Goal: Task Accomplishment & Management: Complete application form

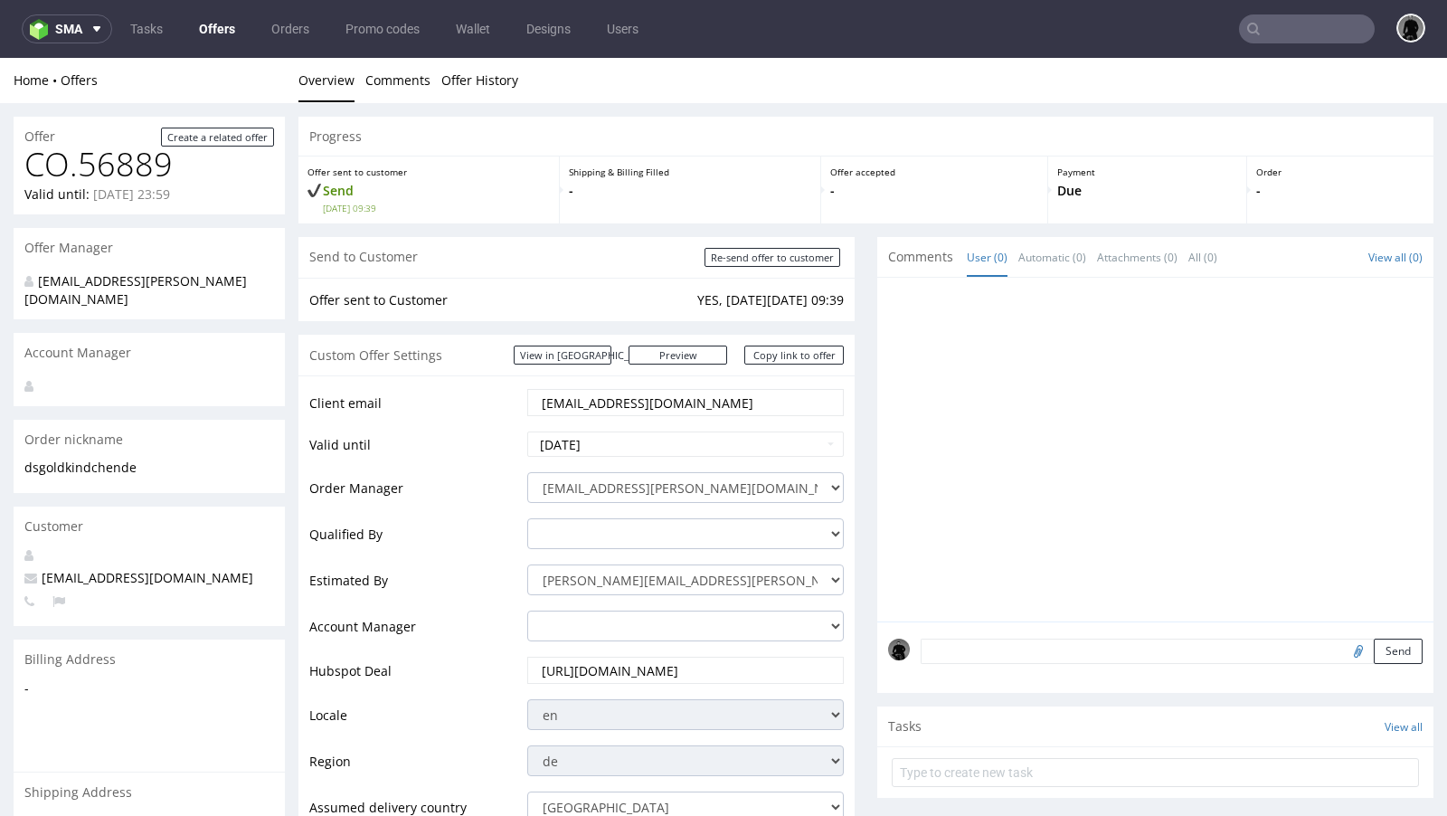
click at [217, 32] on link "Offers" at bounding box center [217, 28] width 58 height 29
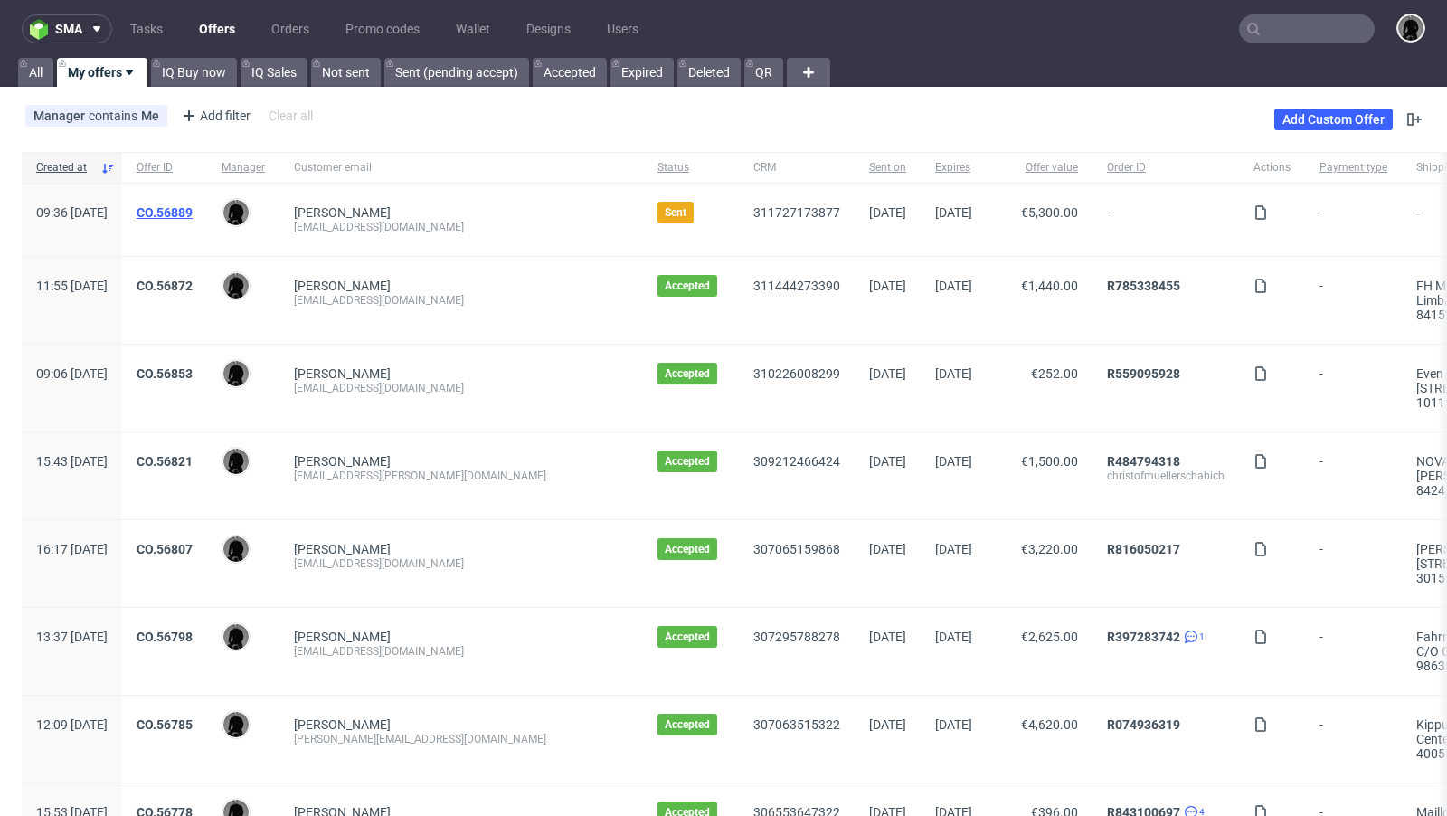
click at [193, 213] on link "CO.56889" at bounding box center [165, 212] width 56 height 14
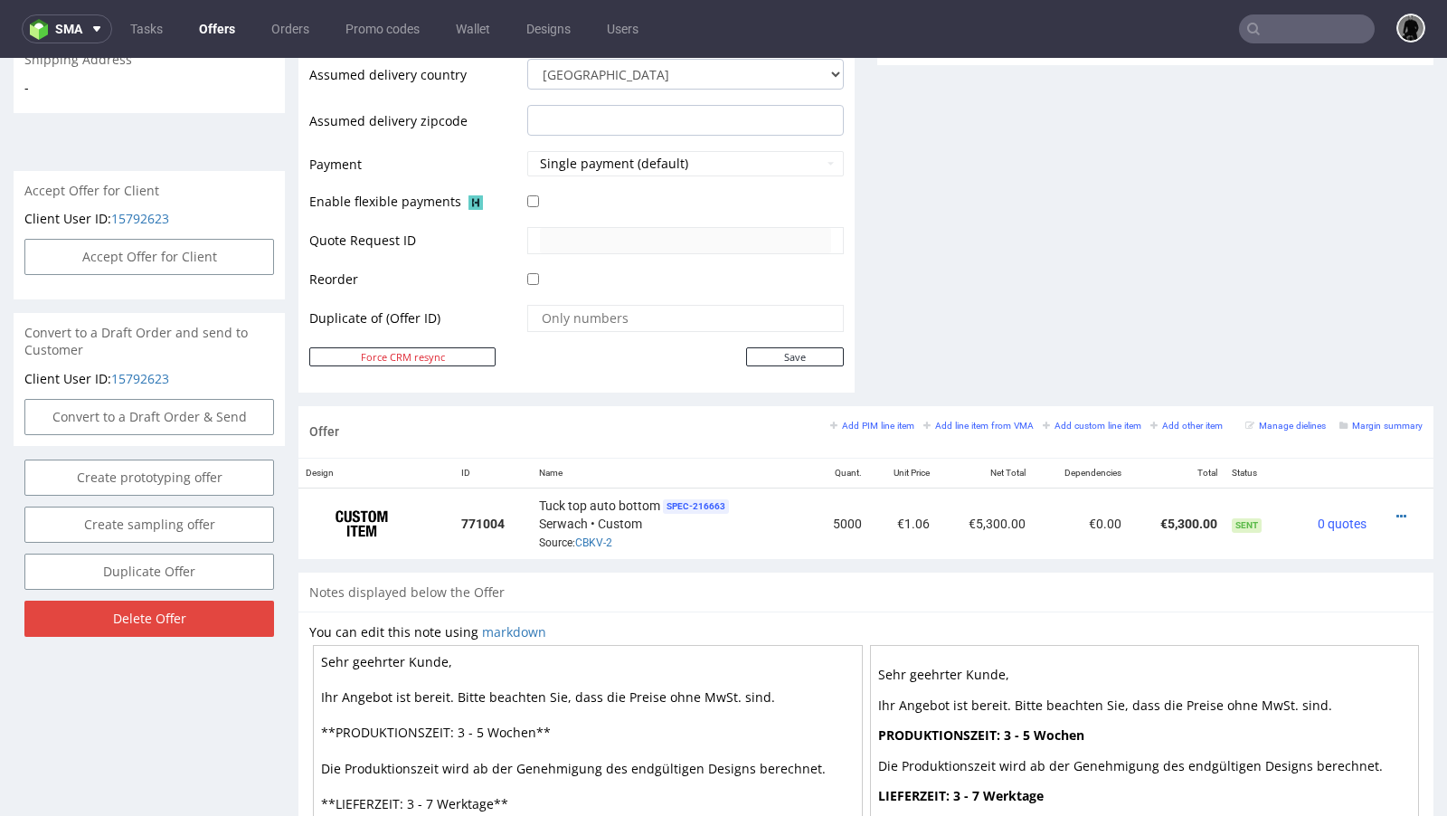
scroll to position [783, 0]
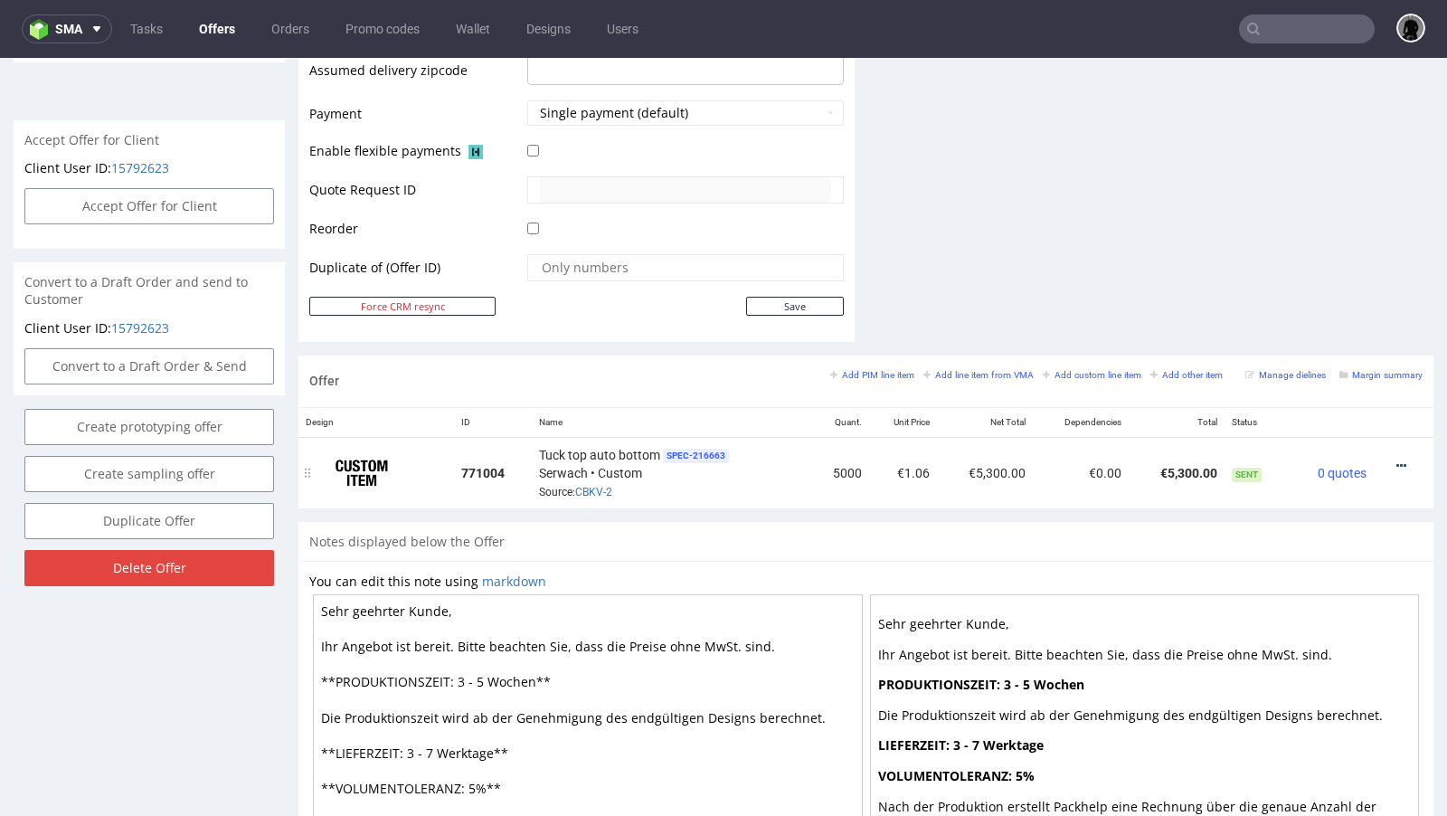
click at [1205, 460] on icon at bounding box center [1401, 465] width 10 height 13
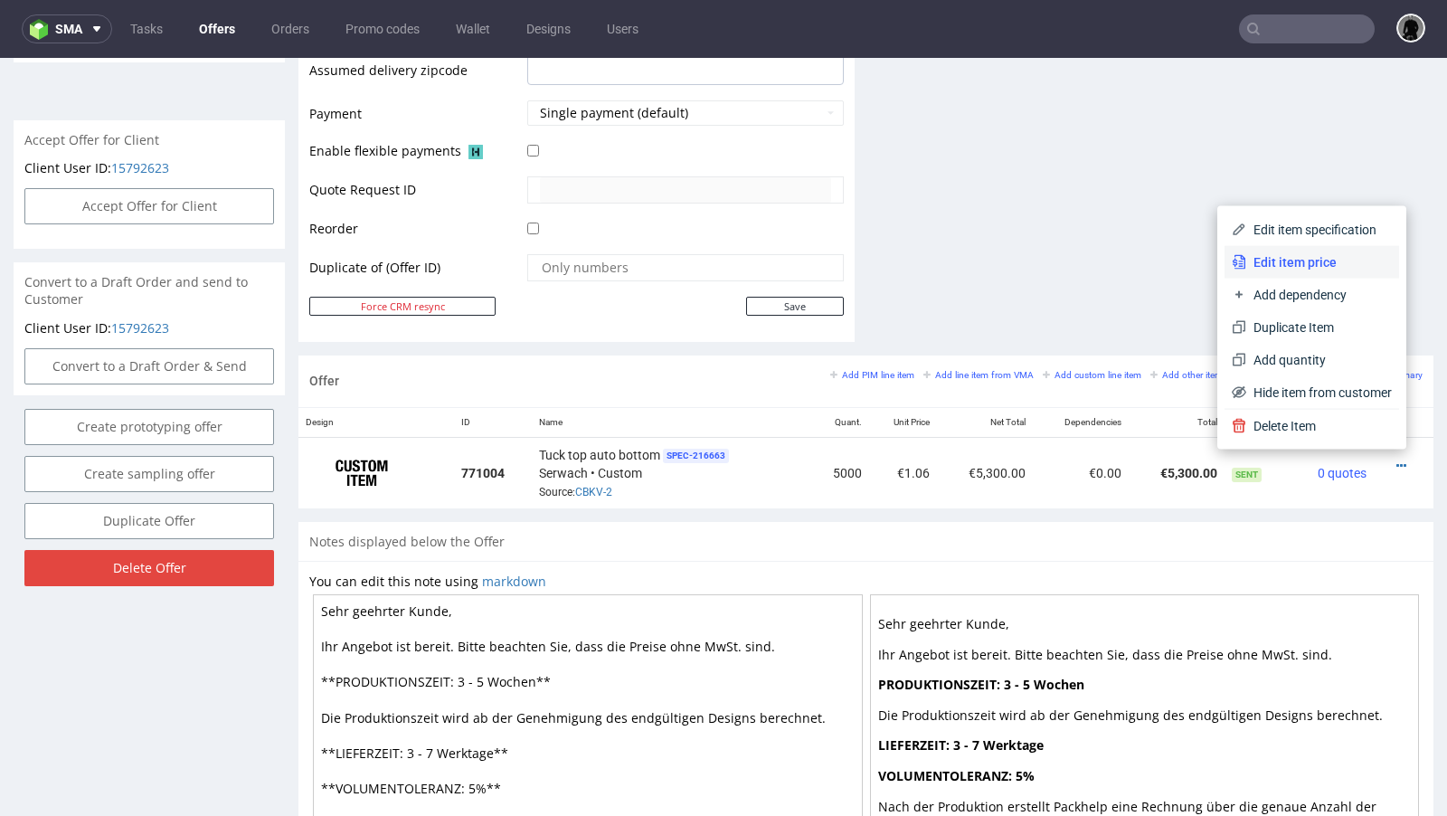
click at [1205, 270] on span "Edit item price" at bounding box center [1319, 262] width 146 height 18
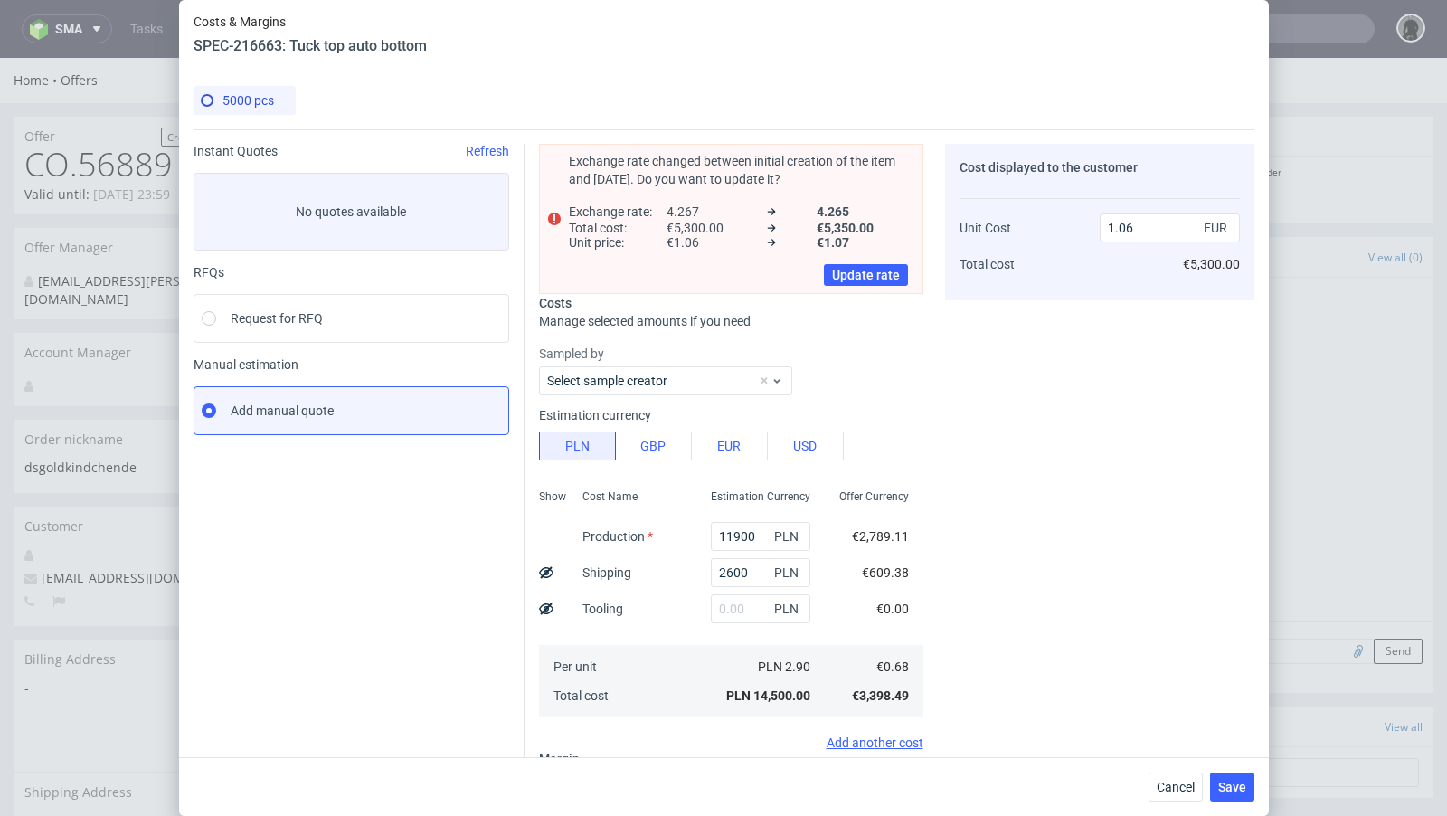
scroll to position [211, 0]
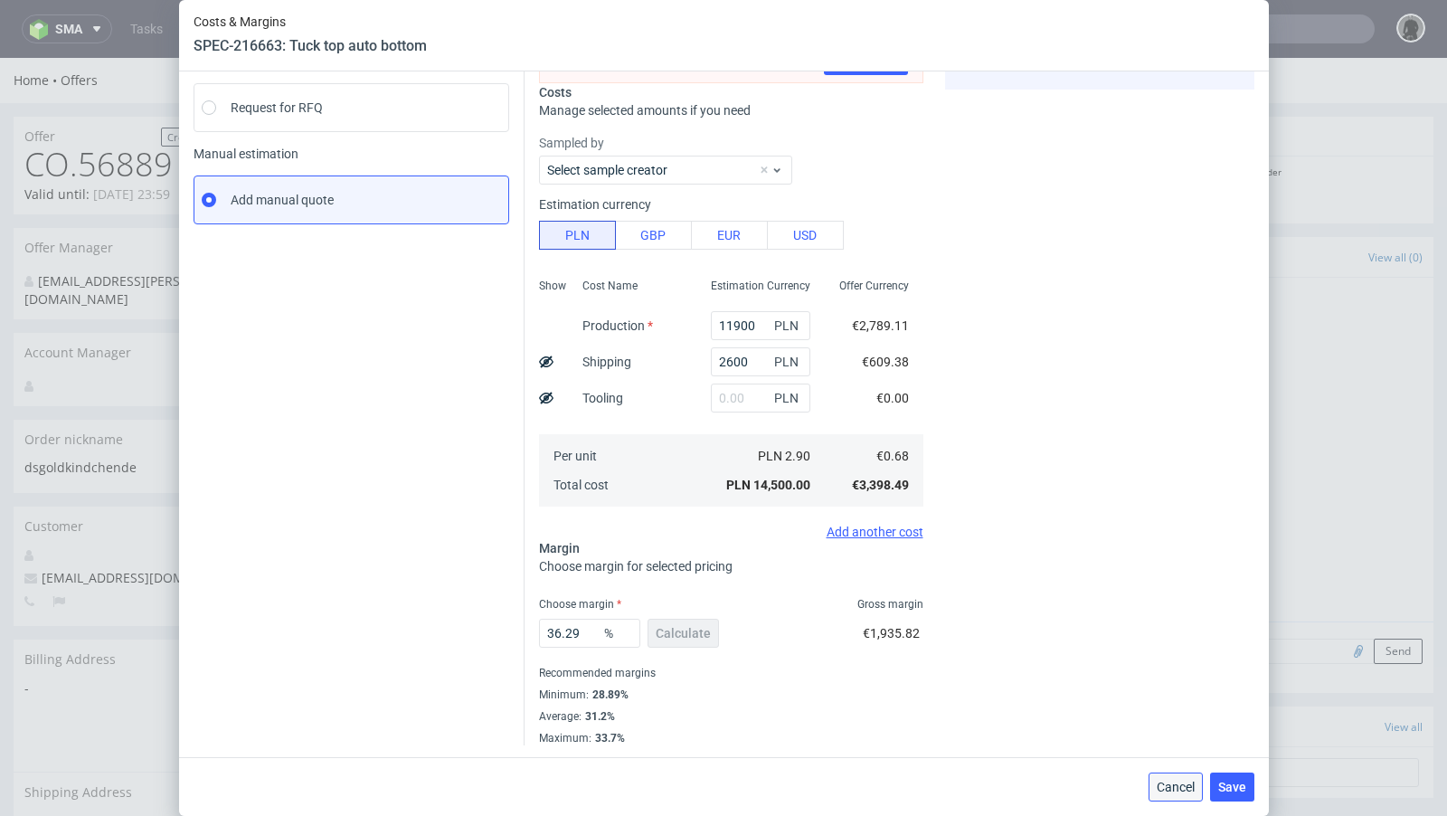
click at [1162, 664] on span "Cancel" at bounding box center [1176, 786] width 38 height 13
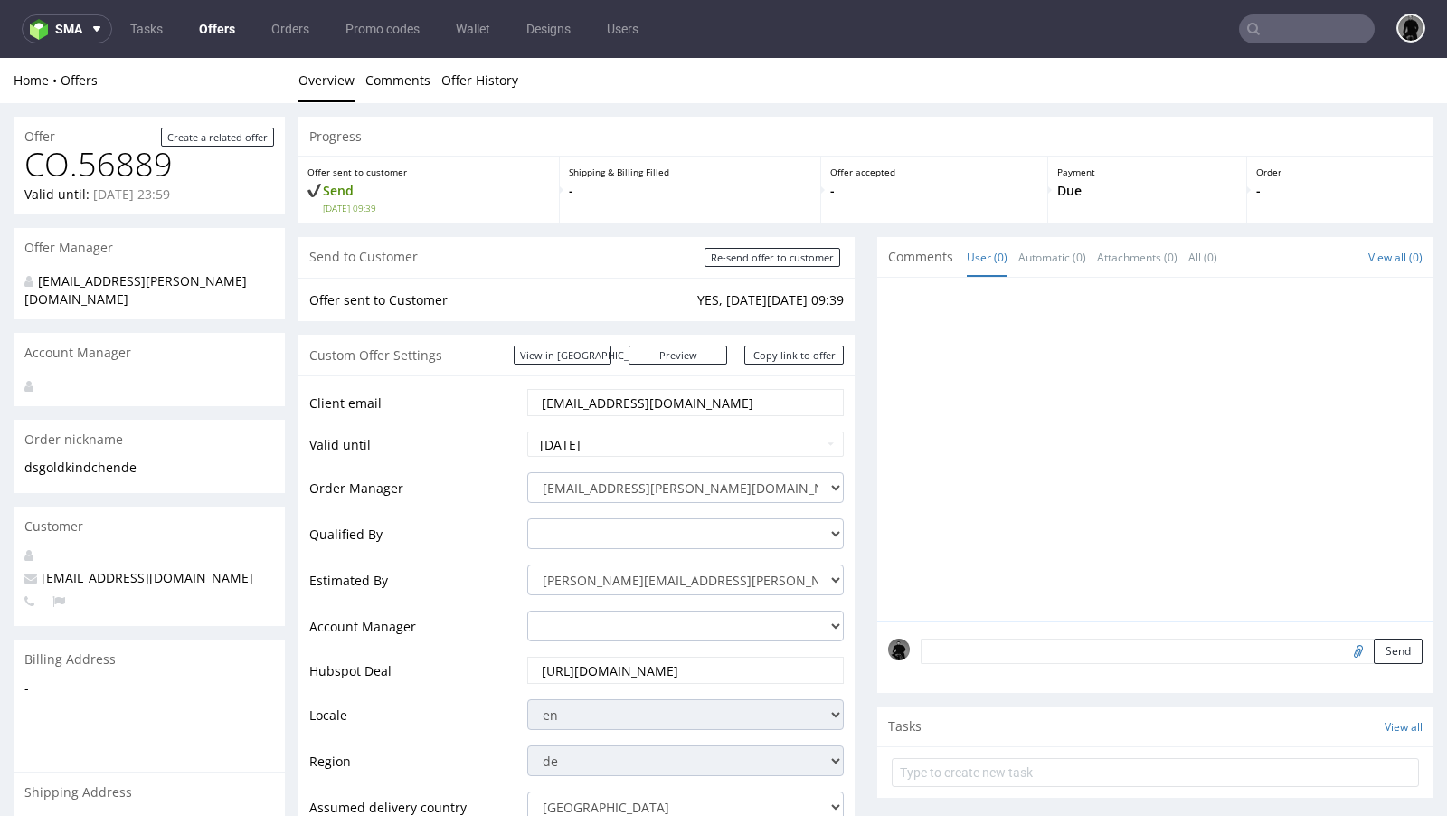
click at [218, 21] on link "Offers" at bounding box center [217, 28] width 58 height 29
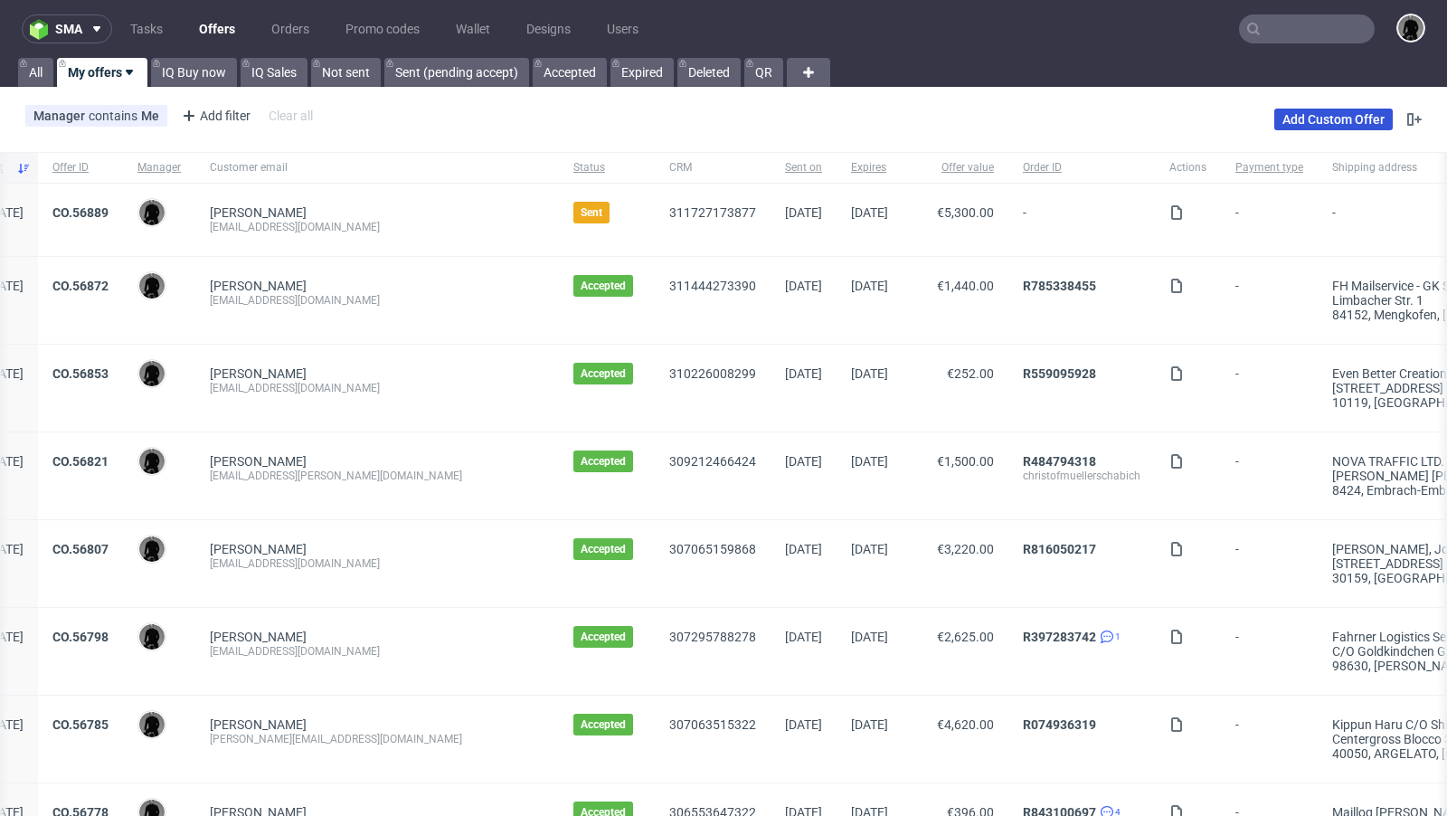
click at [1205, 118] on link "Add Custom Offer" at bounding box center [1333, 120] width 118 height 22
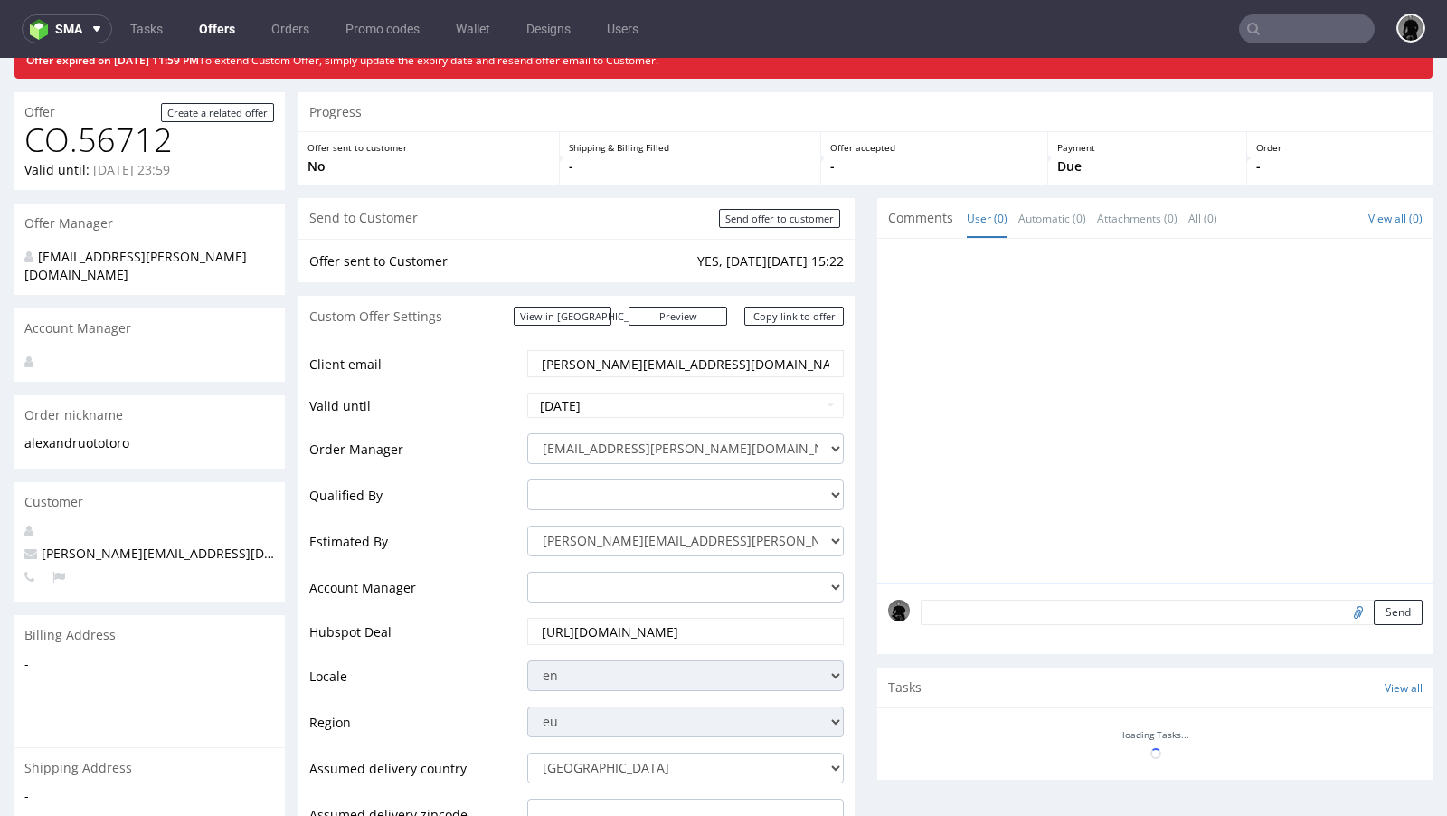
scroll to position [85, 0]
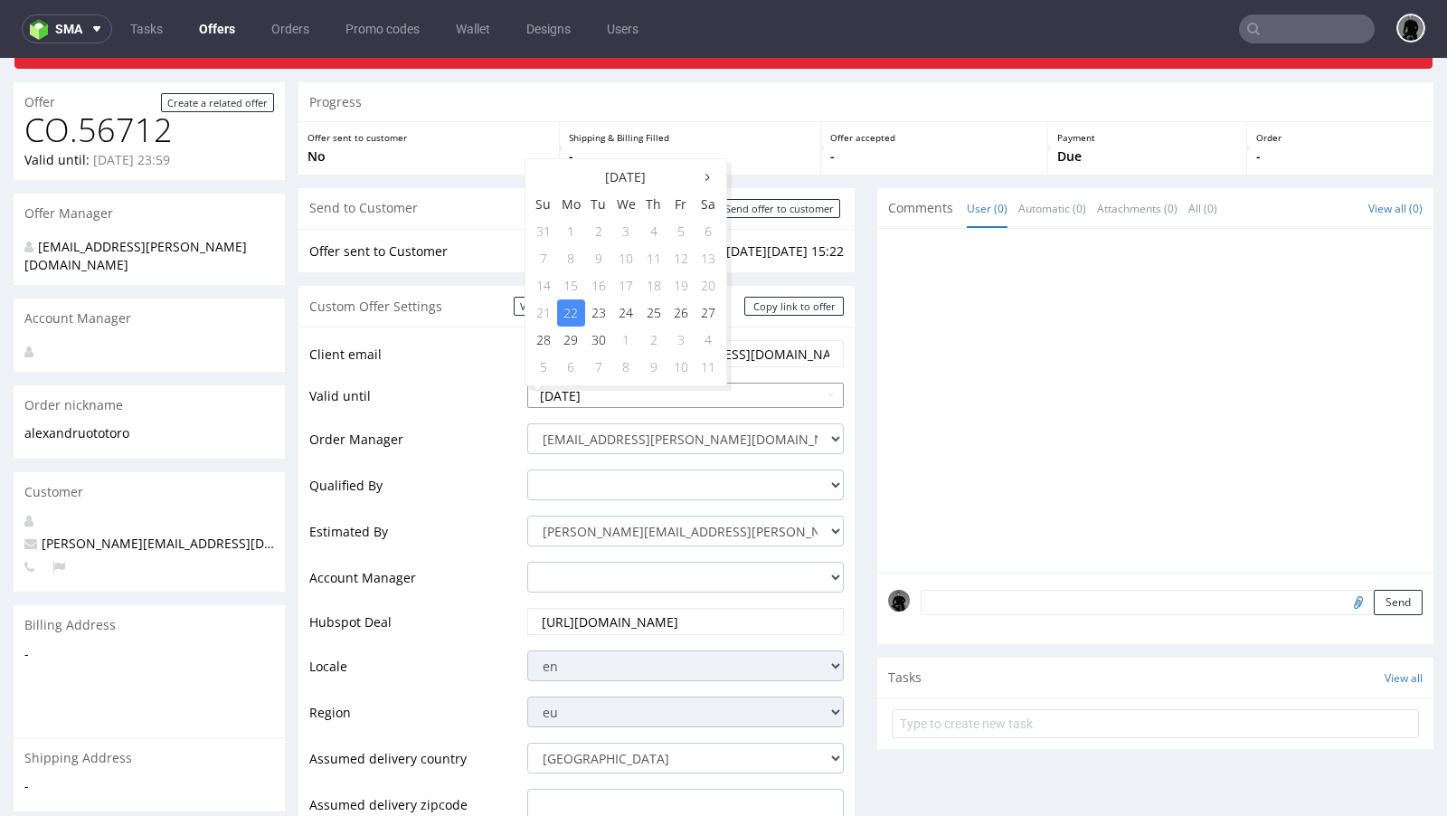
click at [619, 392] on input "[DATE]" at bounding box center [685, 395] width 317 height 25
click at [645, 315] on td "25" at bounding box center [653, 312] width 27 height 27
type input "2025-09-25"
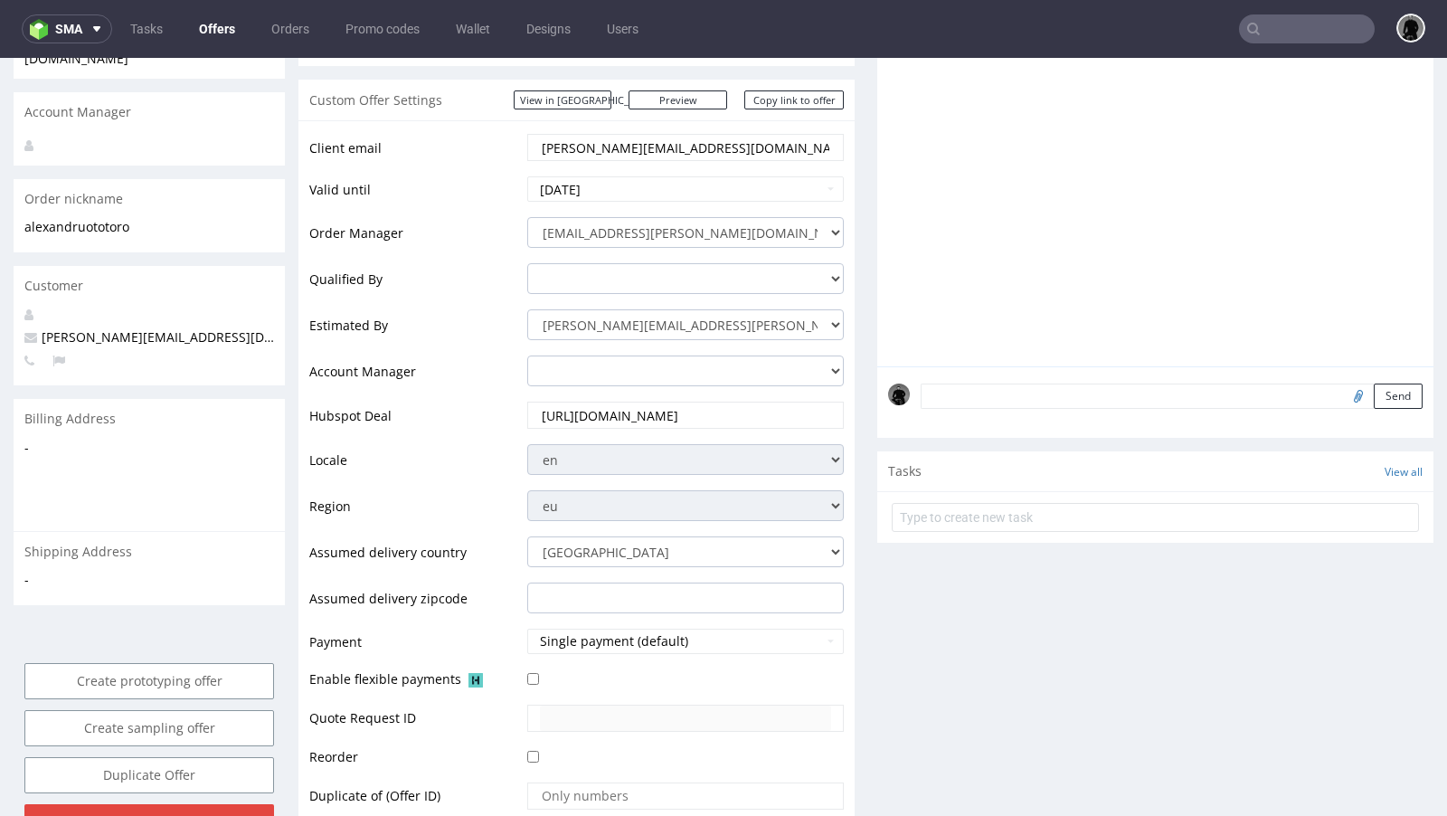
scroll to position [643, 0]
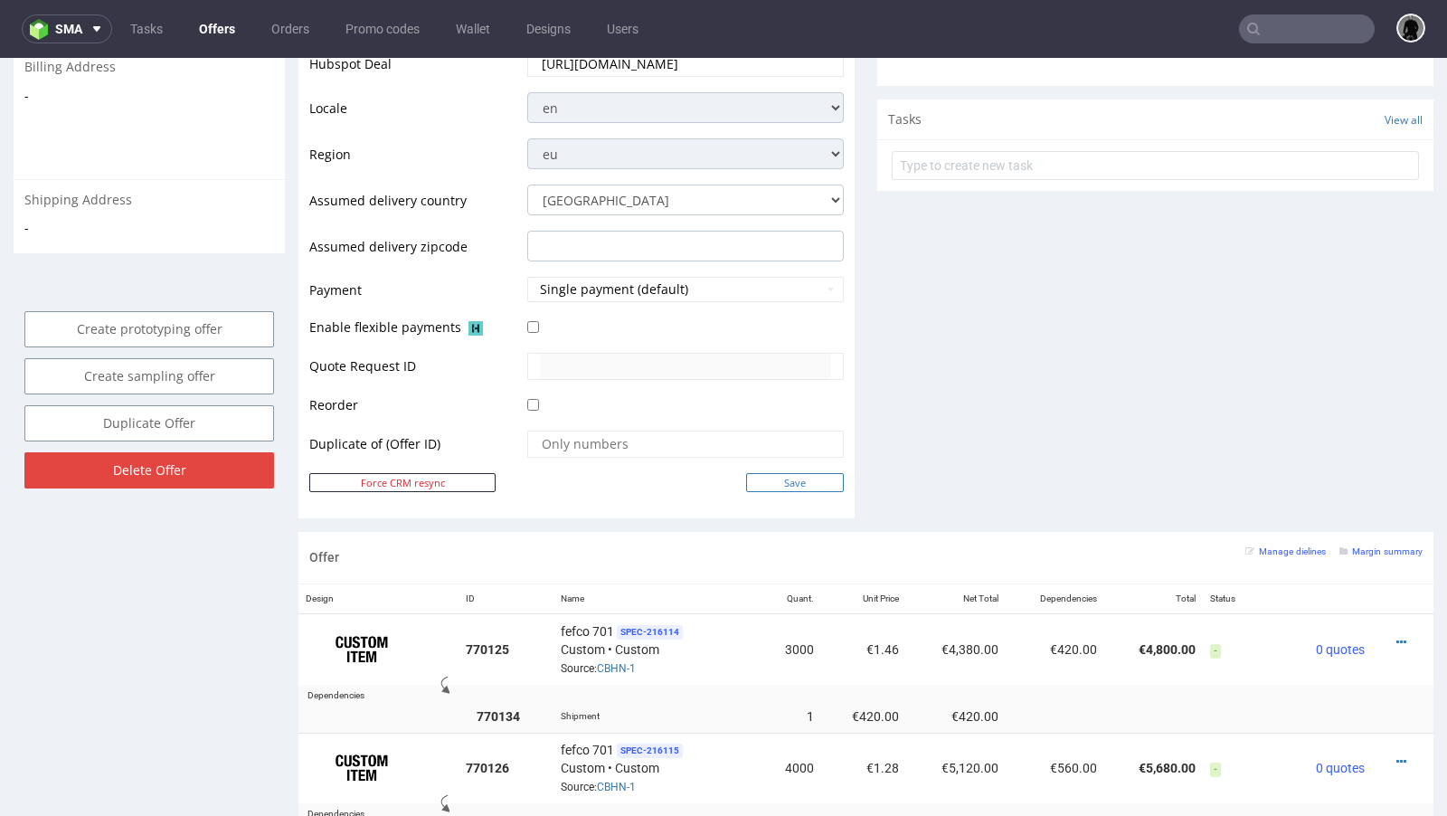
click at [784, 478] on input "Save" at bounding box center [795, 482] width 98 height 19
type input "In progress..."
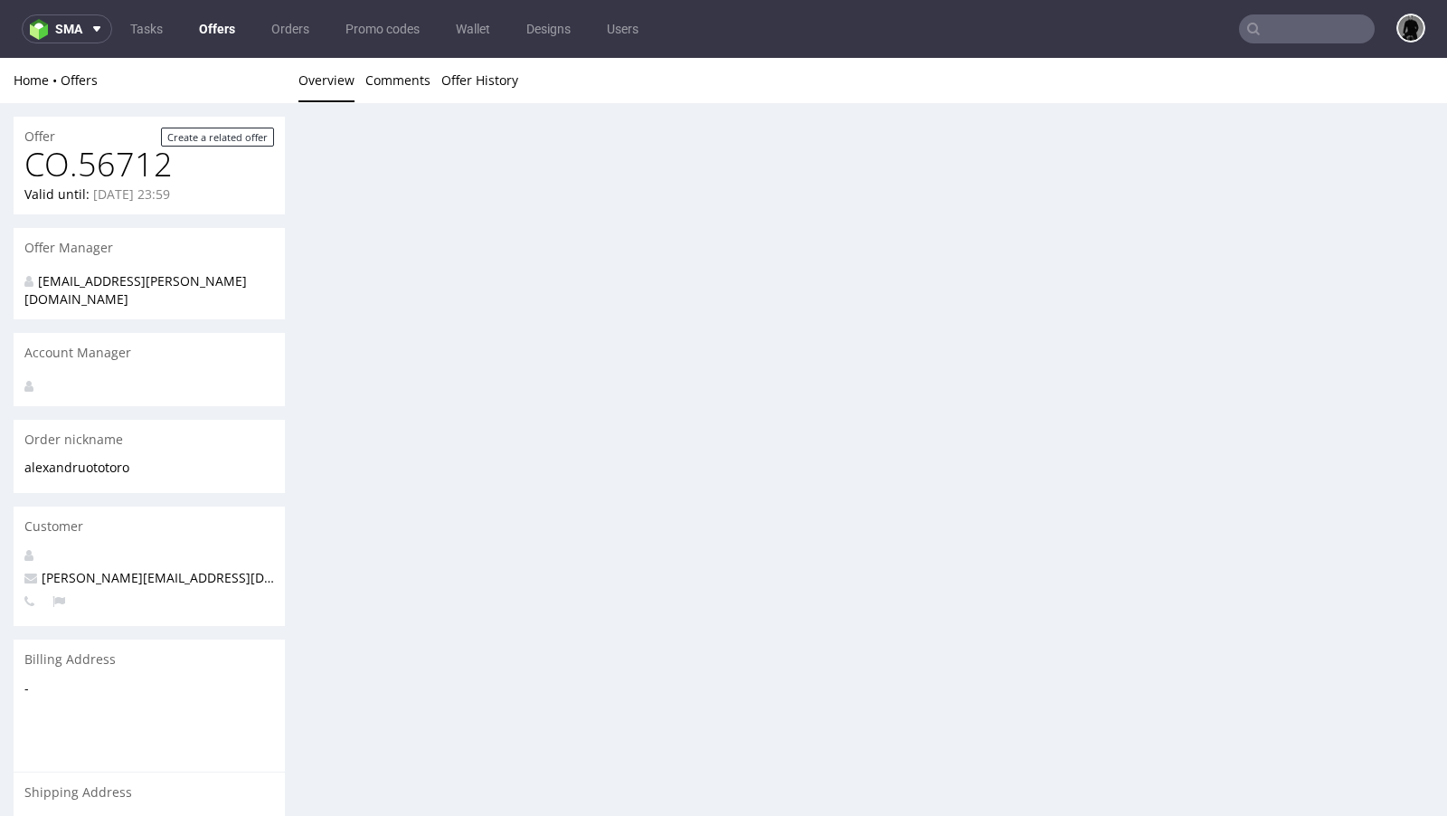
scroll to position [0, 0]
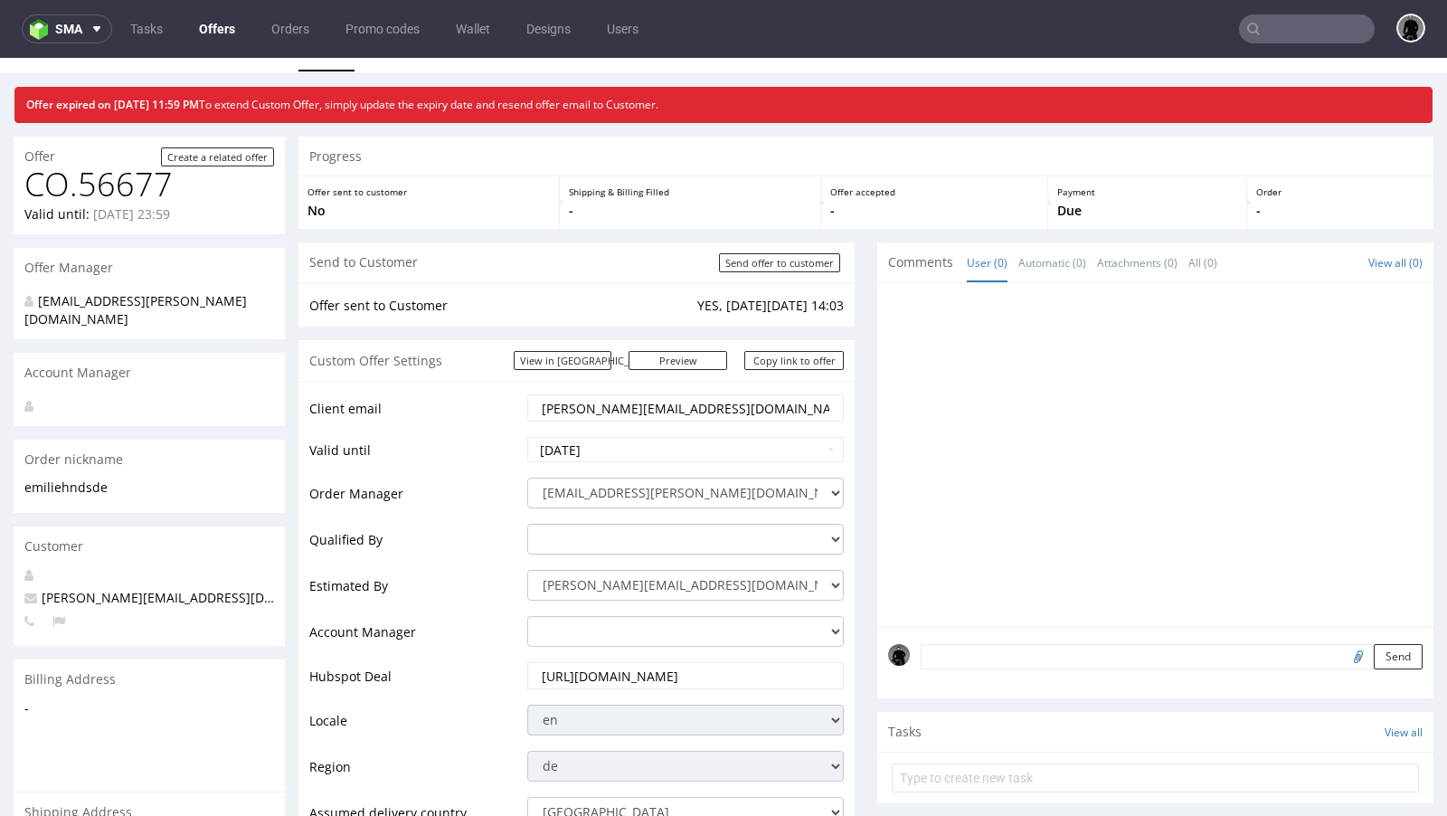
scroll to position [38, 0]
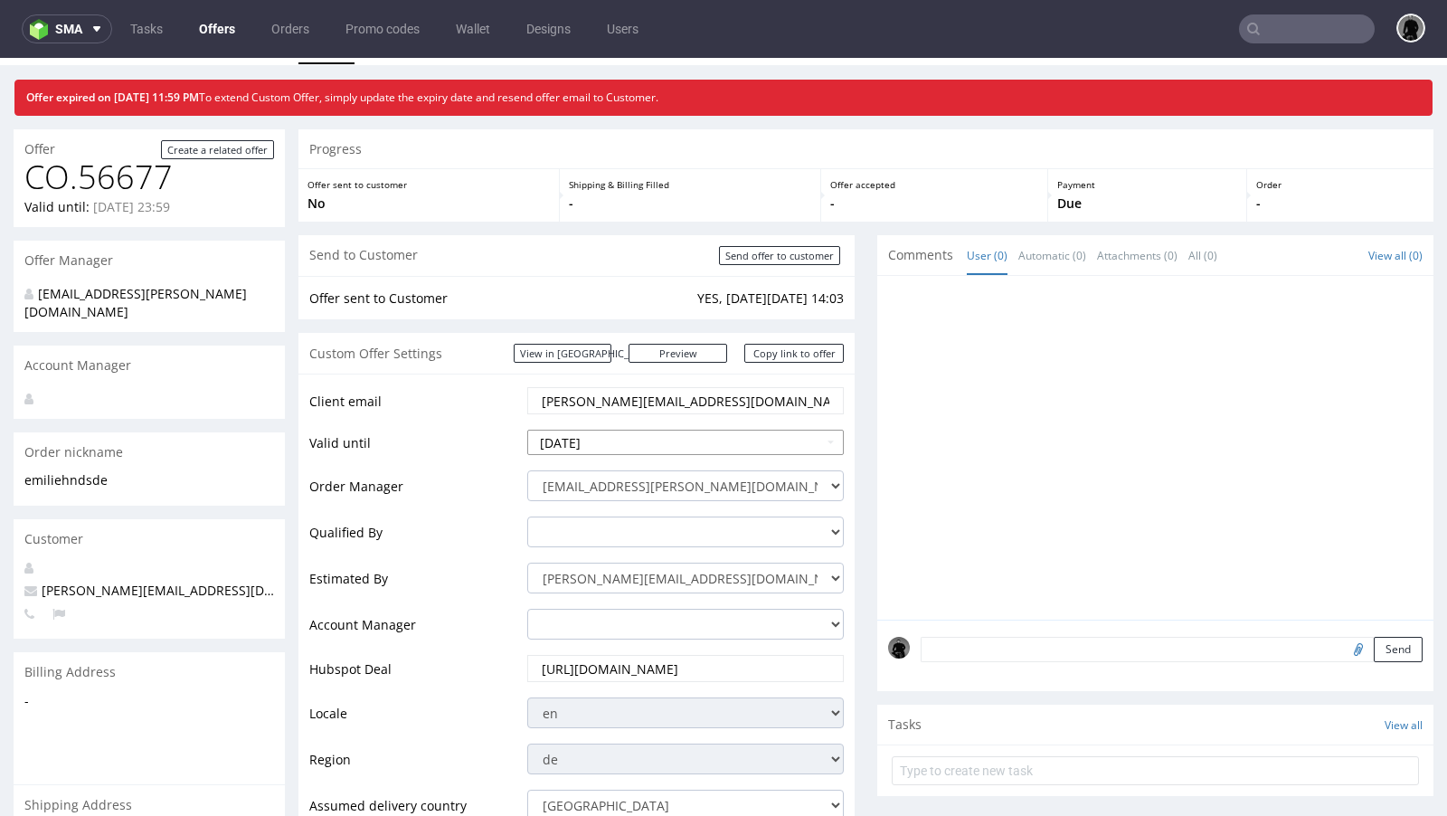
click at [623, 439] on input "2025-09-22" at bounding box center [685, 442] width 317 height 25
click at [562, 387] on td "29" at bounding box center [571, 386] width 28 height 27
type input "[DATE]"
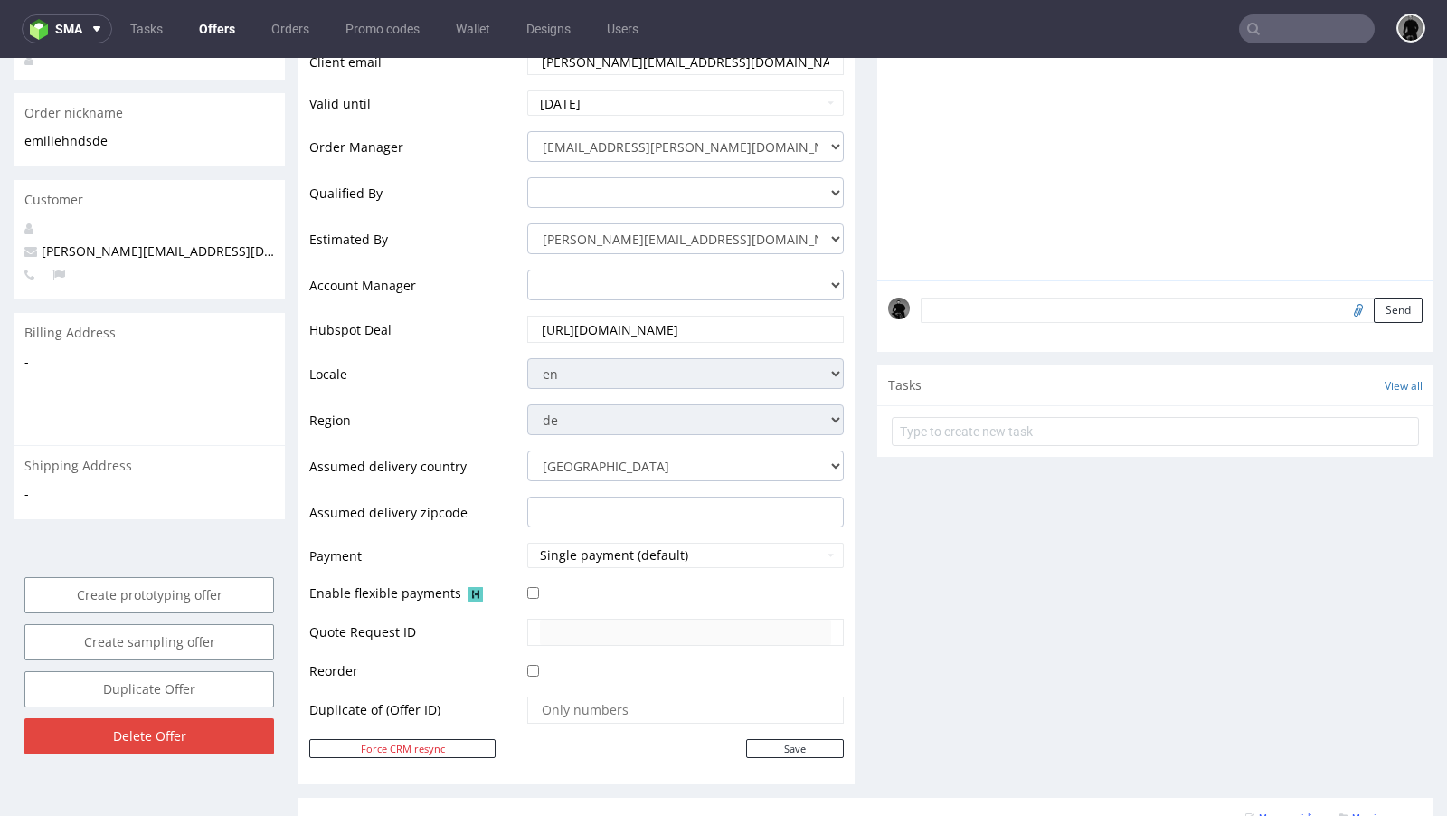
scroll to position [381, 0]
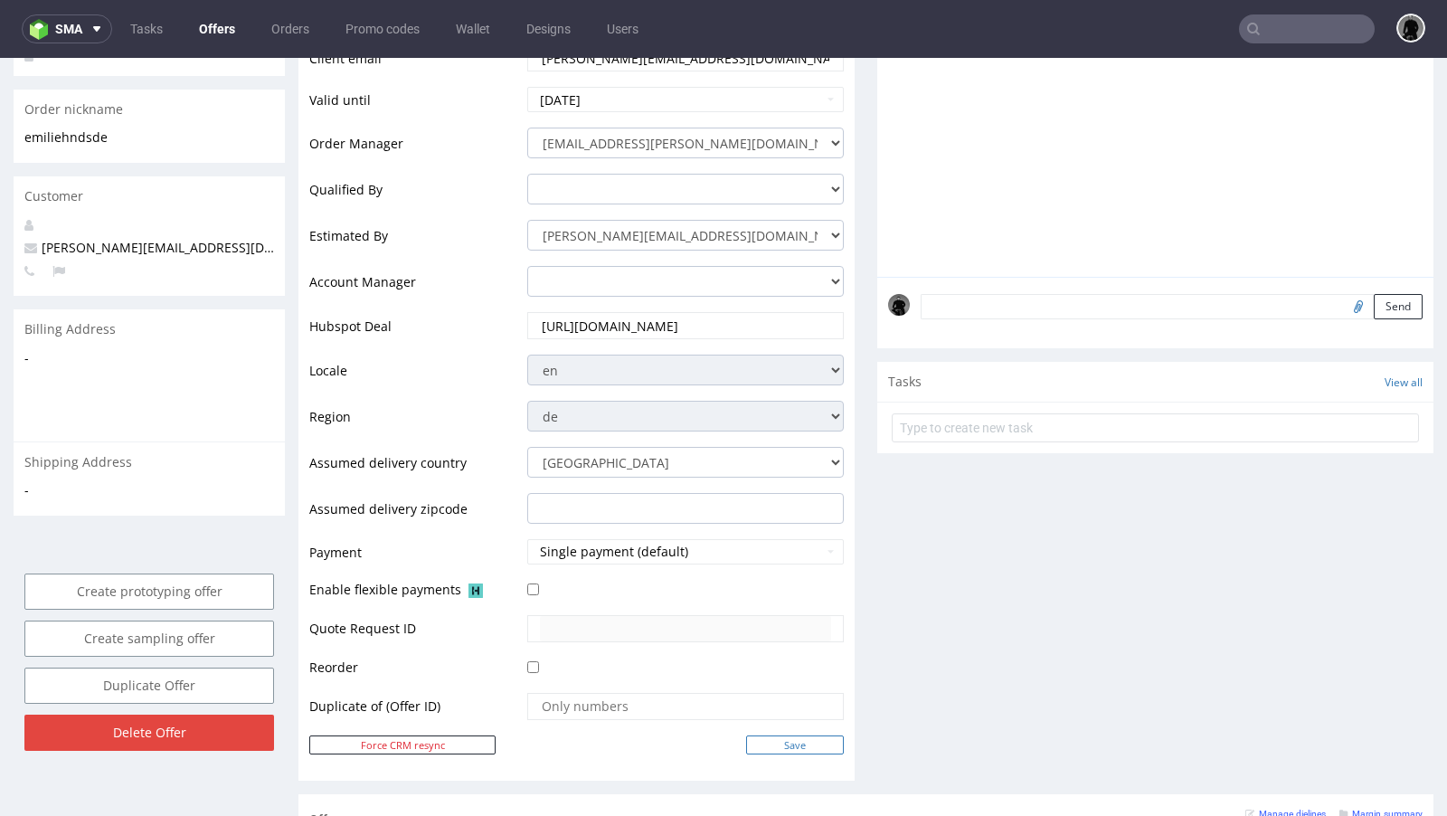
click at [761, 739] on input "Save" at bounding box center [795, 744] width 98 height 19
type input "In progress..."
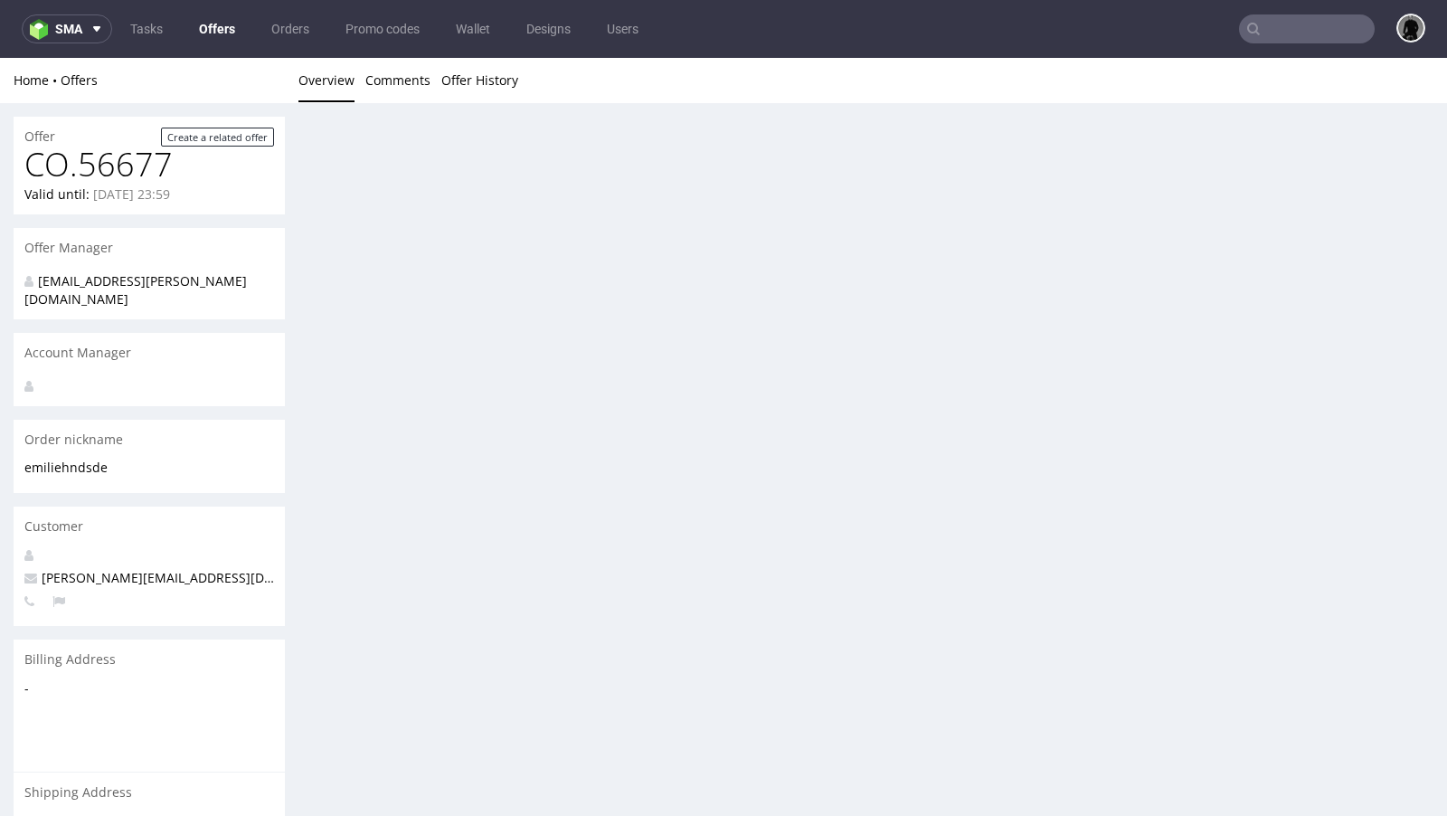
scroll to position [0, 0]
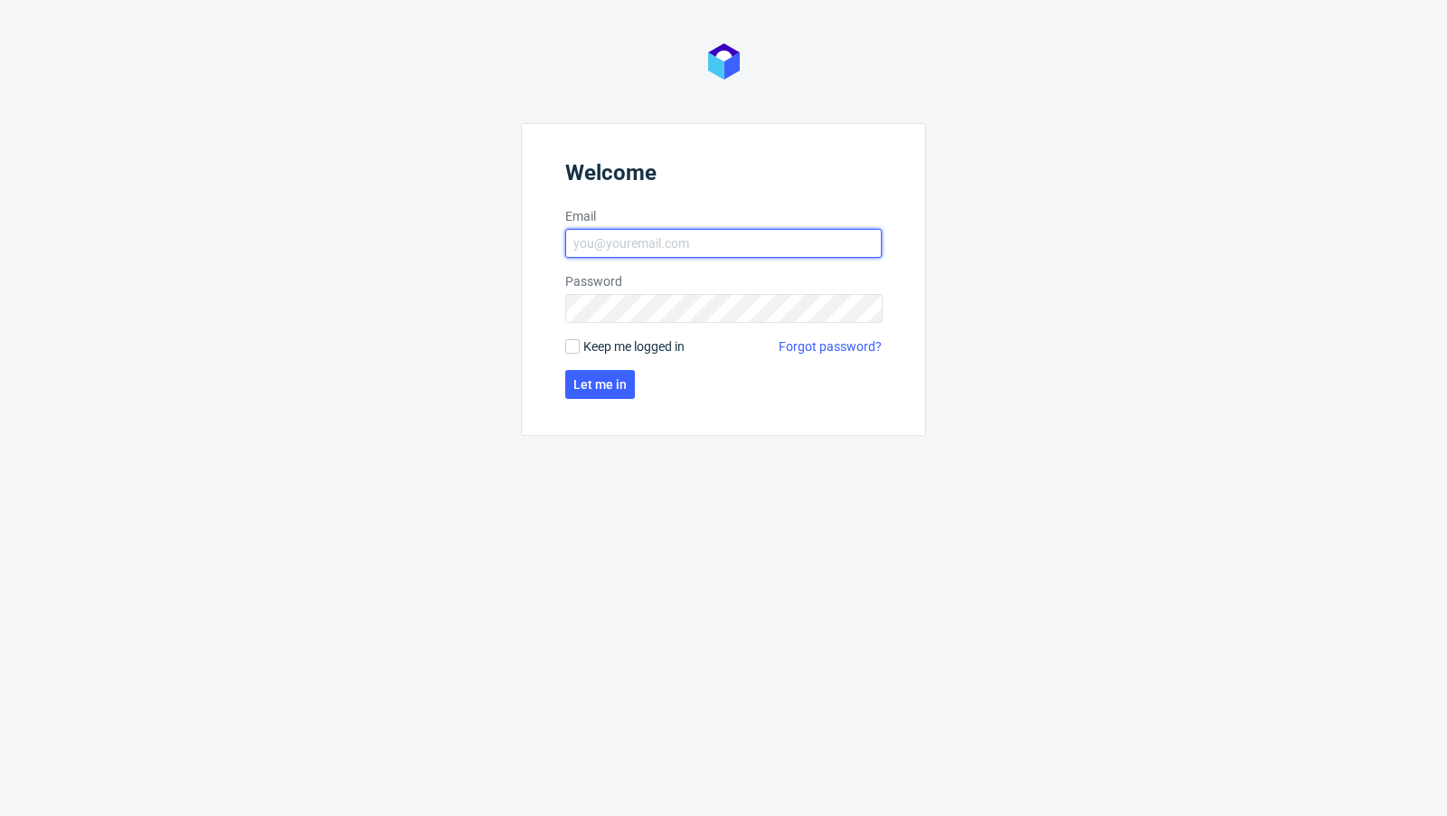
click at [646, 248] on input "Email" at bounding box center [723, 243] width 317 height 29
type input "[EMAIL_ADDRESS][PERSON_NAME][DOMAIN_NAME]"
click at [589, 397] on button "Let me in" at bounding box center [600, 384] width 70 height 29
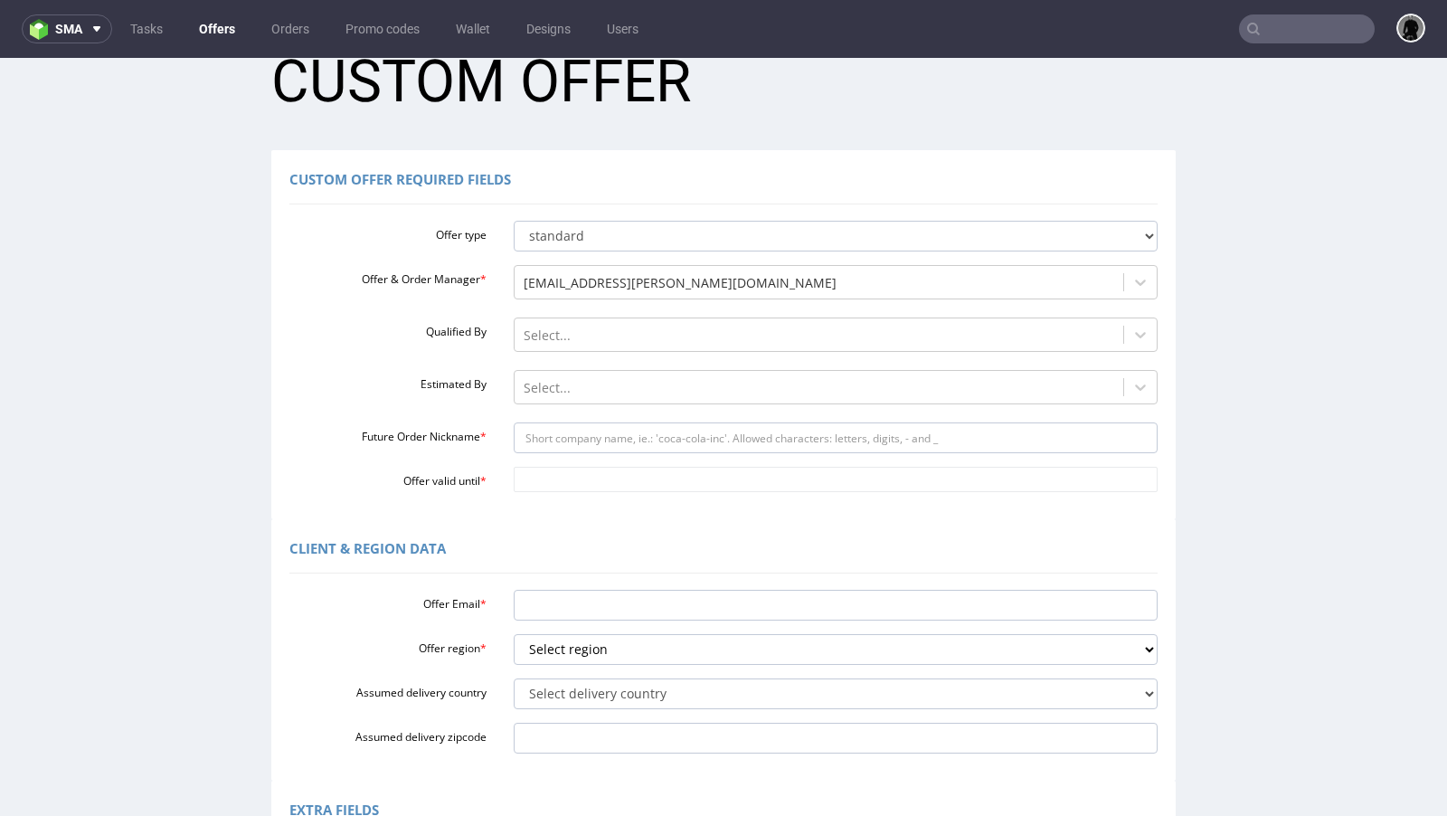
scroll to position [51, 0]
click at [581, 441] on input "Future Order Nickname *" at bounding box center [836, 436] width 645 height 31
paste input "giinternationalltd1gmailcom"
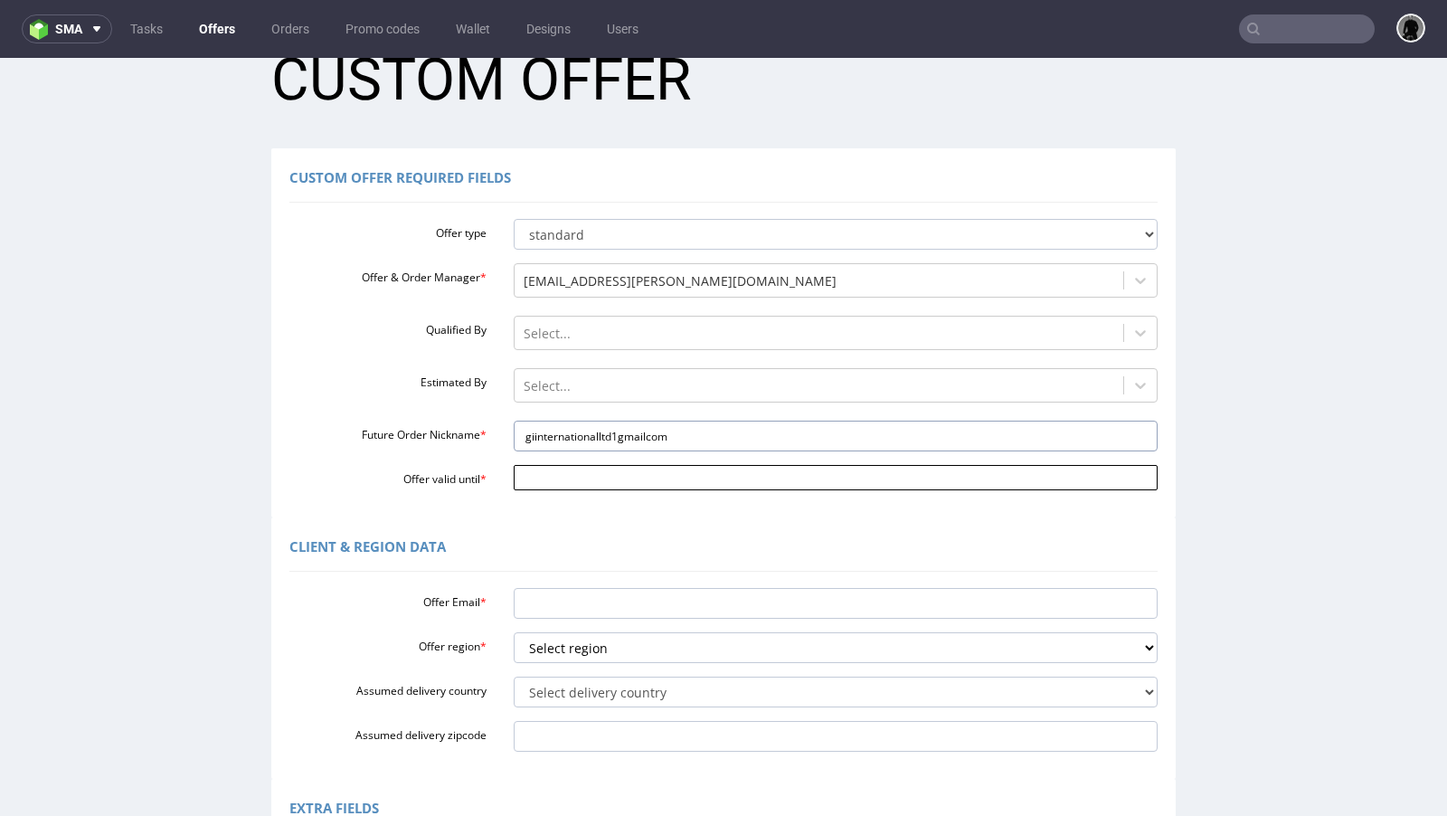
type input "giinternationalltd1gmailcom"
click at [560, 484] on input "Offer valid until *" at bounding box center [836, 477] width 645 height 25
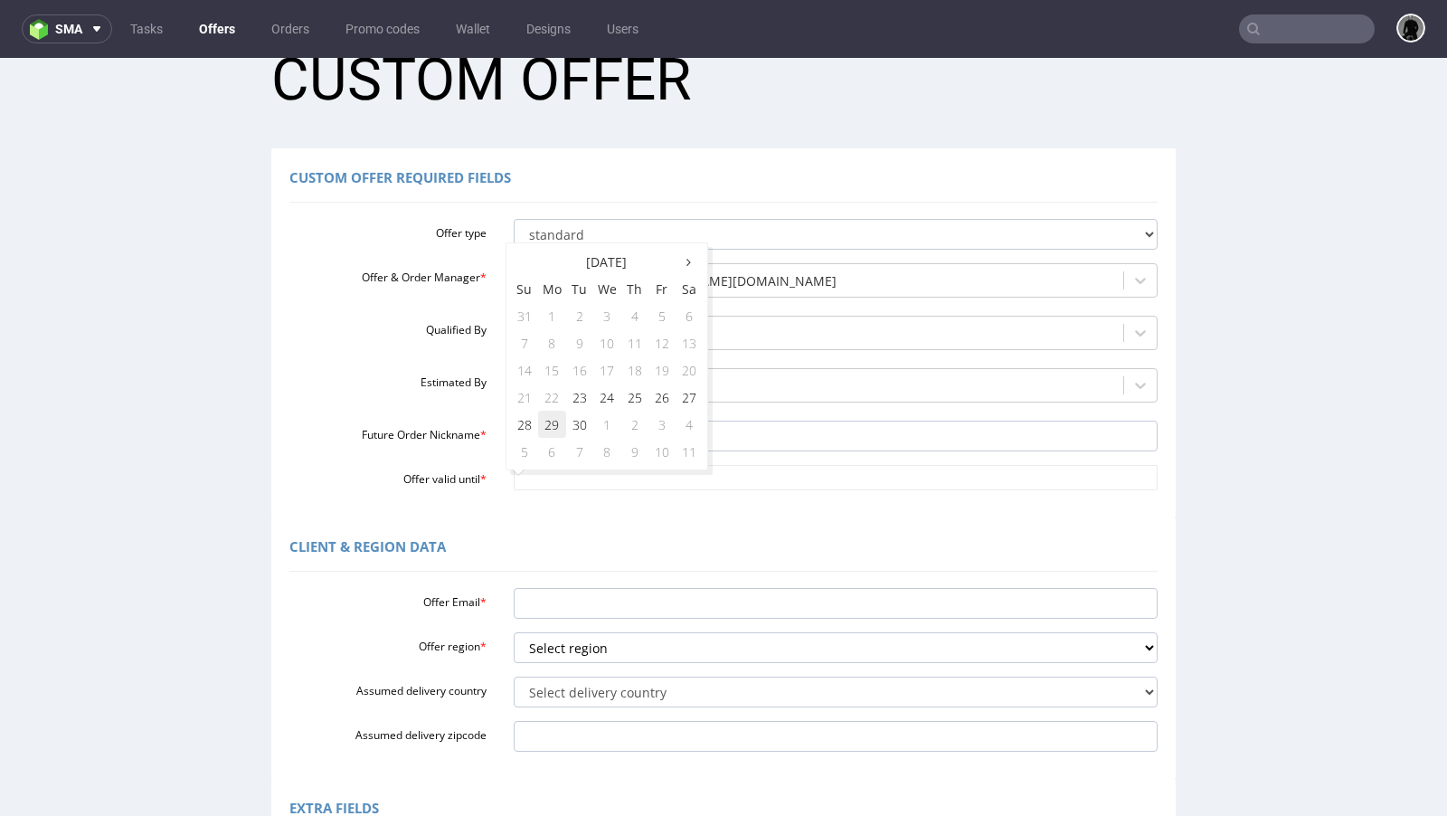
click at [562, 426] on td "29" at bounding box center [552, 424] width 28 height 27
type input "[DATE]"
click at [657, 537] on div "Client & Region data" at bounding box center [723, 549] width 868 height 43
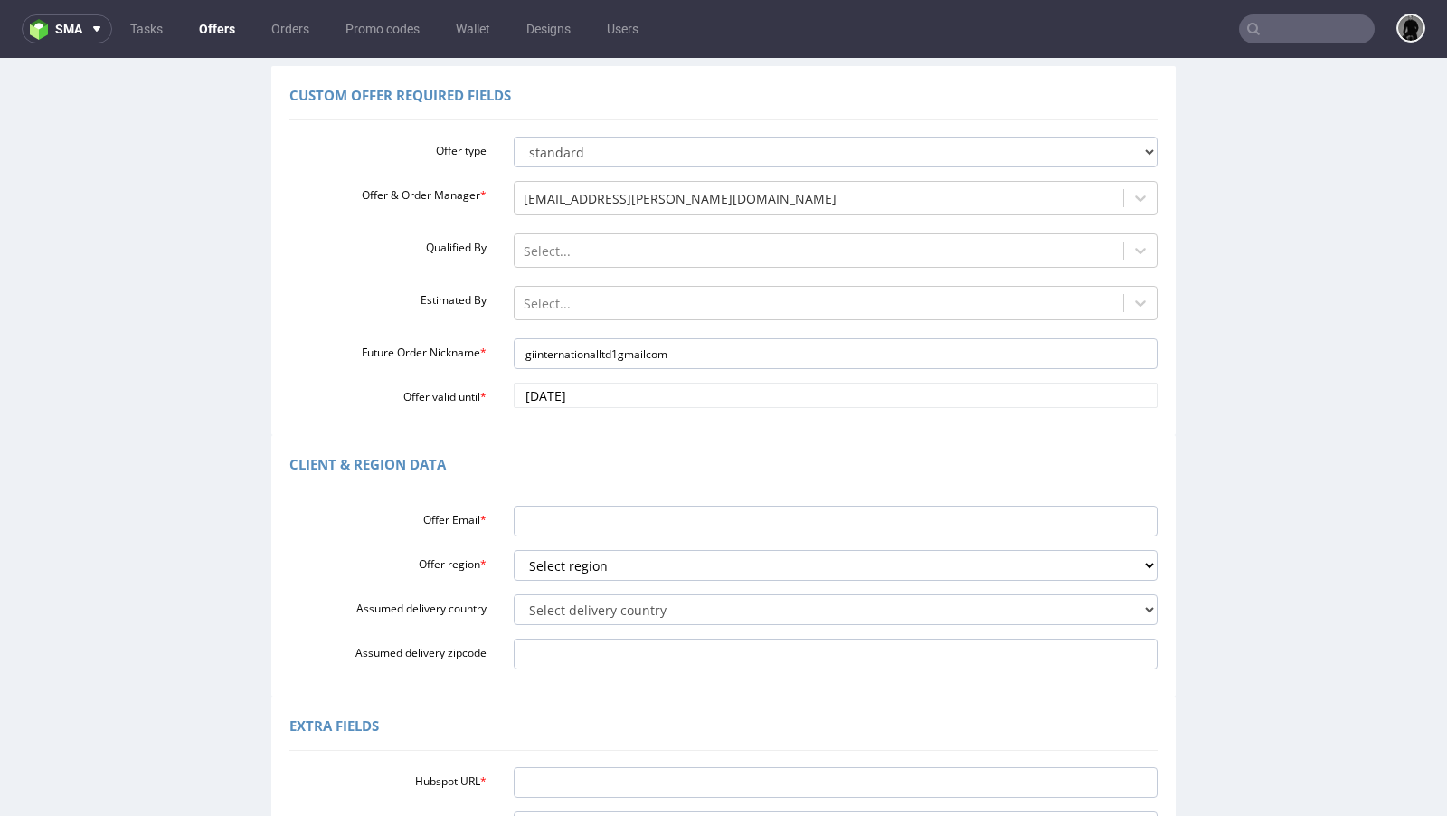
scroll to position [142, 0]
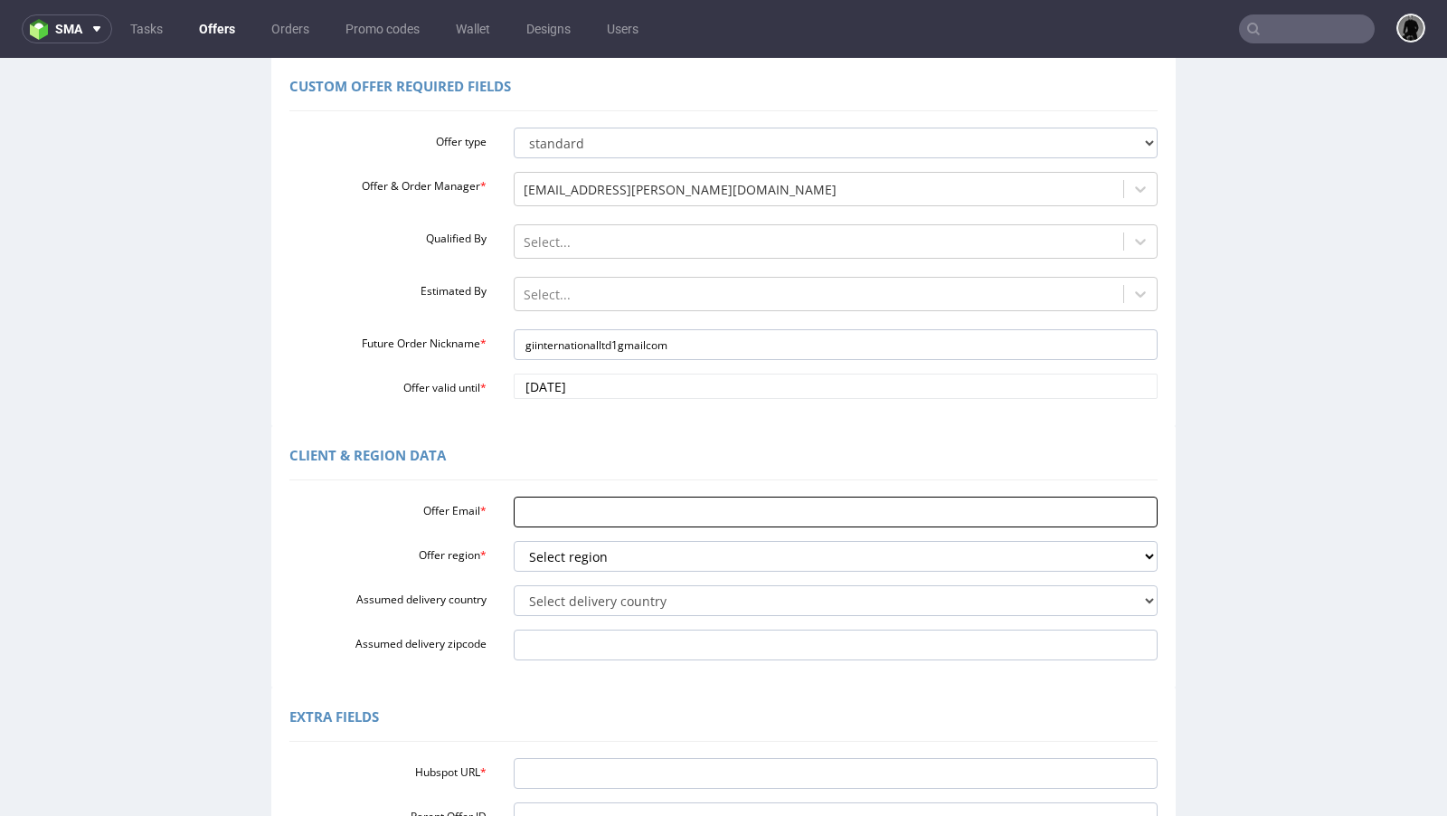
paste input "giinternationalltd1@gmail.com"
click at [654, 507] on input "giinternationalltd1@gmail.com" at bounding box center [836, 511] width 645 height 31
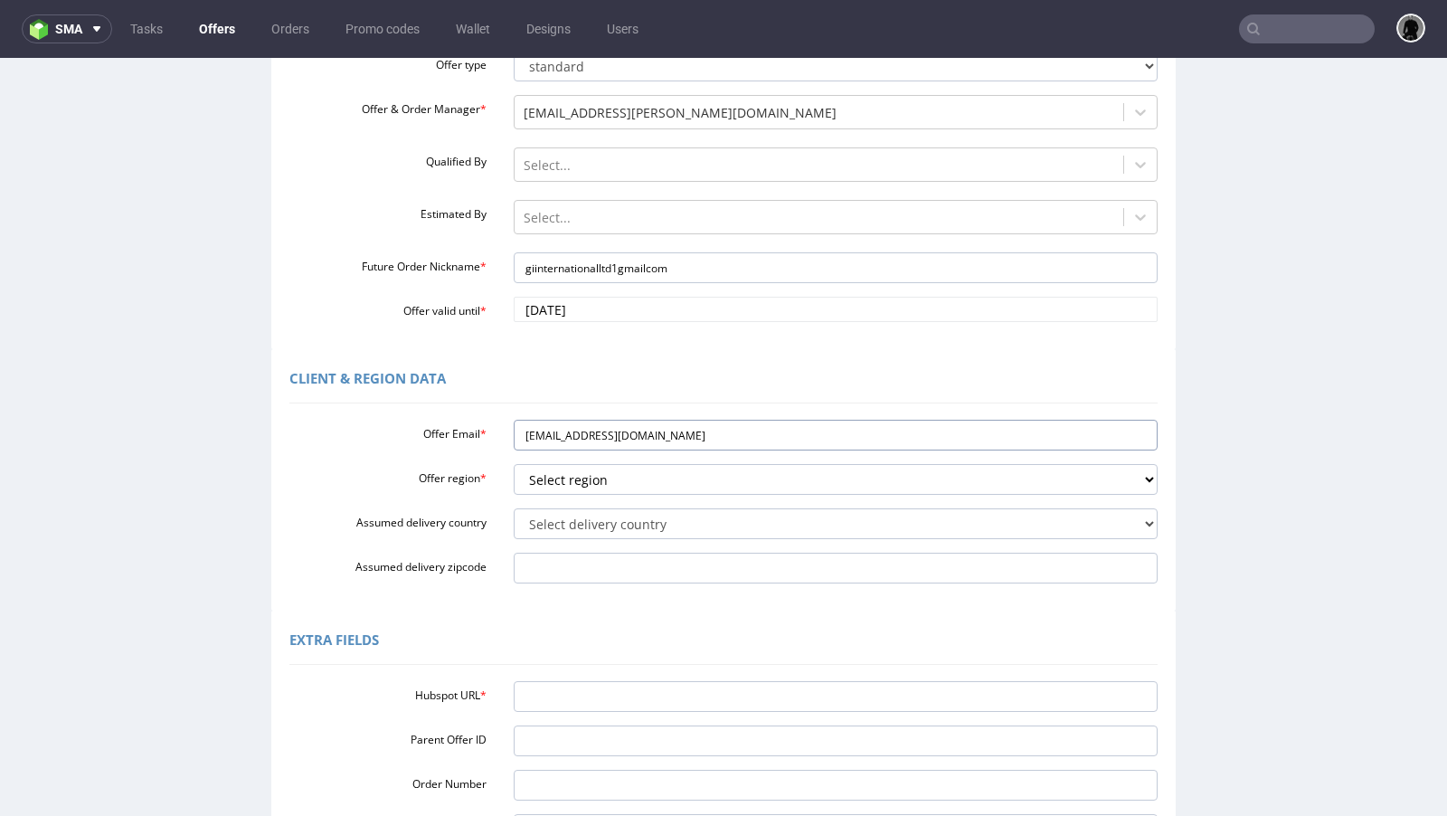
scroll to position [241, 0]
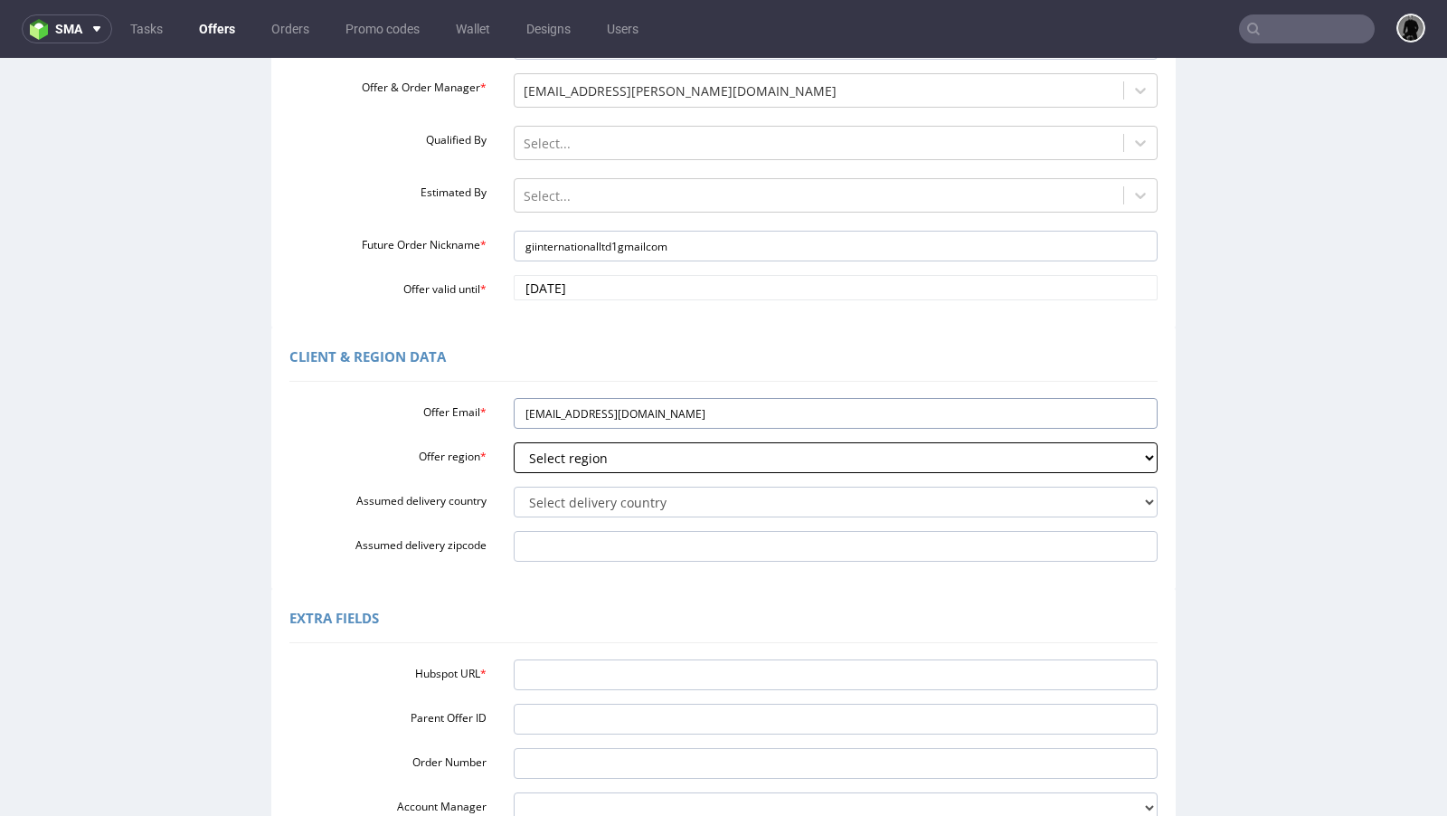
type input "giinternationalltd1@gmail.com"
click at [607, 453] on select "Select region eu gb de pl fr it es" at bounding box center [836, 457] width 645 height 31
select select "eu"
click at [514, 442] on select "Select region eu gb de pl fr it es" at bounding box center [836, 457] width 645 height 31
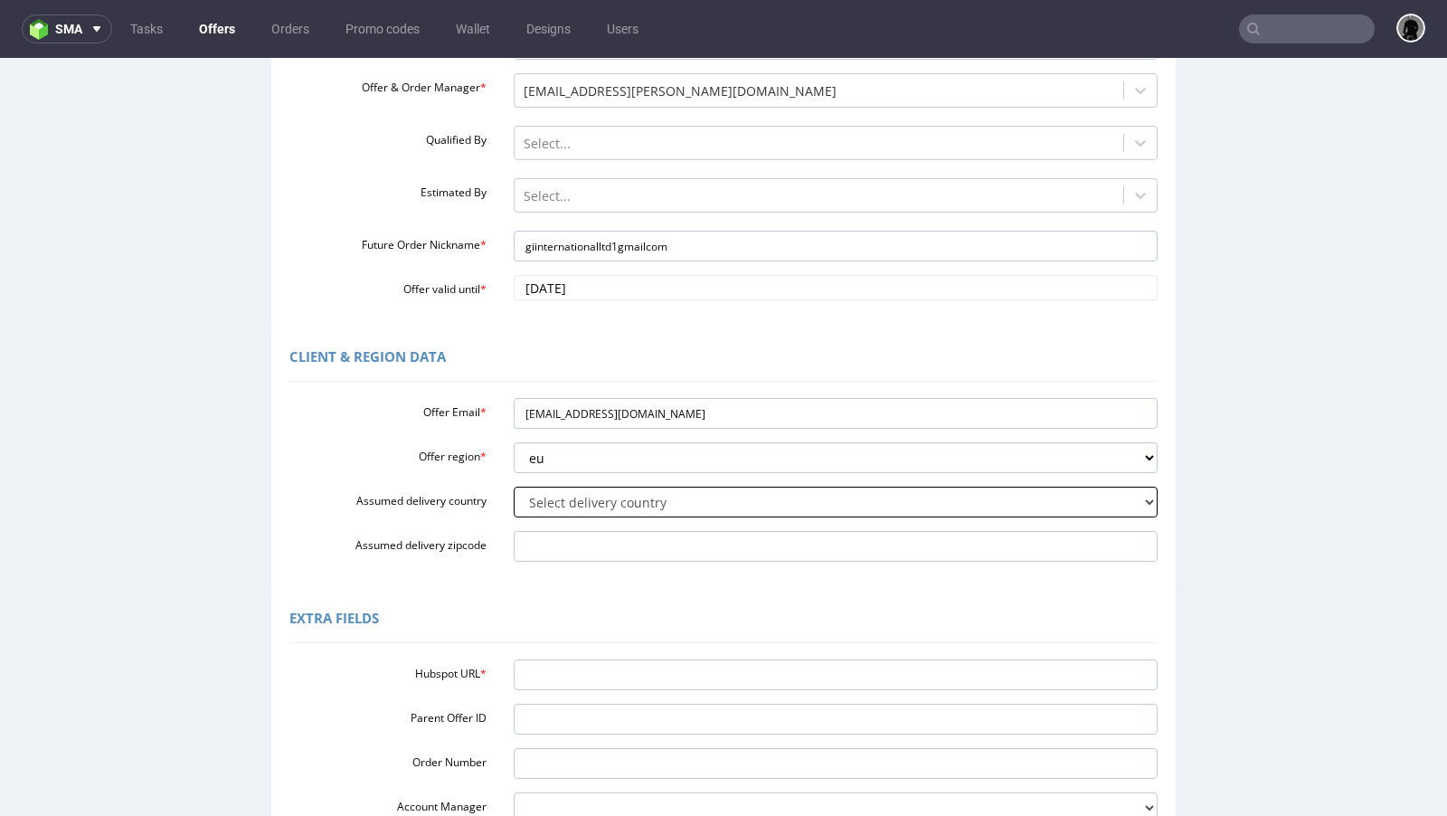
click at [593, 513] on select "Select delivery country Andorra Afghanistan Anguilla Albania Armenia Antarctica…" at bounding box center [836, 502] width 645 height 31
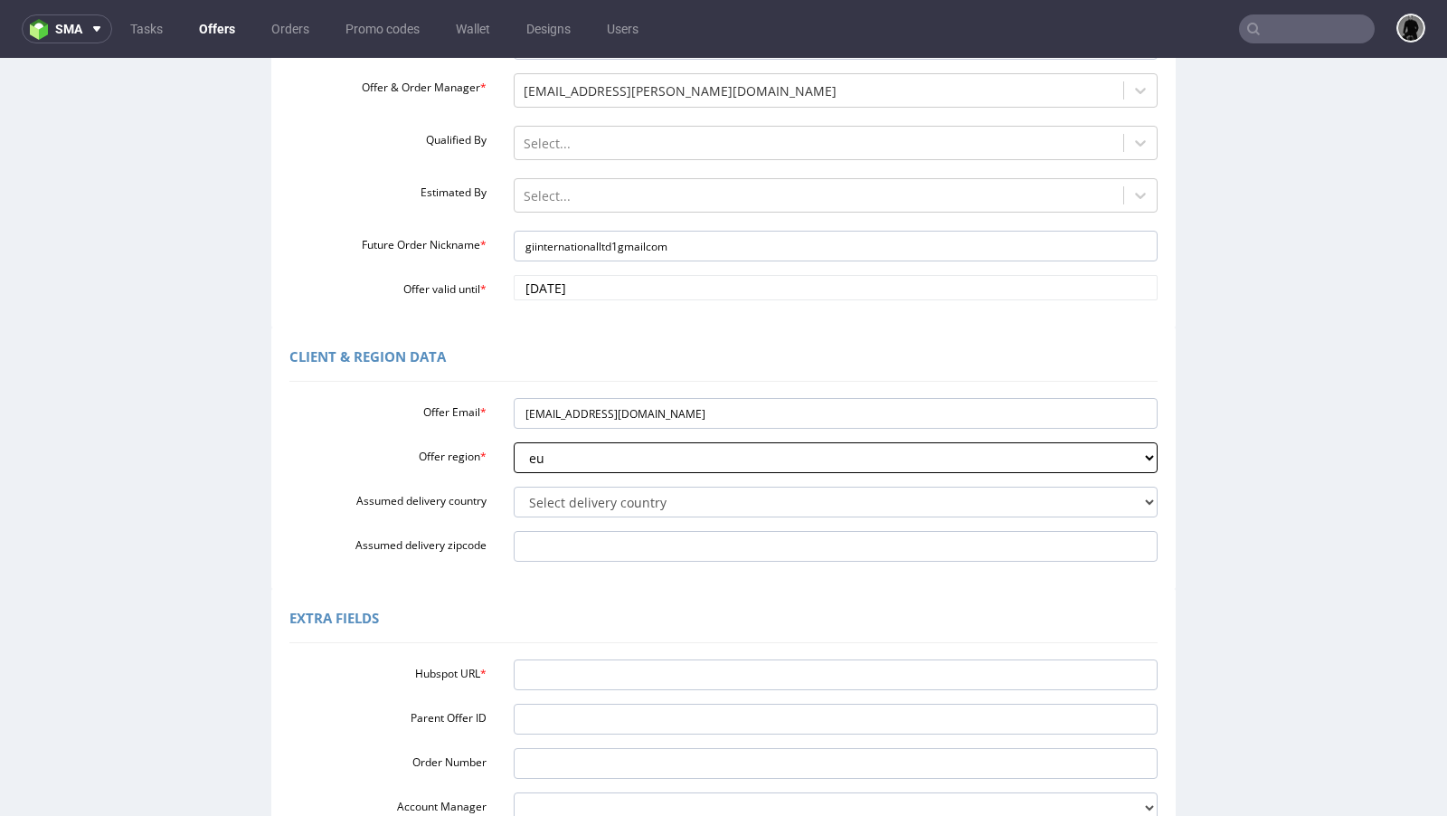
click at [578, 458] on select "Select region eu gb de pl fr it es" at bounding box center [836, 457] width 645 height 31
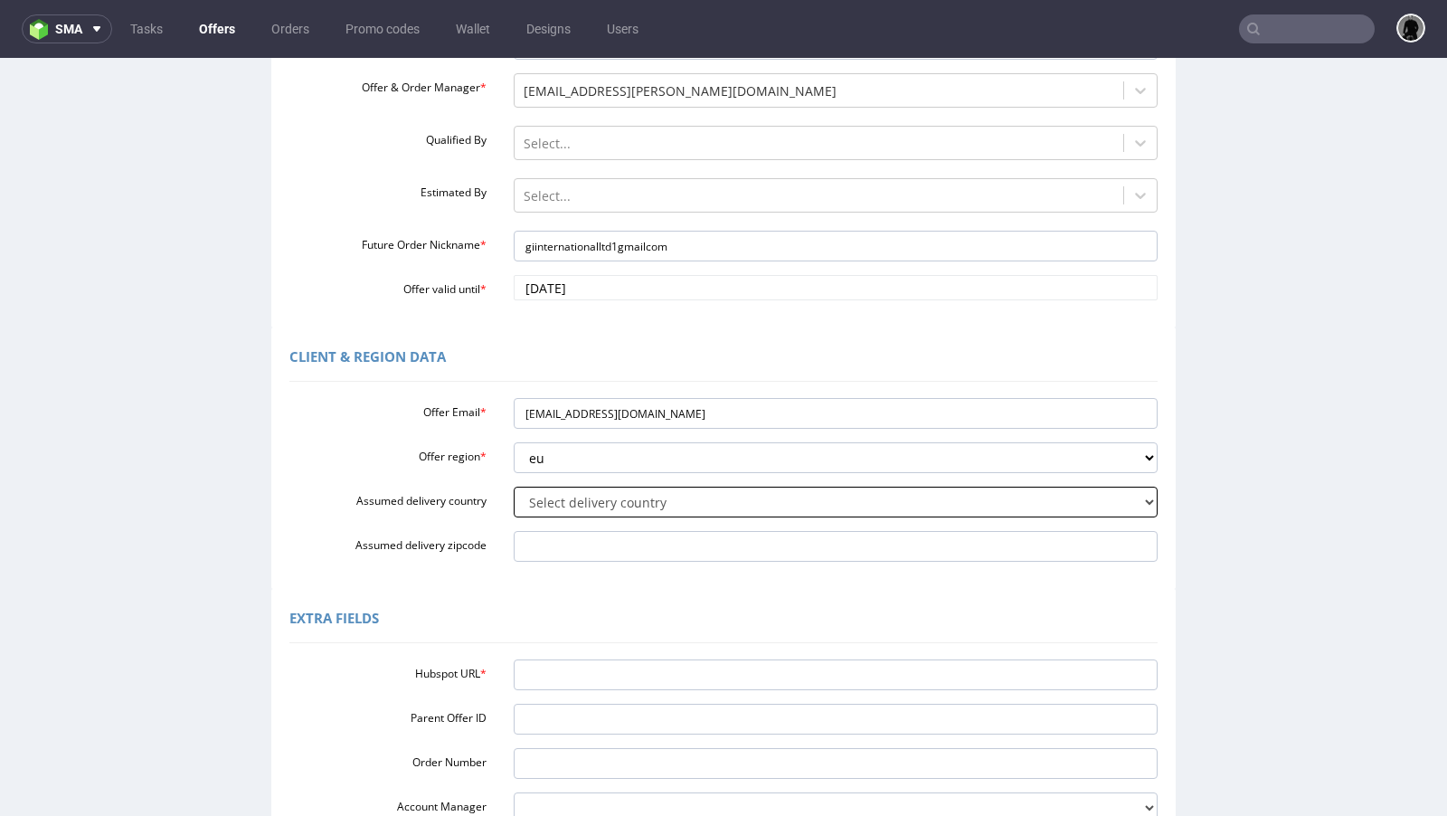
click at [650, 500] on select "Select delivery country Andorra Afghanistan Anguilla Albania Armenia Antarctica…" at bounding box center [836, 502] width 645 height 31
select select "166"
click at [514, 487] on select "Select delivery country Andorra Afghanistan Anguilla Albania Armenia Antarctica…" at bounding box center [836, 502] width 645 height 31
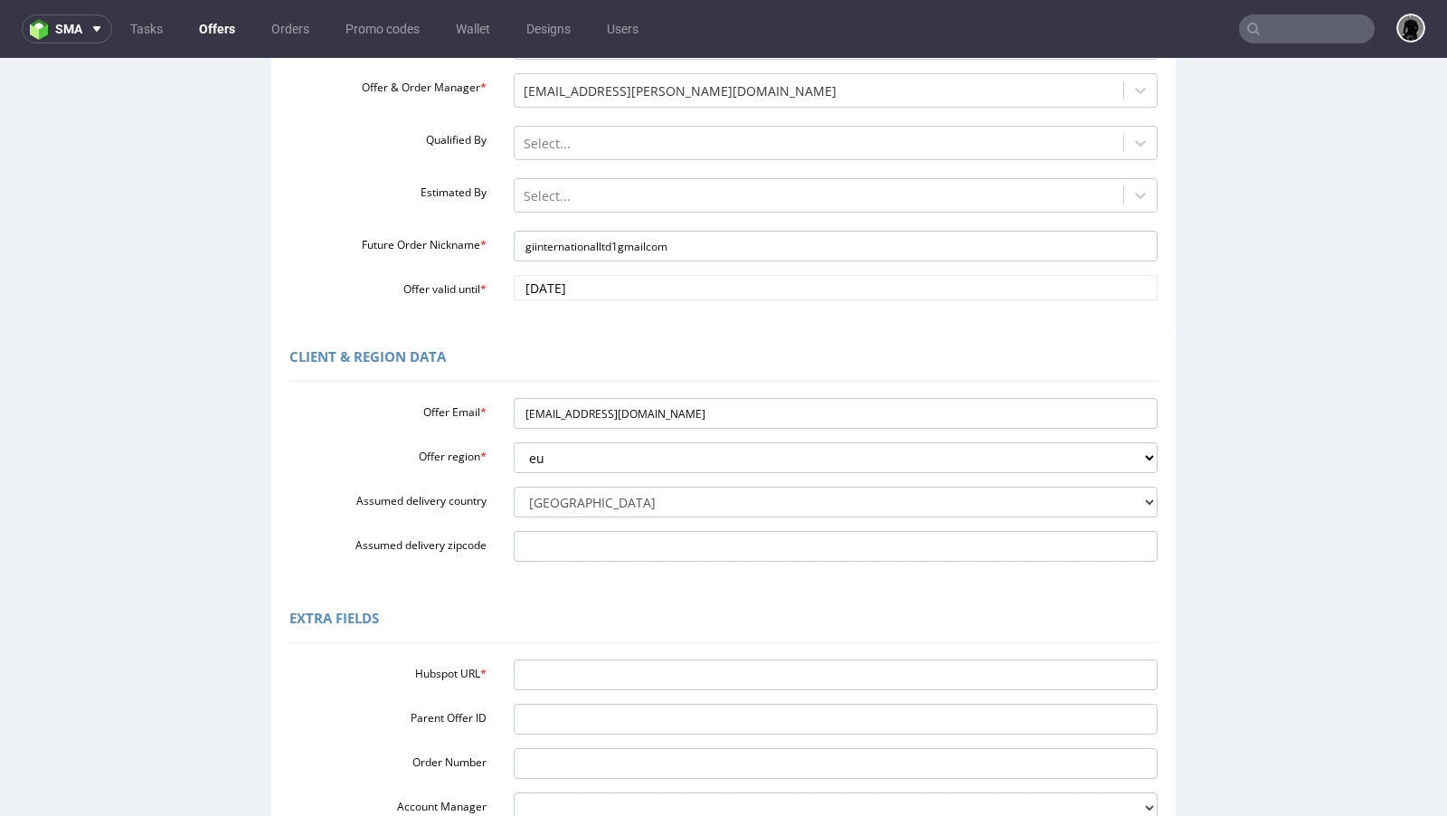
click at [1213, 481] on div "Client & Region data Offer Email * giinternationalltd1@gmail.com Offer region *…" at bounding box center [724, 457] width 1438 height 261
click at [1245, 487] on div "Client & Region data Offer Email * giinternationalltd1@gmail.com Offer region *…" at bounding box center [724, 457] width 1438 height 261
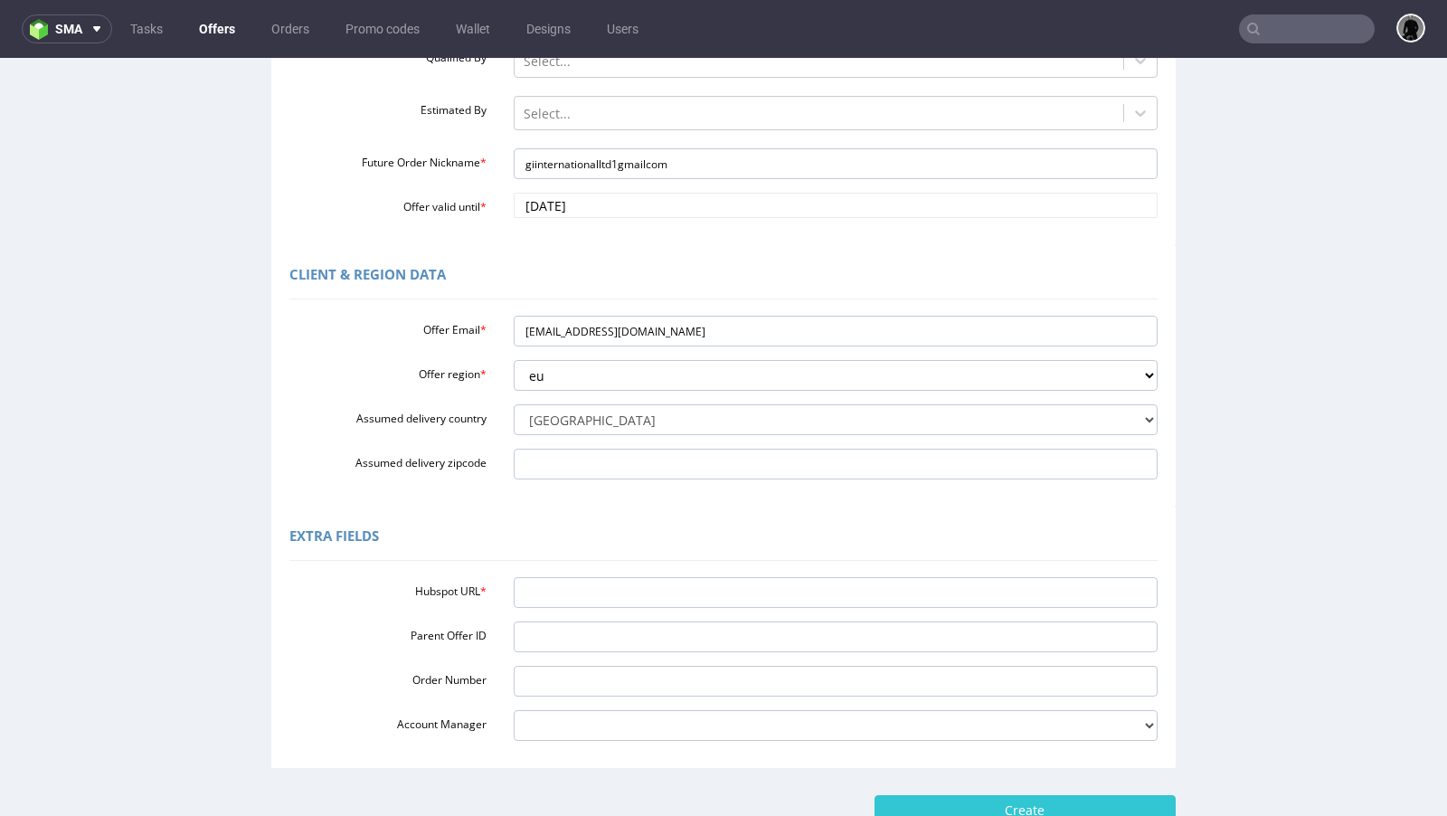
scroll to position [327, 0]
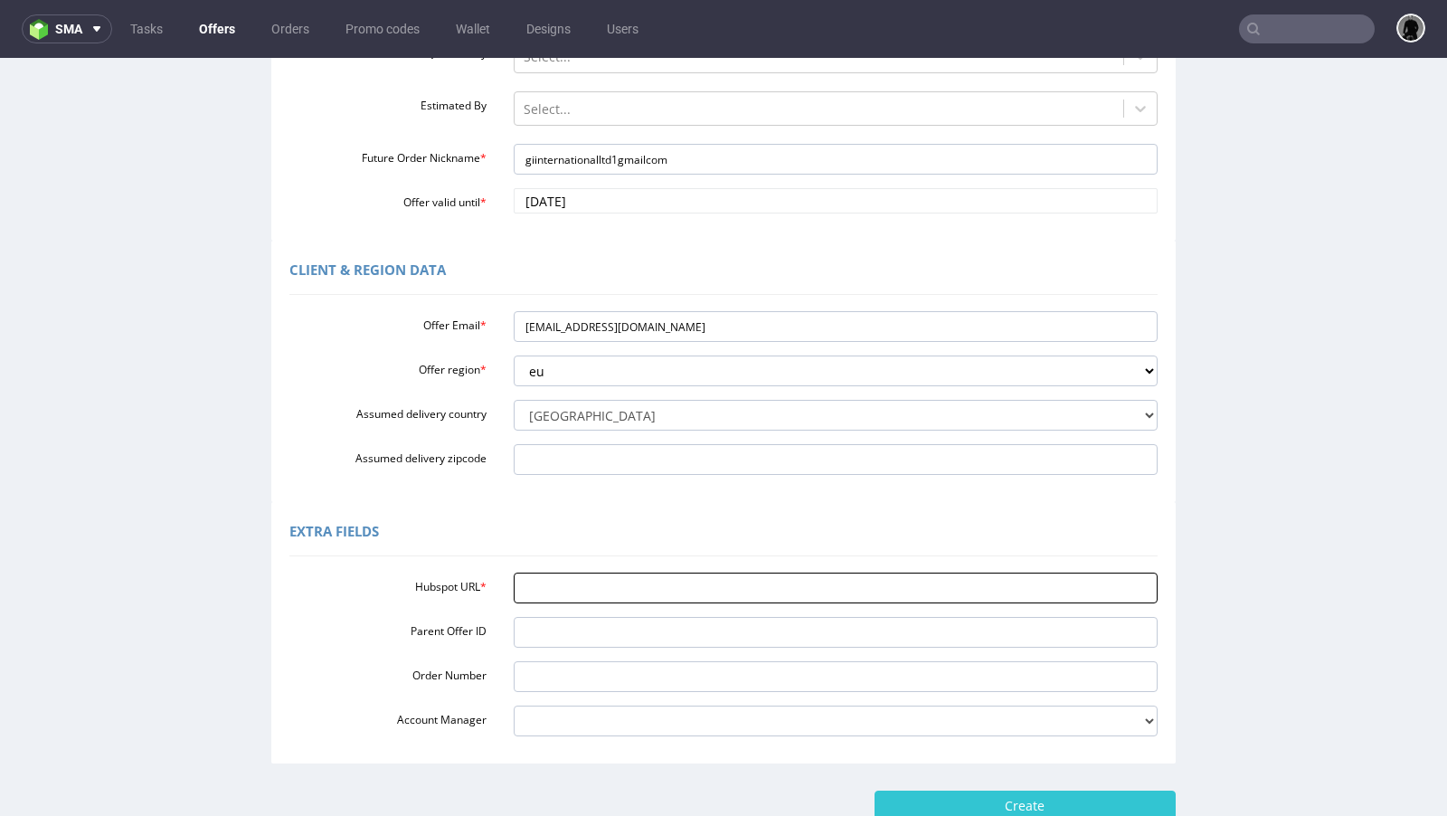
click at [571, 583] on input "Hubspot URL *" at bounding box center [836, 587] width 645 height 31
paste input "https://app-eu1.hubspot.com/contacts/25600958/record/0-3/313644087488/"
type input "https://app-eu1.hubspot.com/contacts/25600958/record/0-3/313644087488/"
click at [1303, 470] on div "Client & Region data Offer Email * giinternationalltd1@gmail.com Offer region *…" at bounding box center [724, 371] width 1438 height 261
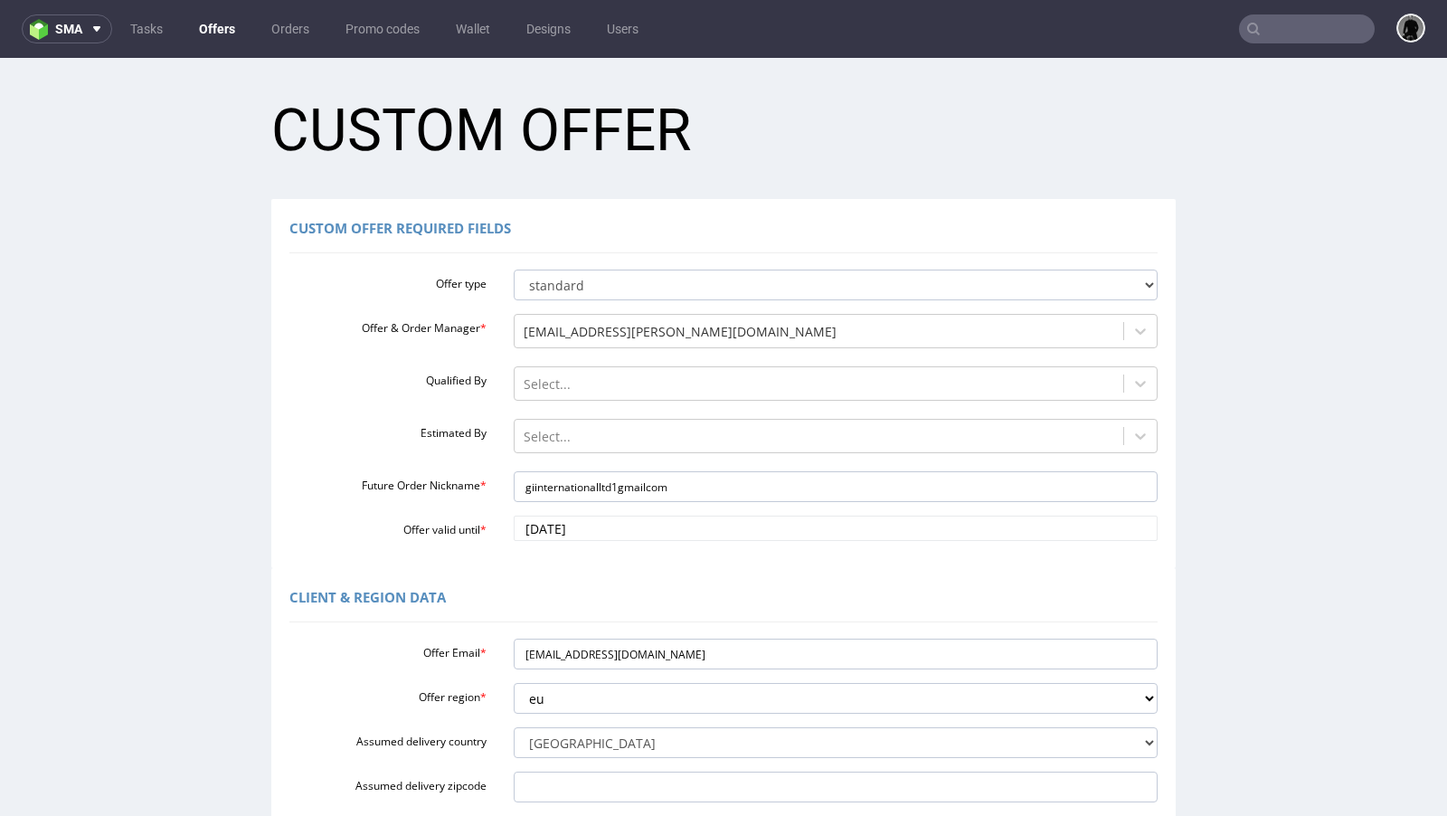
scroll to position [449, 0]
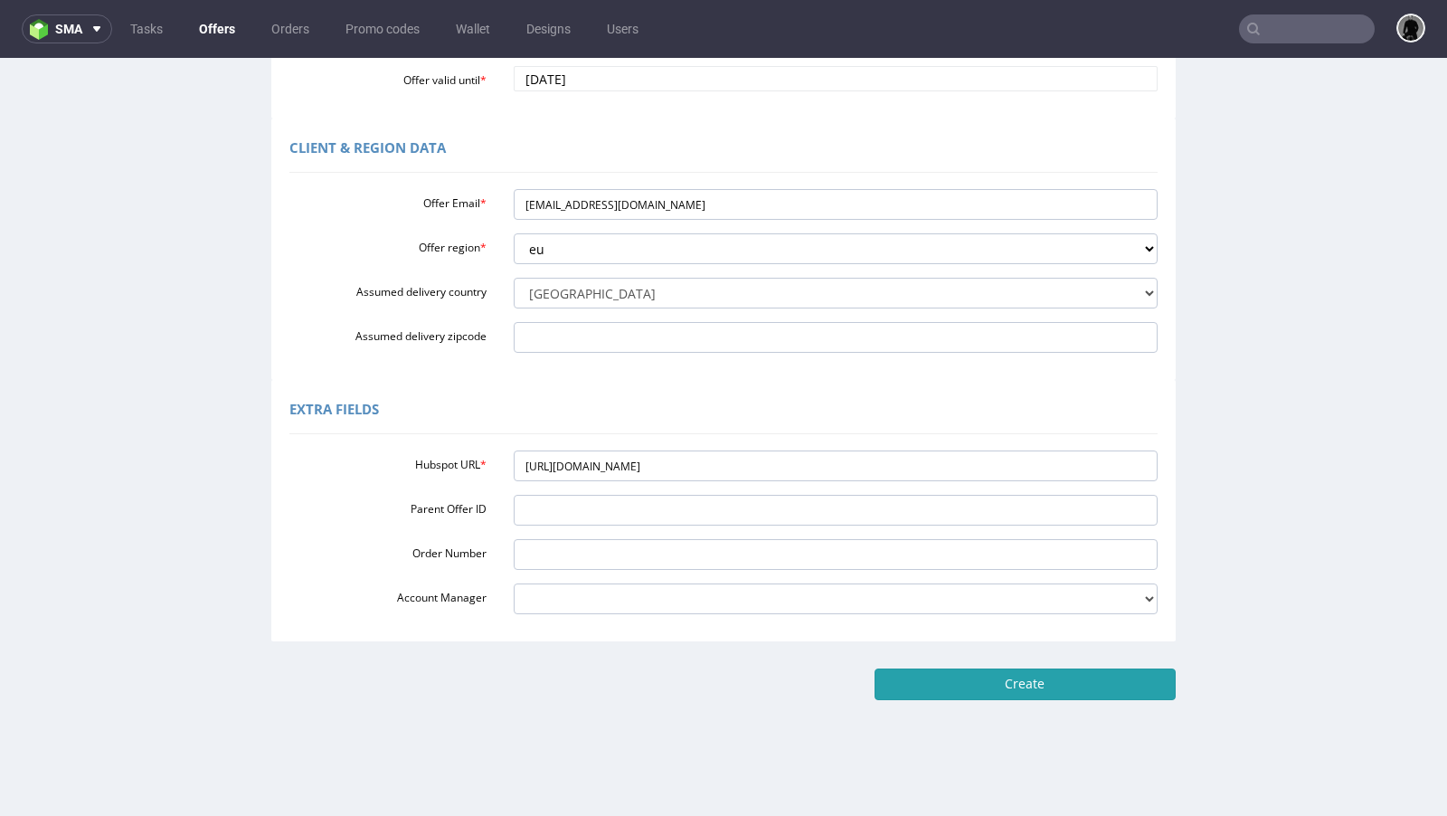
click at [1067, 696] on input "Create" at bounding box center [1024, 683] width 301 height 31
type input "Please wait..."
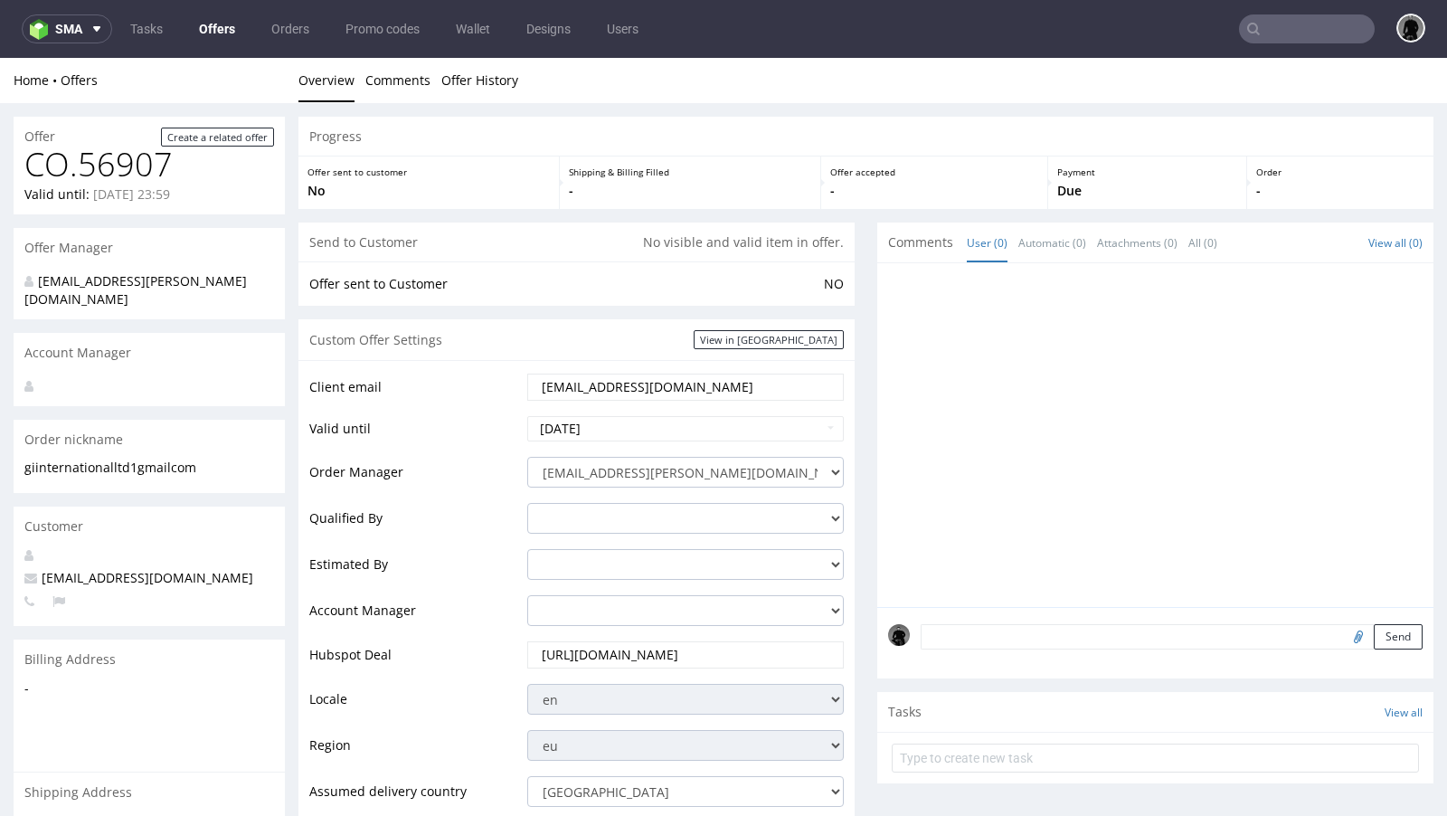
click at [619, 385] on input "[EMAIL_ADDRESS][DOMAIN_NAME]" at bounding box center [685, 386] width 291 height 25
paste input "[EMAIL_ADDRESS][DOMAIN_NAME]"
type input "[EMAIL_ADDRESS][DOMAIN_NAME]"
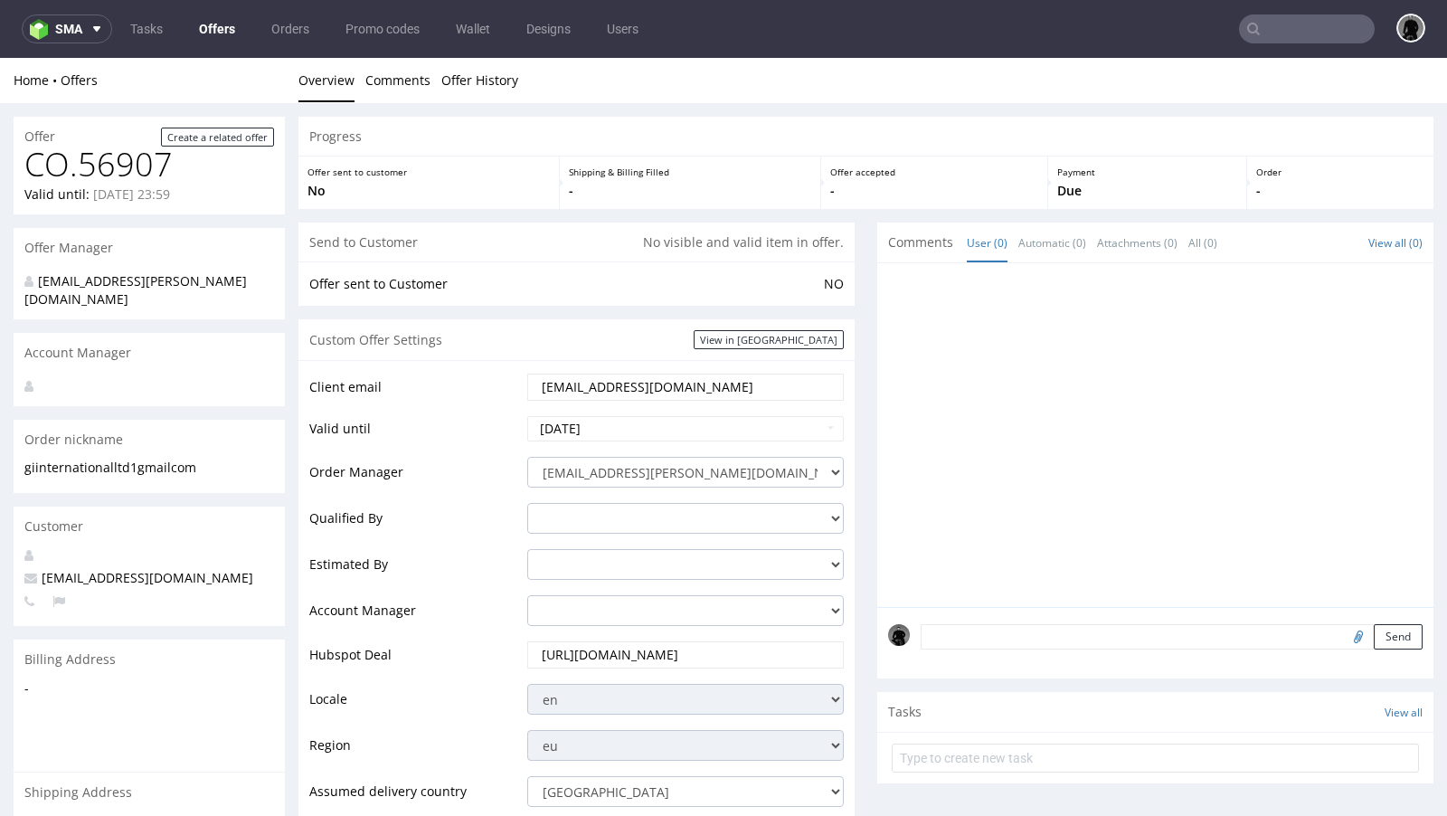
click at [479, 426] on td "Valid until" at bounding box center [415, 434] width 213 height 41
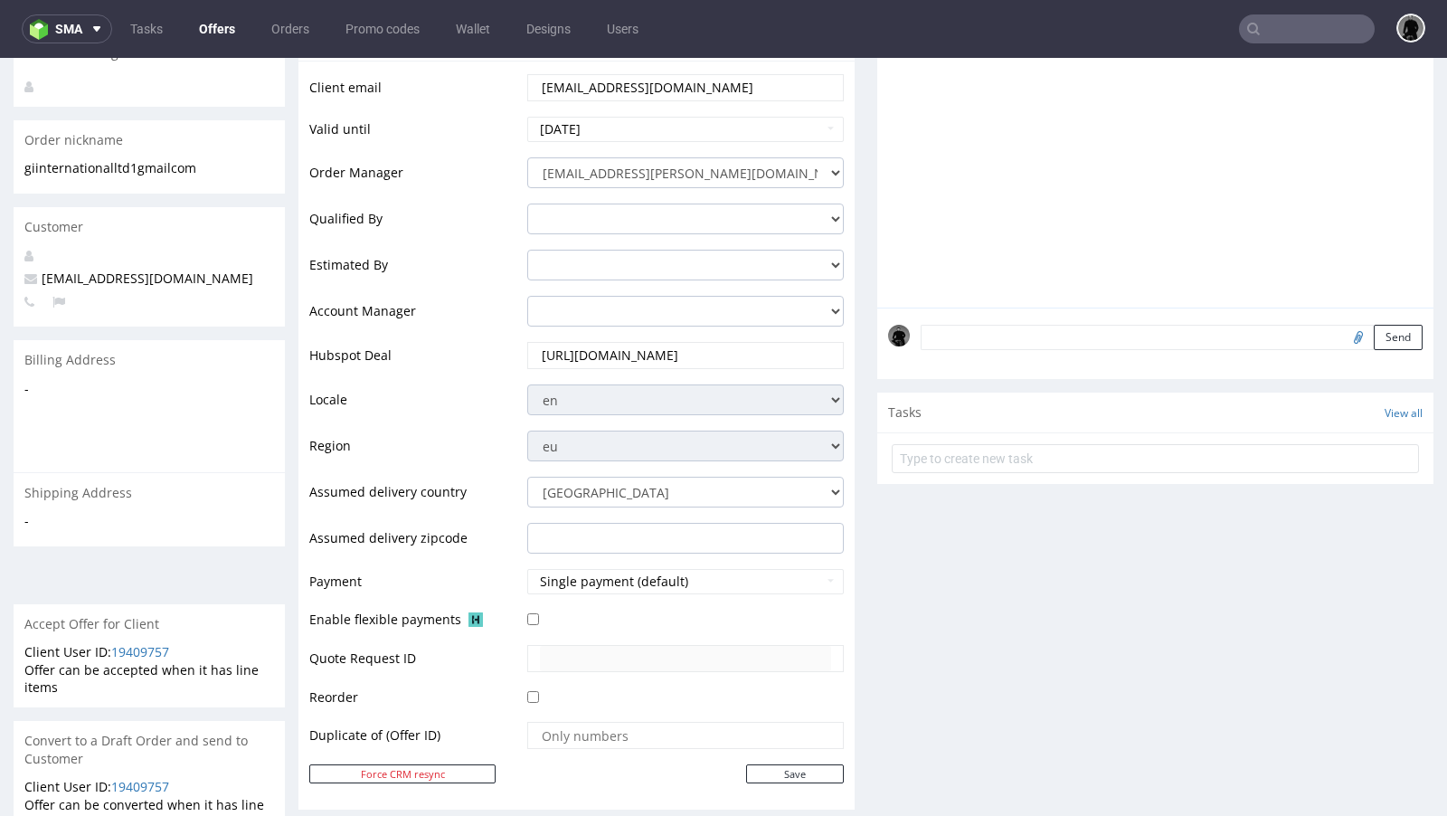
scroll to position [304, 0]
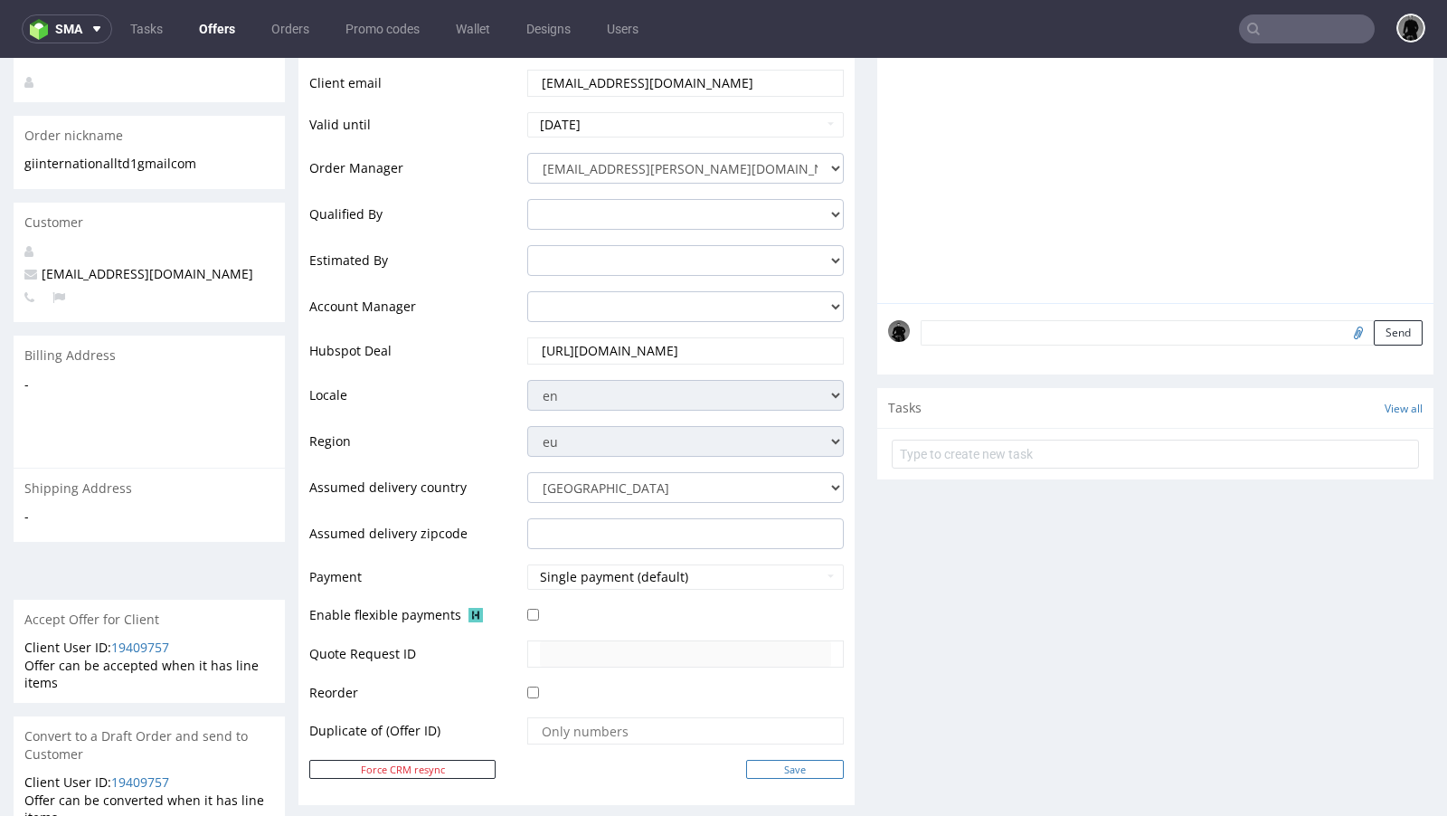
click at [779, 765] on input "Save" at bounding box center [795, 769] width 98 height 19
type input "In progress..."
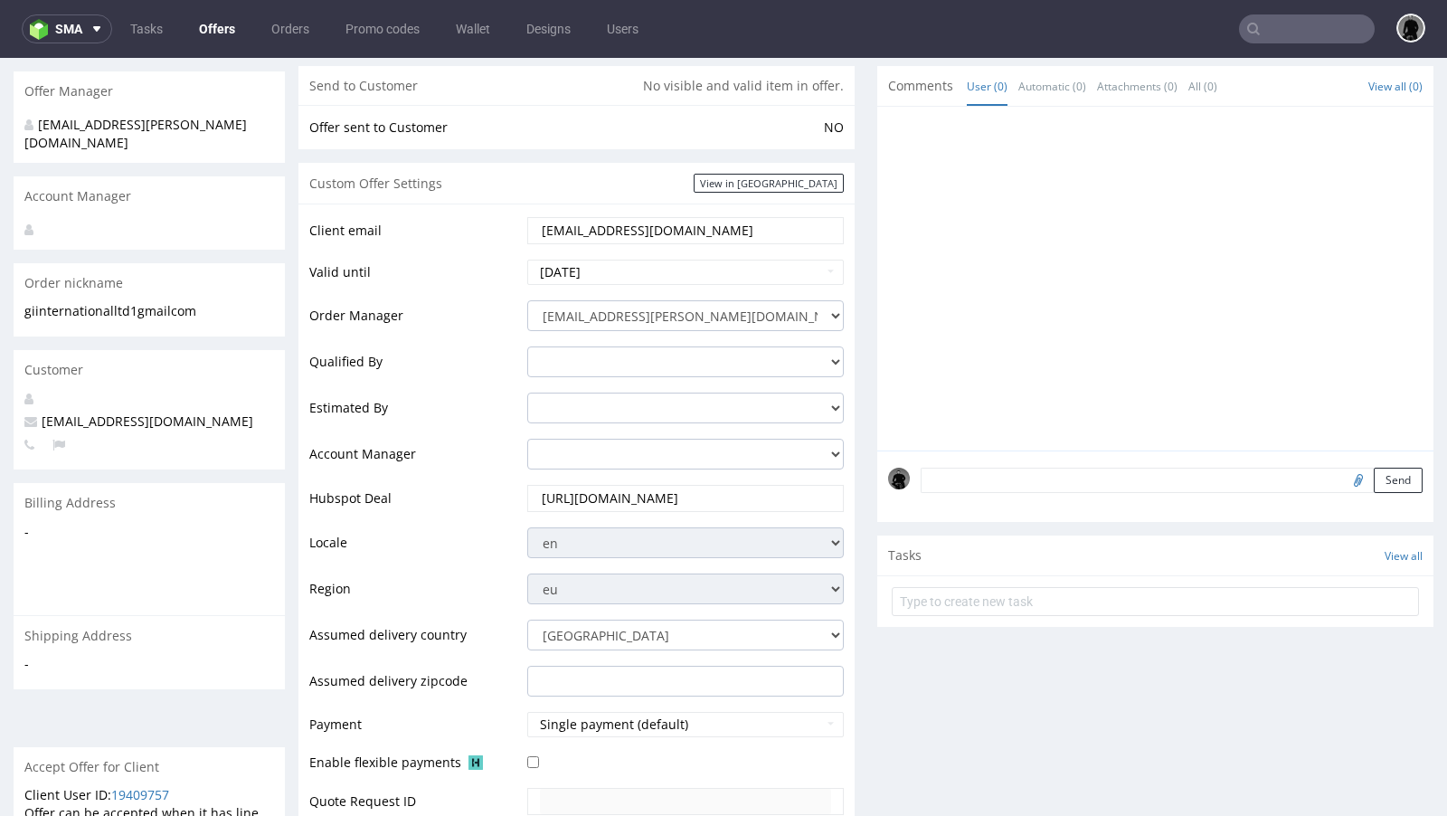
scroll to position [136, 0]
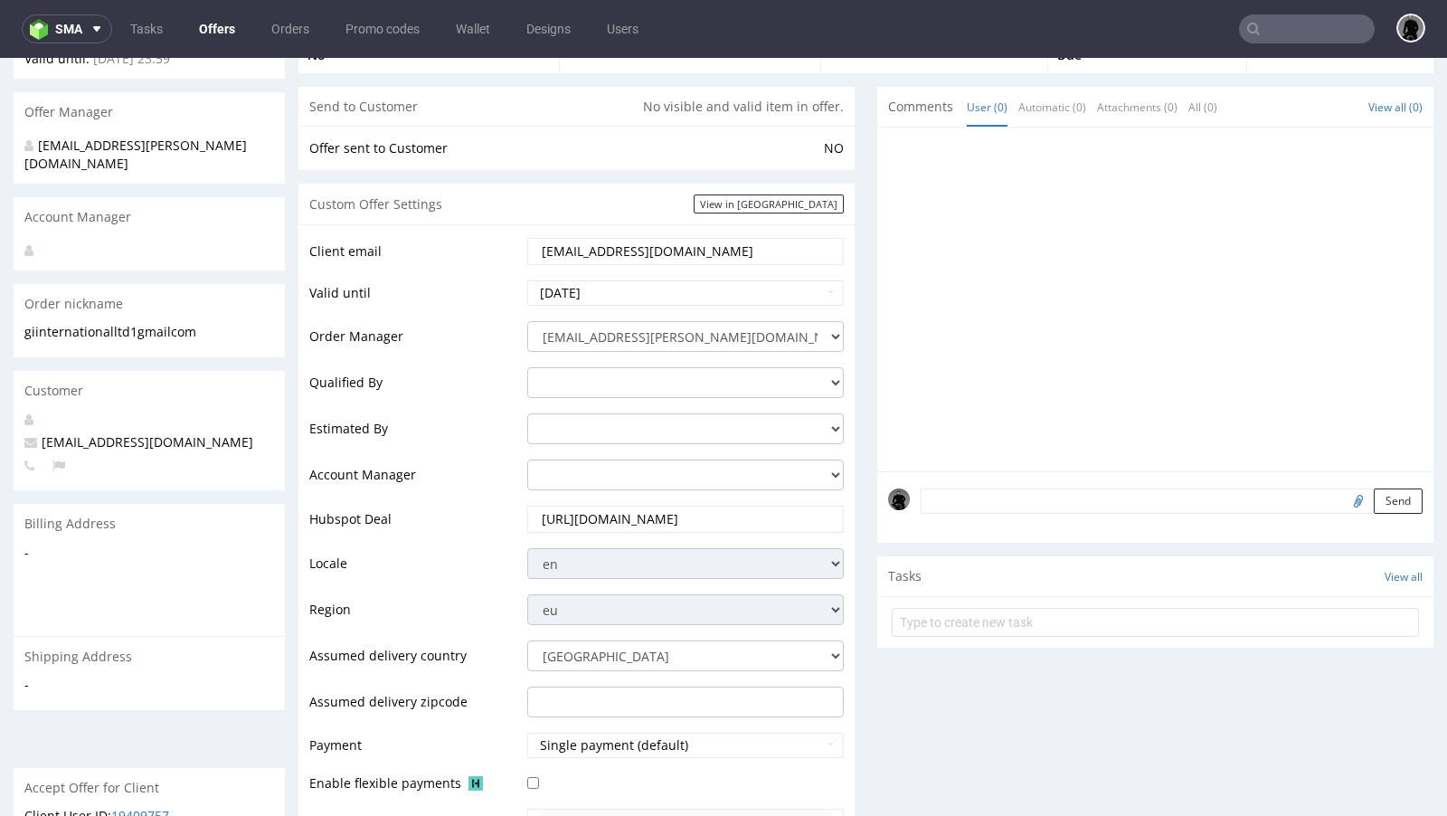
click at [585, 240] on input "[EMAIL_ADDRESS][DOMAIN_NAME]" at bounding box center [685, 251] width 291 height 25
click at [591, 248] on input "[EMAIL_ADDRESS][DOMAIN_NAME]" at bounding box center [685, 251] width 291 height 25
paste input "[EMAIL_ADDRESS][DOMAIN_NAME]"
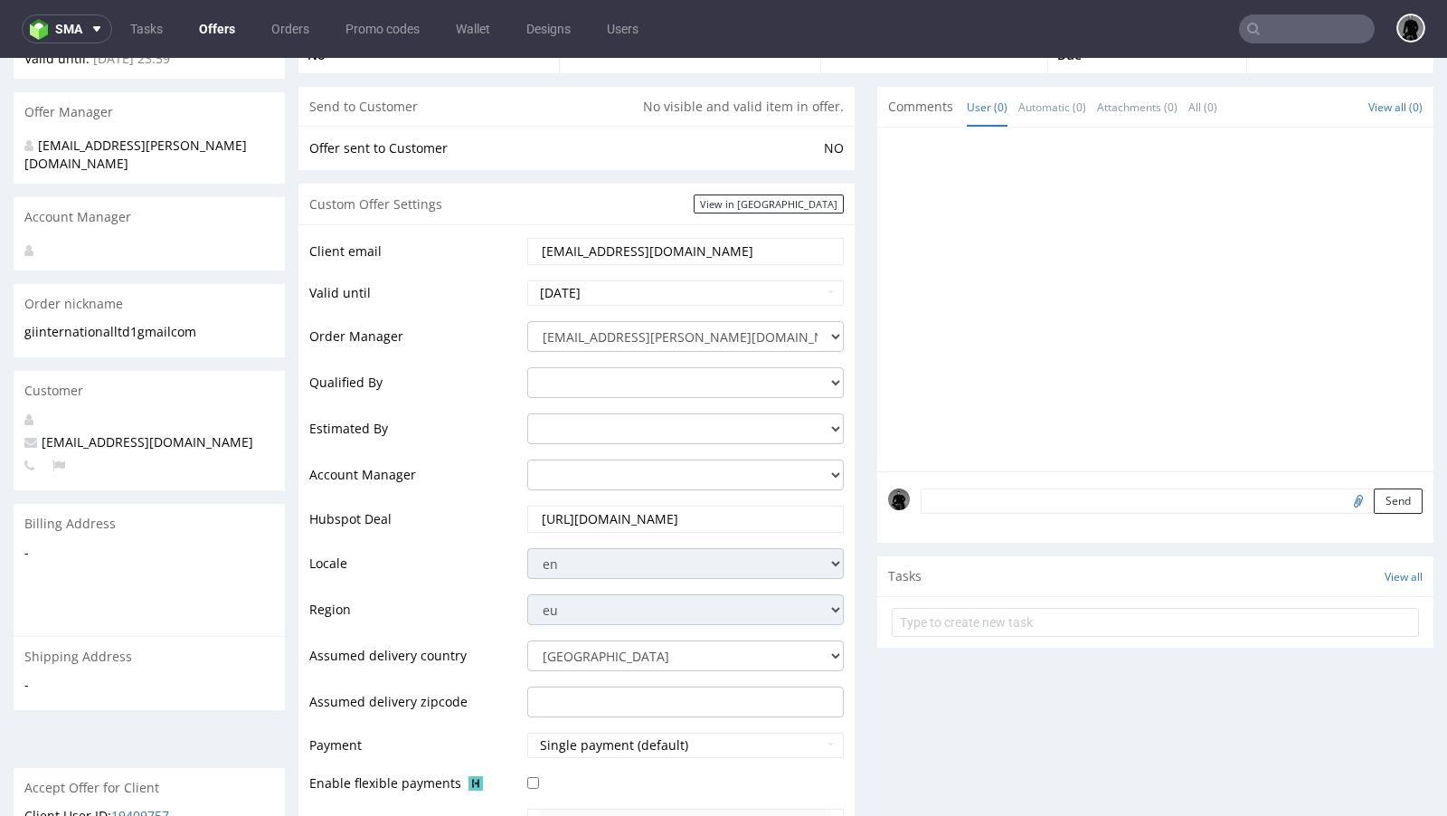
type input "[EMAIL_ADDRESS][DOMAIN_NAME]"
click at [426, 325] on td "Order Manager" at bounding box center [415, 342] width 213 height 46
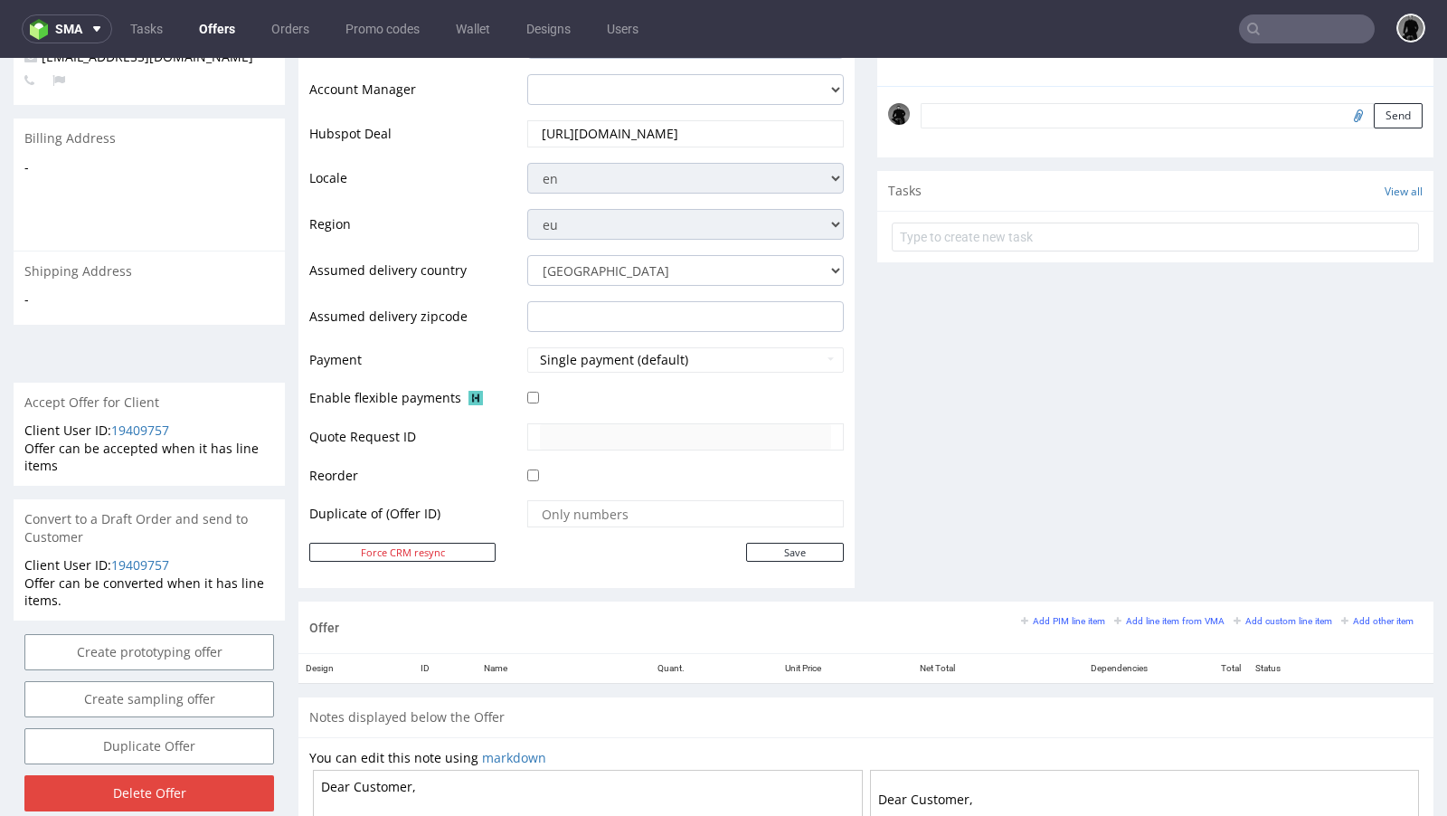
scroll to position [537, 0]
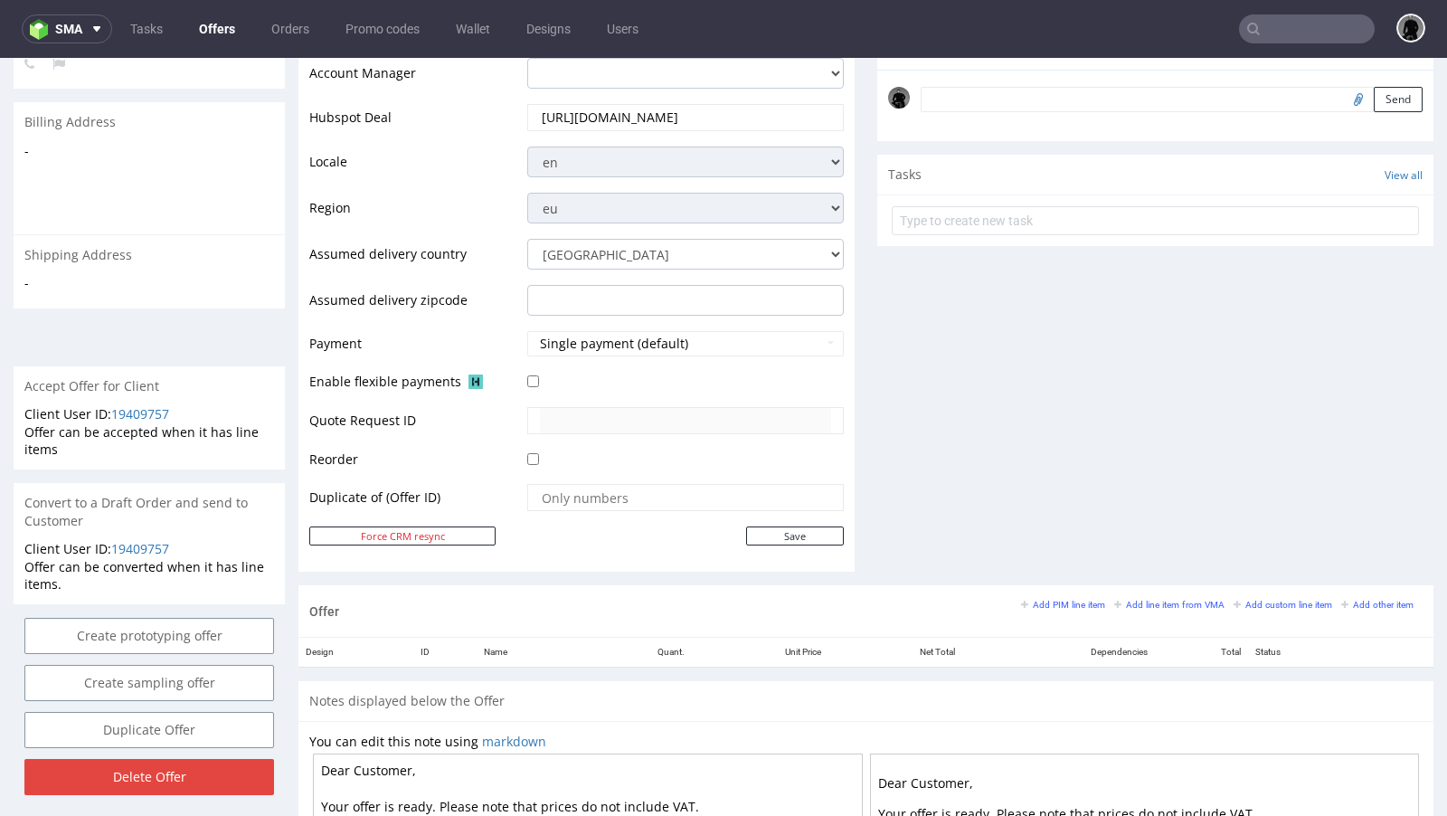
click at [793, 548] on div "Client email pawel.zun@packhelp.com Valid until 2025-09-29 Order Manager dawid.…" at bounding box center [576, 197] width 556 height 749
click at [762, 526] on input "Save" at bounding box center [795, 535] width 98 height 19
type input "In progress..."
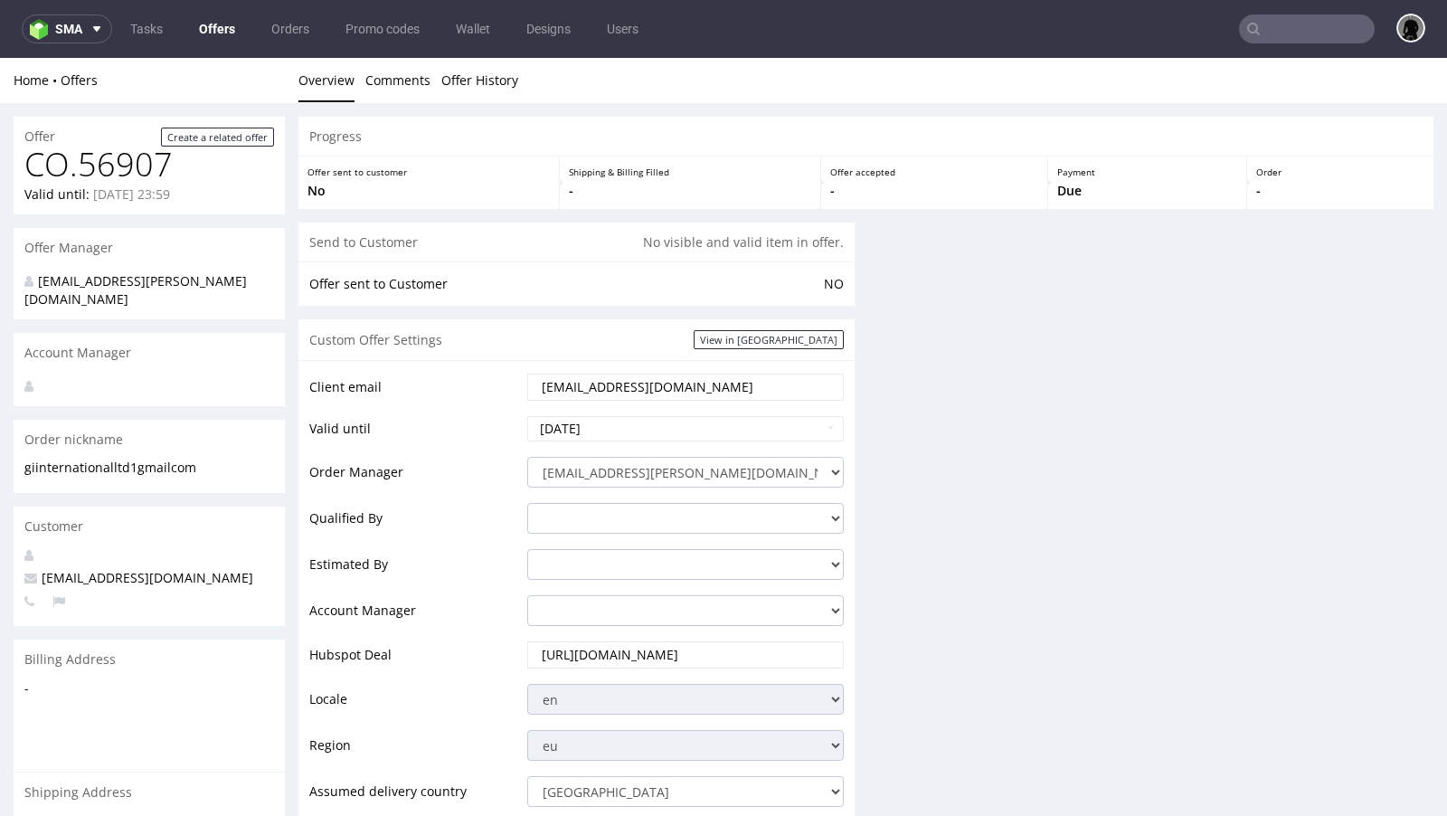
scroll to position [0, 0]
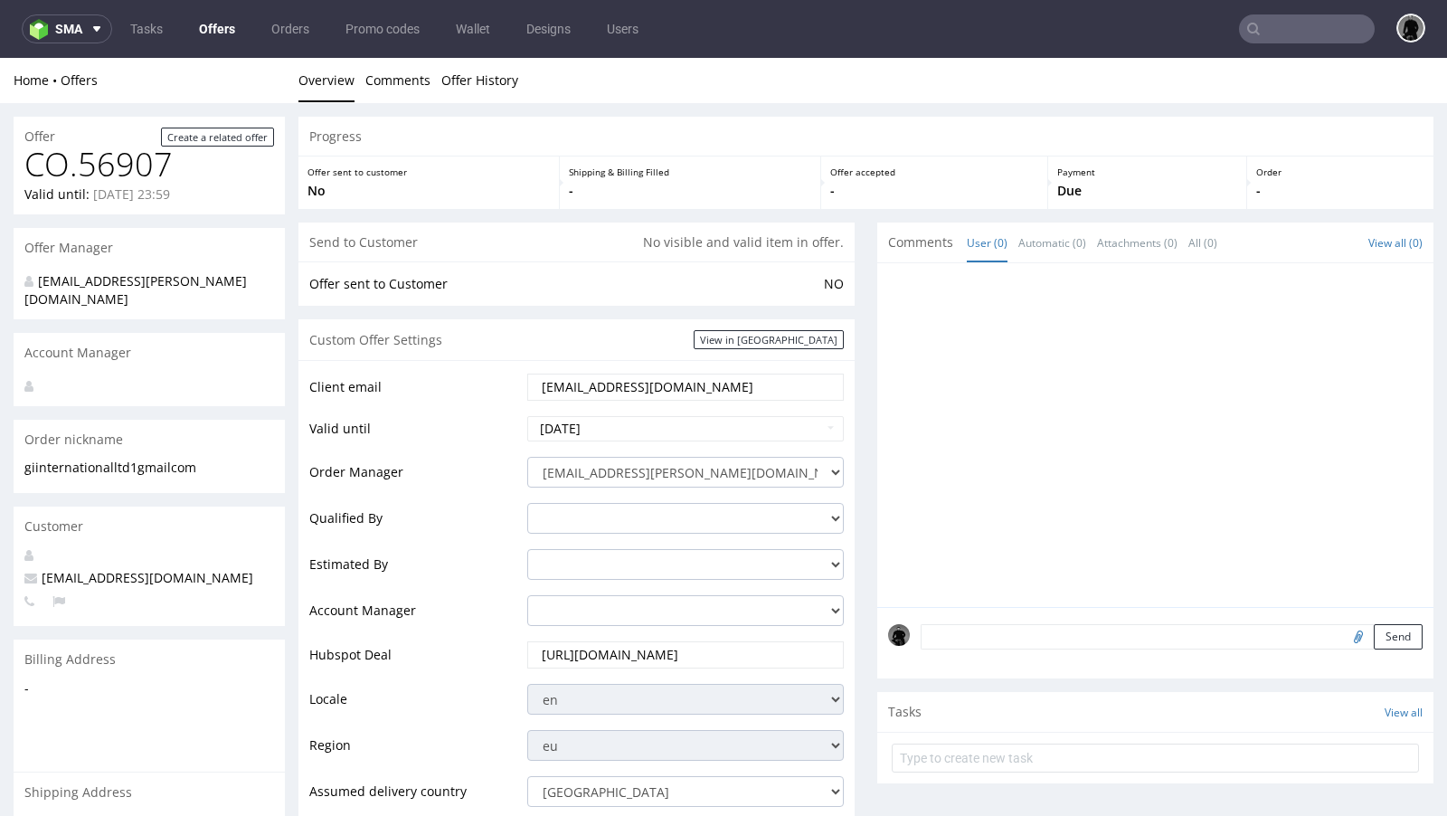
click at [657, 366] on div "Client email giinternationalltd1@gmail.com Valid until 2025-09-29 Order Manager…" at bounding box center [576, 734] width 556 height 749
click at [657, 389] on input "giinternationalltd1@gmail.com" at bounding box center [685, 386] width 291 height 25
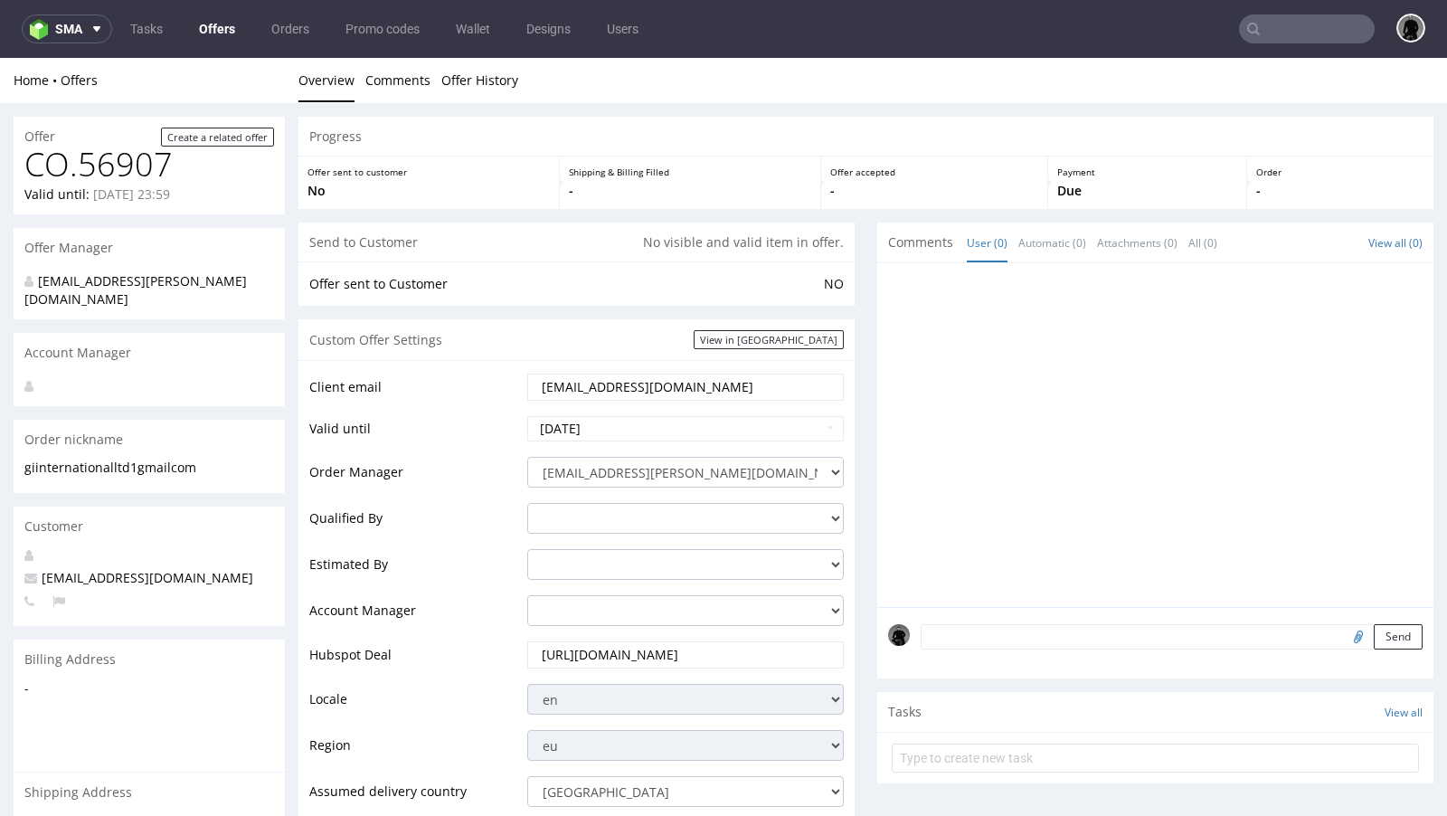
click at [657, 389] on input "giinternationalltd1@gmail.com" at bounding box center [685, 386] width 291 height 25
paste input "pawel.zun@packhelp.com"
type input "pawel.zun@packhelp.com"
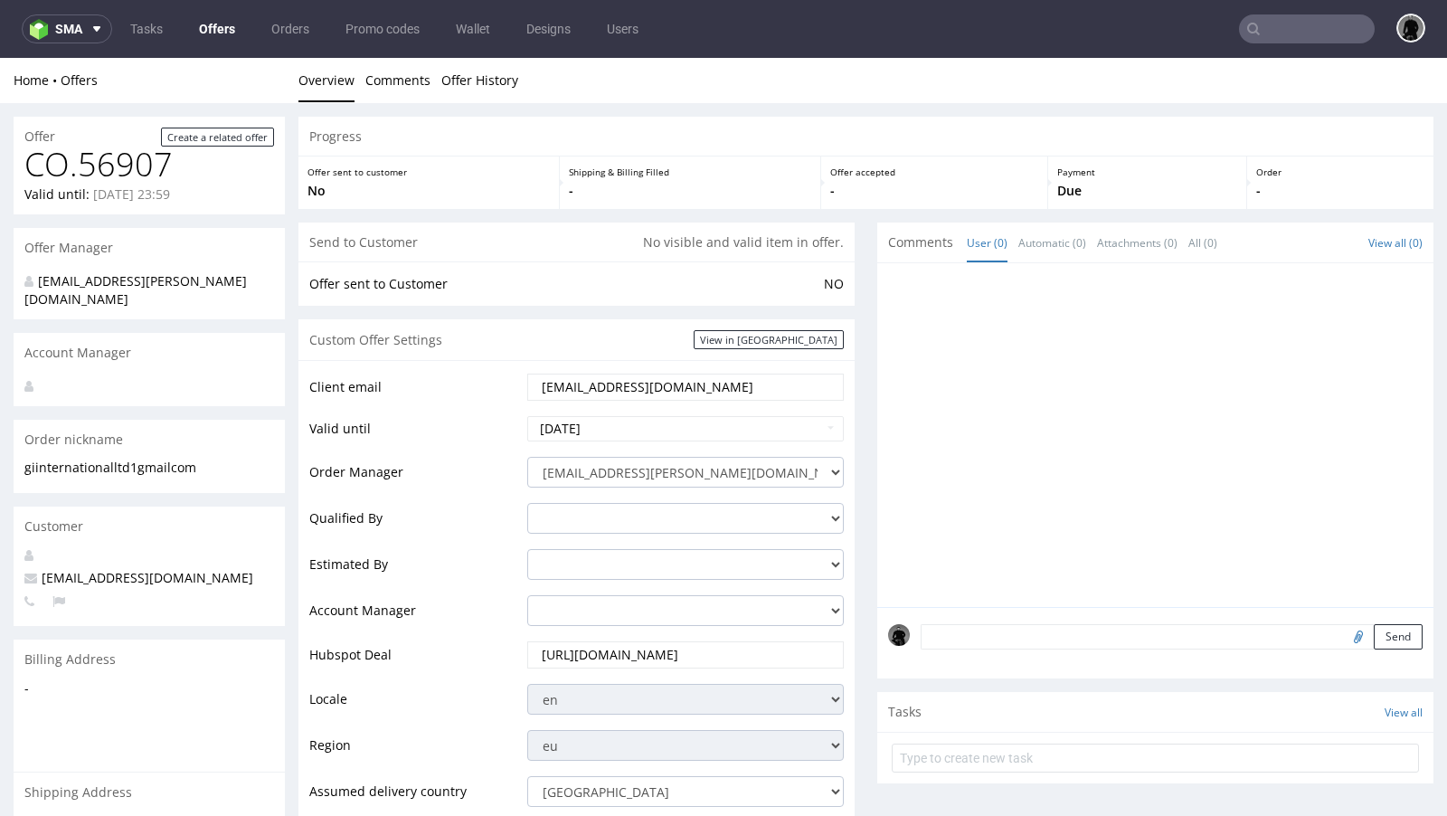
click at [429, 451] on td "Valid until" at bounding box center [415, 434] width 213 height 41
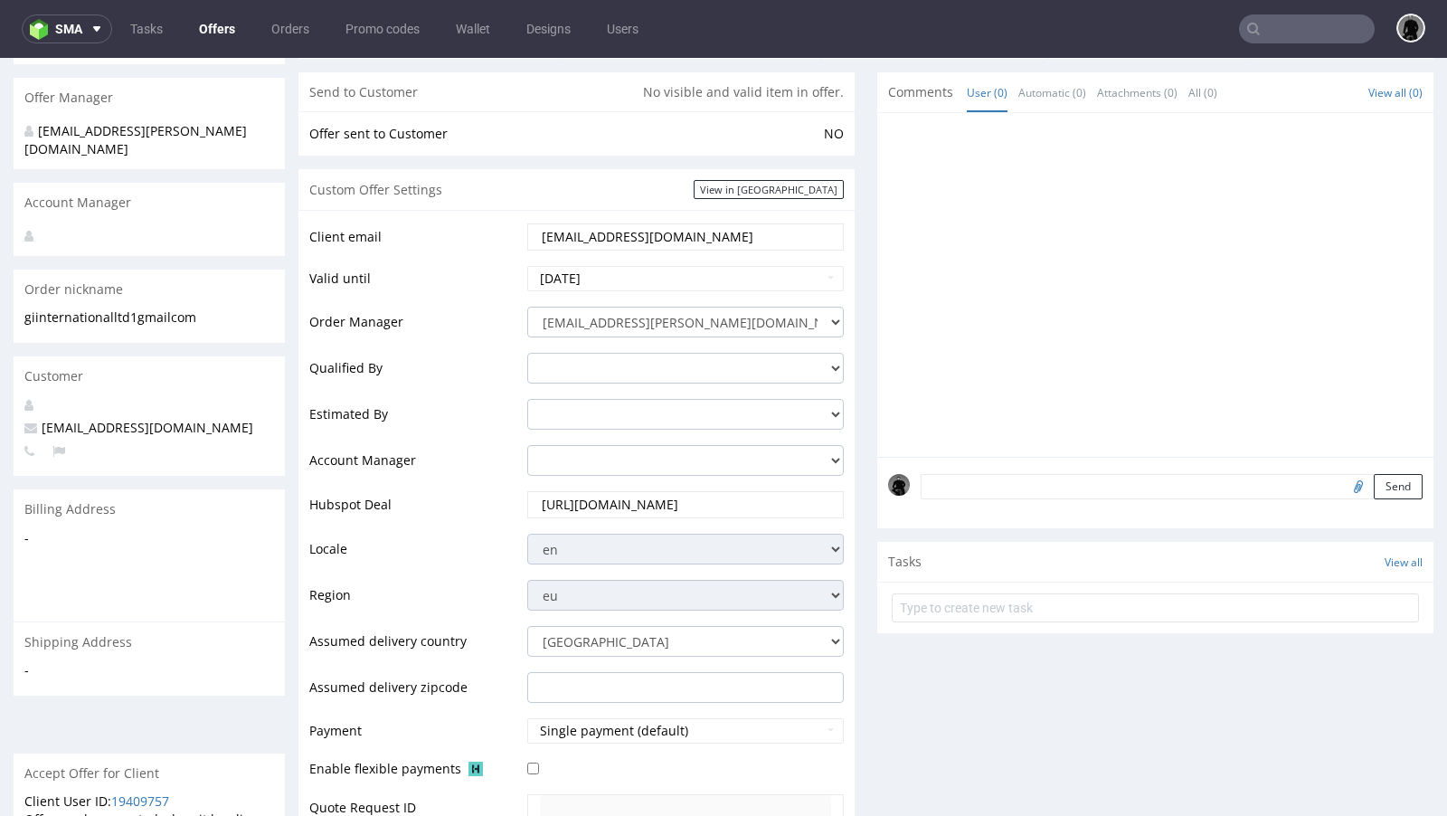
scroll to position [373, 0]
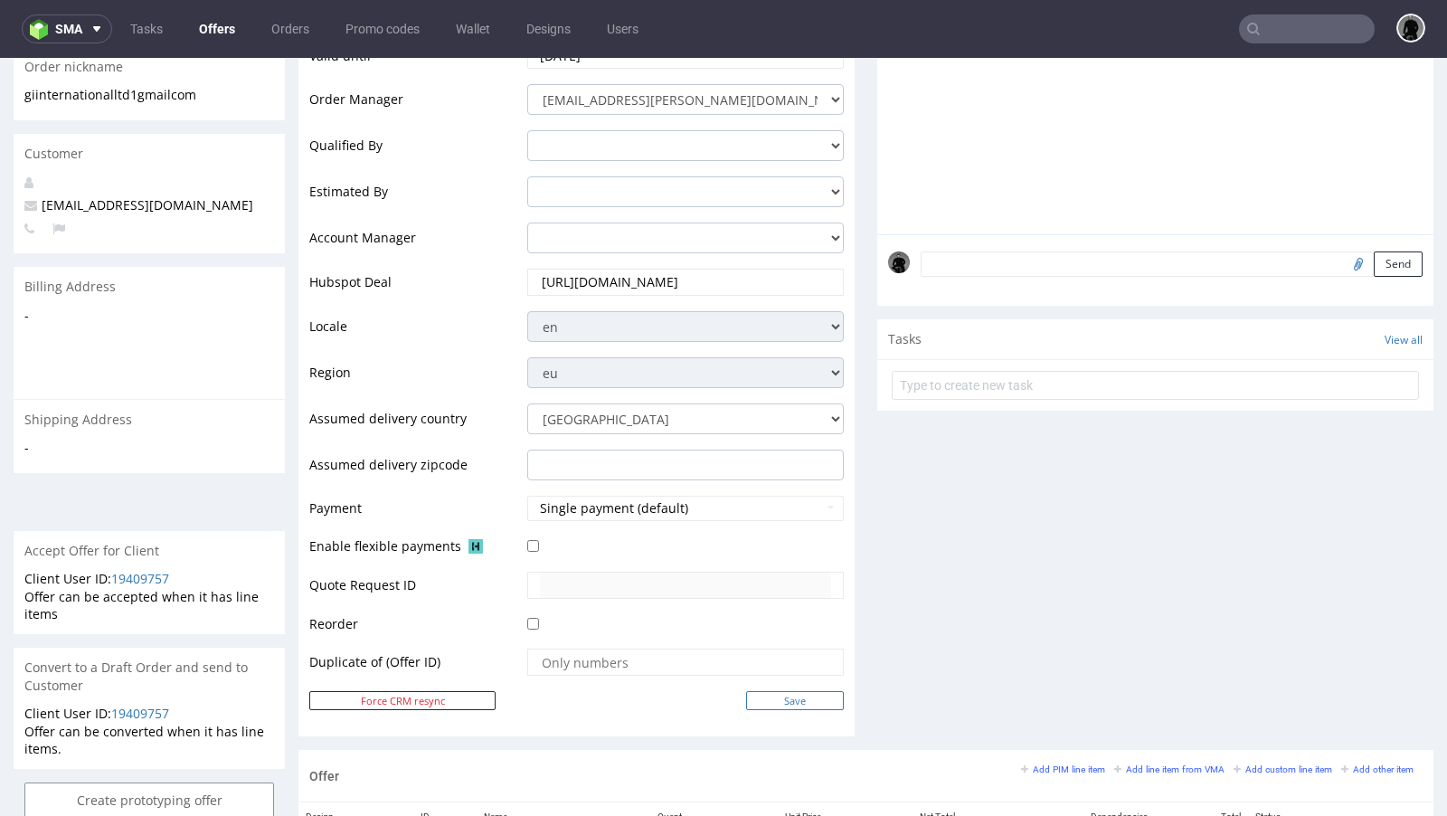
click at [784, 691] on input "Save" at bounding box center [795, 700] width 98 height 19
type input "In progress..."
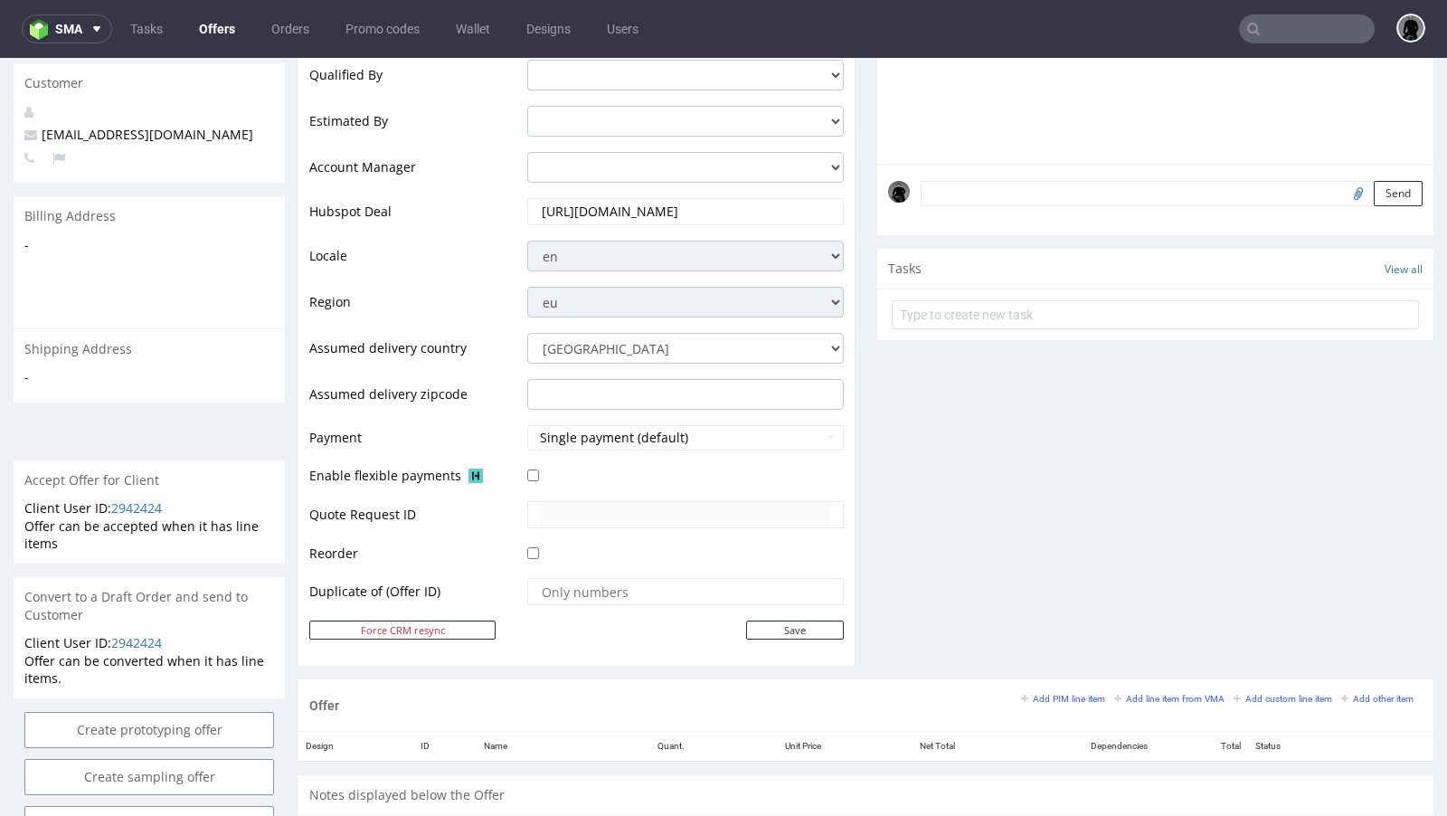
scroll to position [477, 0]
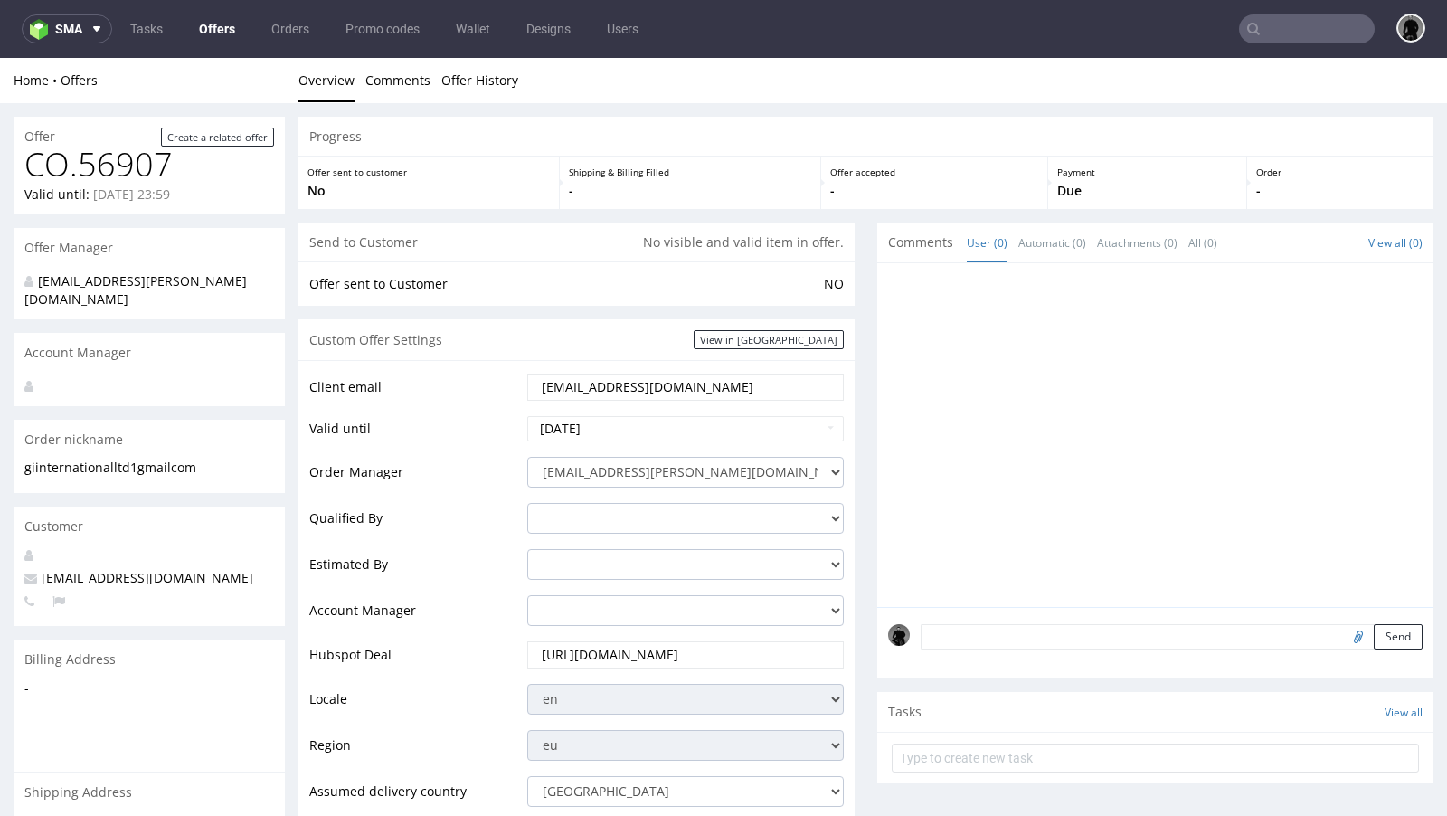
click at [211, 31] on link "Offers" at bounding box center [217, 28] width 58 height 29
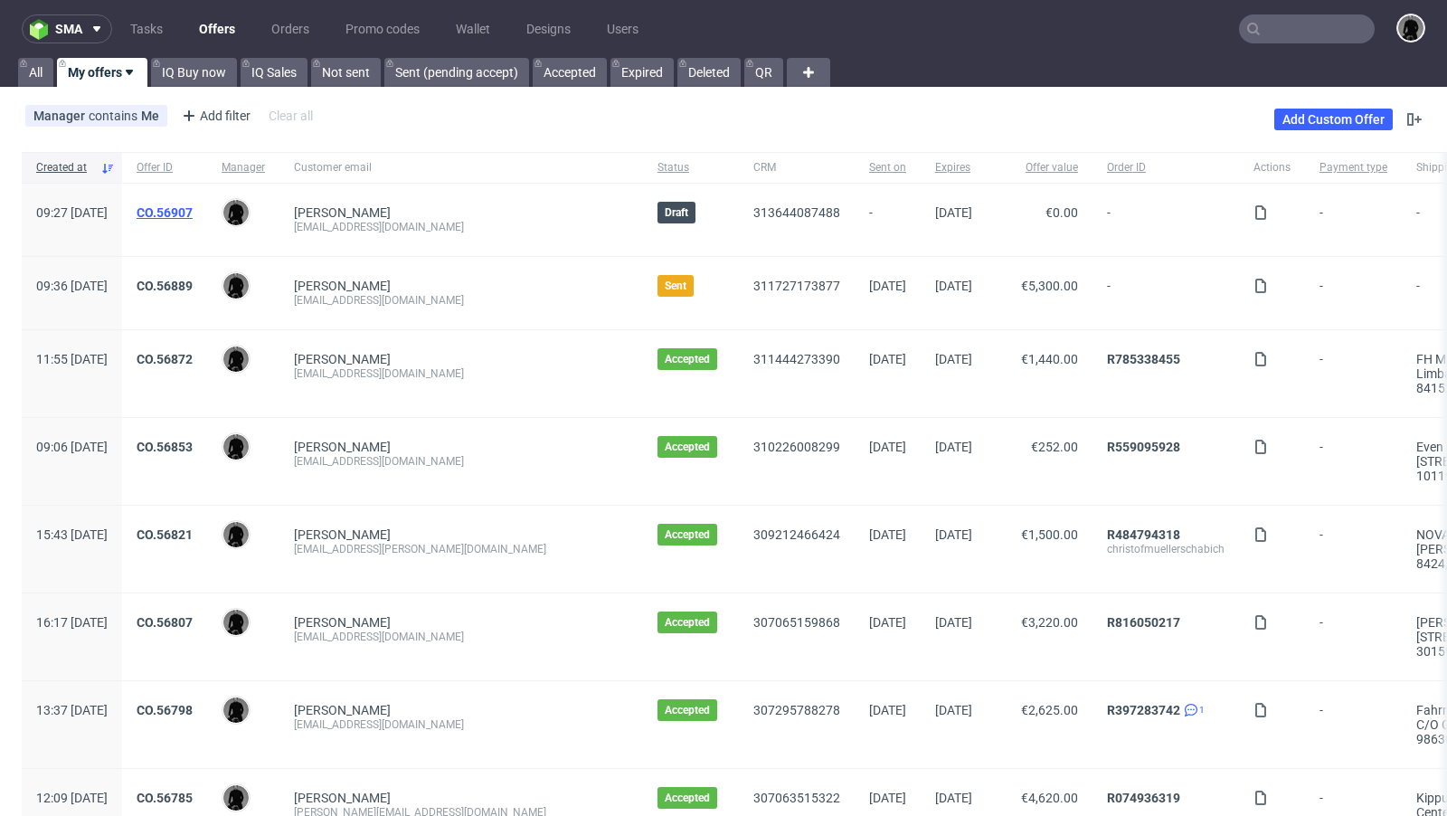
click at [193, 210] on link "CO.56907" at bounding box center [165, 212] width 56 height 14
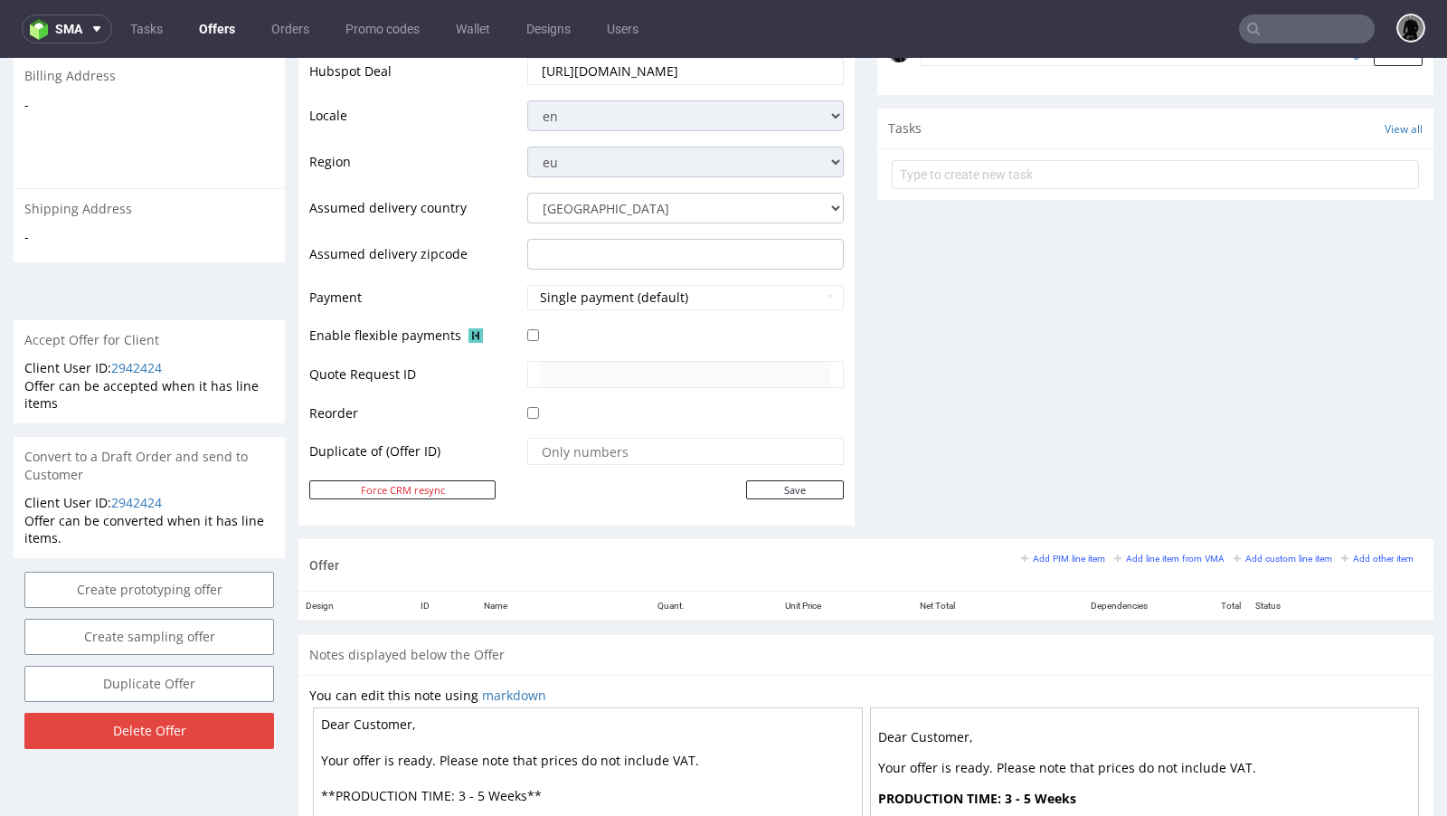
scroll to position [589, 0]
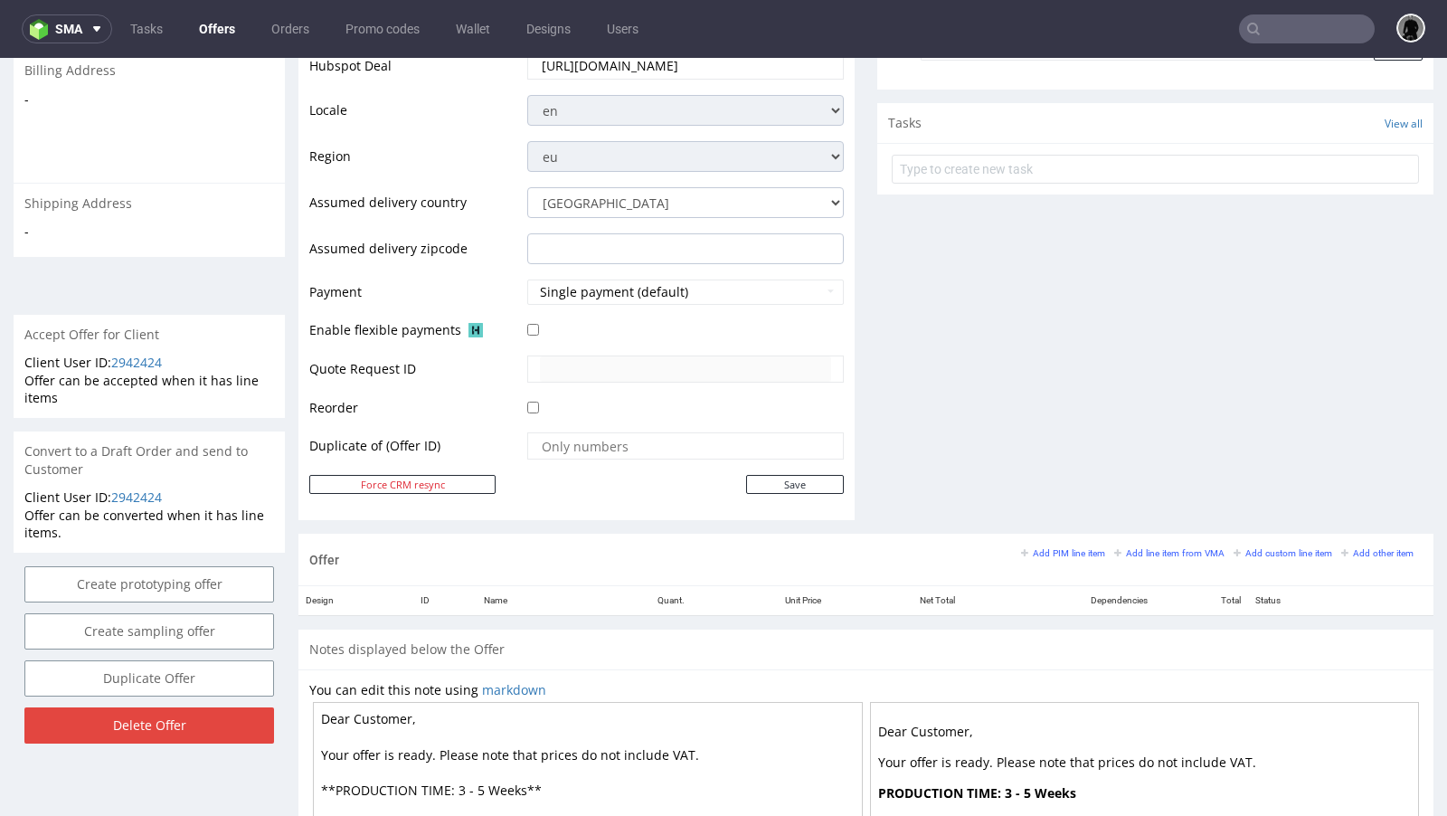
click at [856, 364] on div "Progress Offer sent to customer No Shipping & Billing Filled - Offer accepted -…" at bounding box center [865, 297] width 1135 height 1538
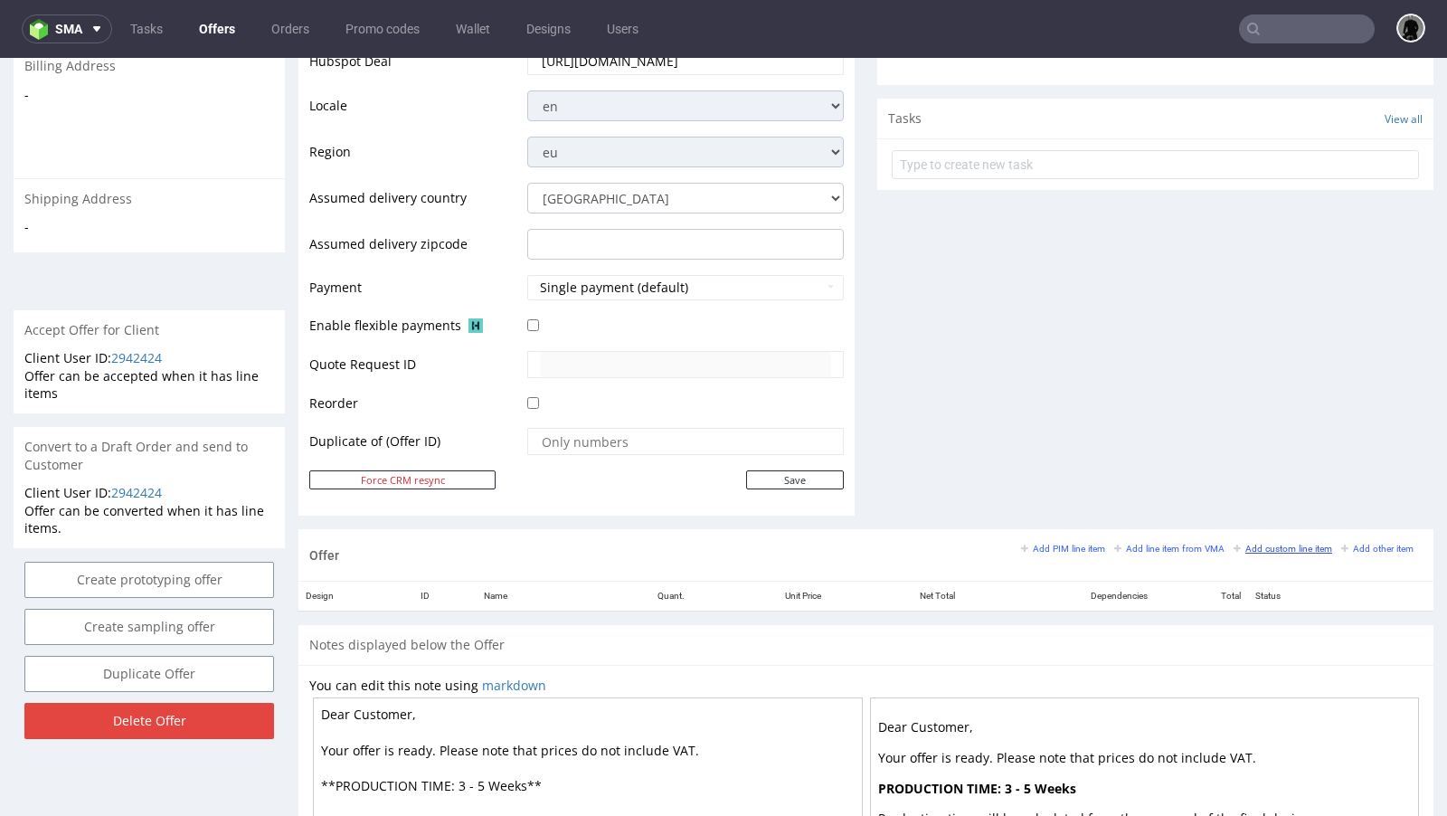
click at [1243, 545] on small "Add custom line item" at bounding box center [1282, 548] width 99 height 10
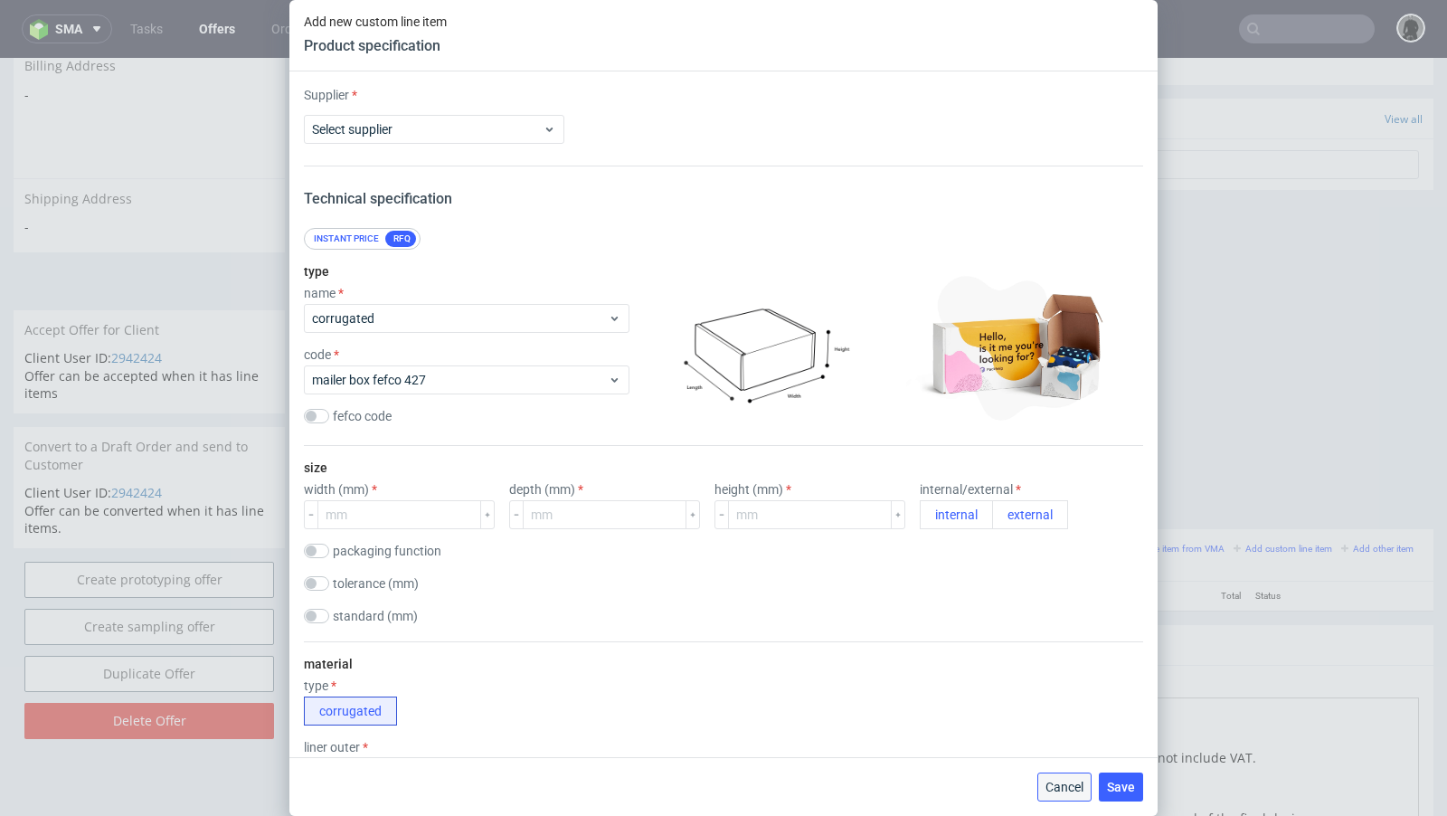
click at [1064, 780] on span "Cancel" at bounding box center [1064, 786] width 38 height 13
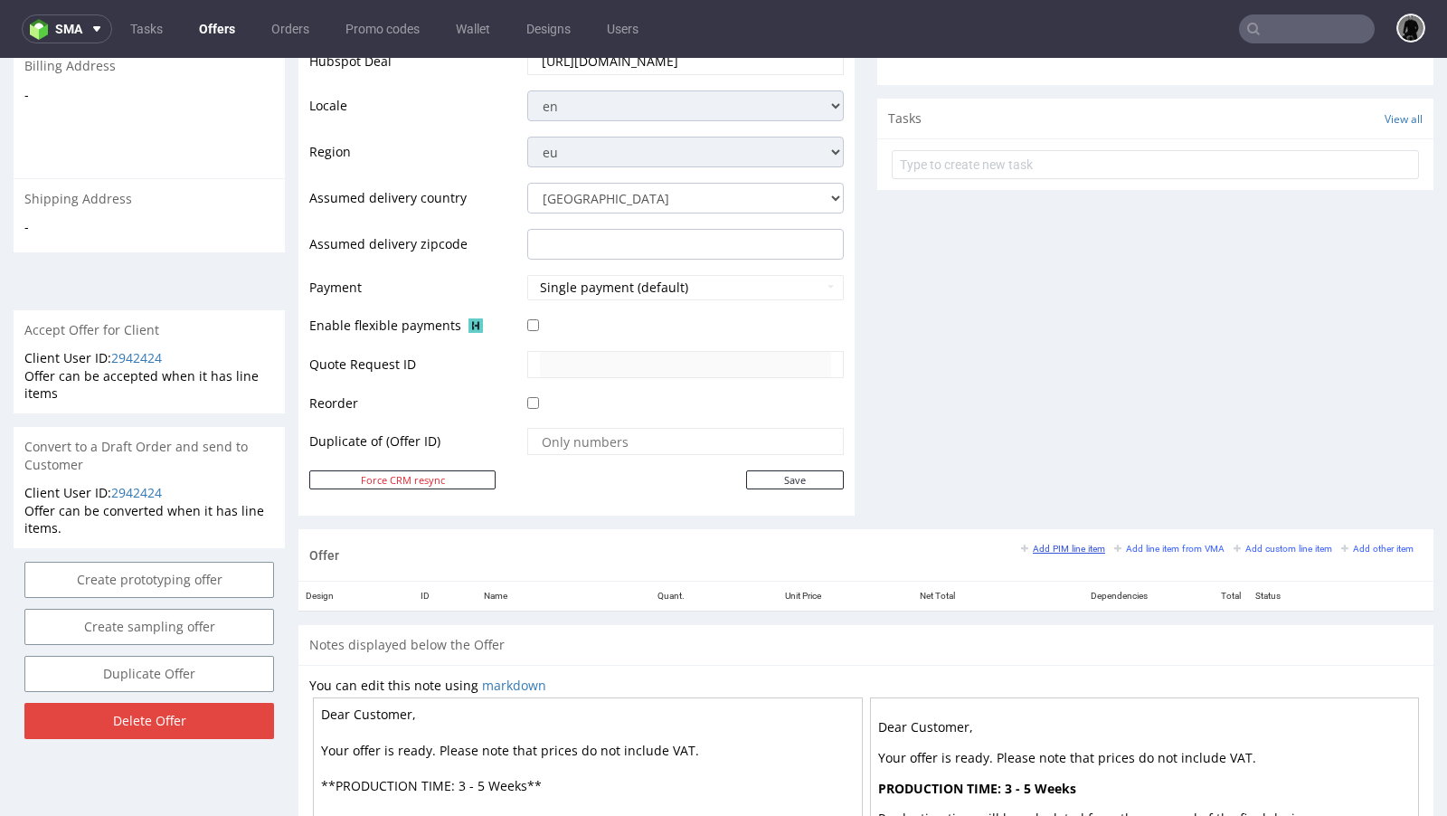
click at [1036, 542] on link "Add PIM line item" at bounding box center [1063, 548] width 84 height 13
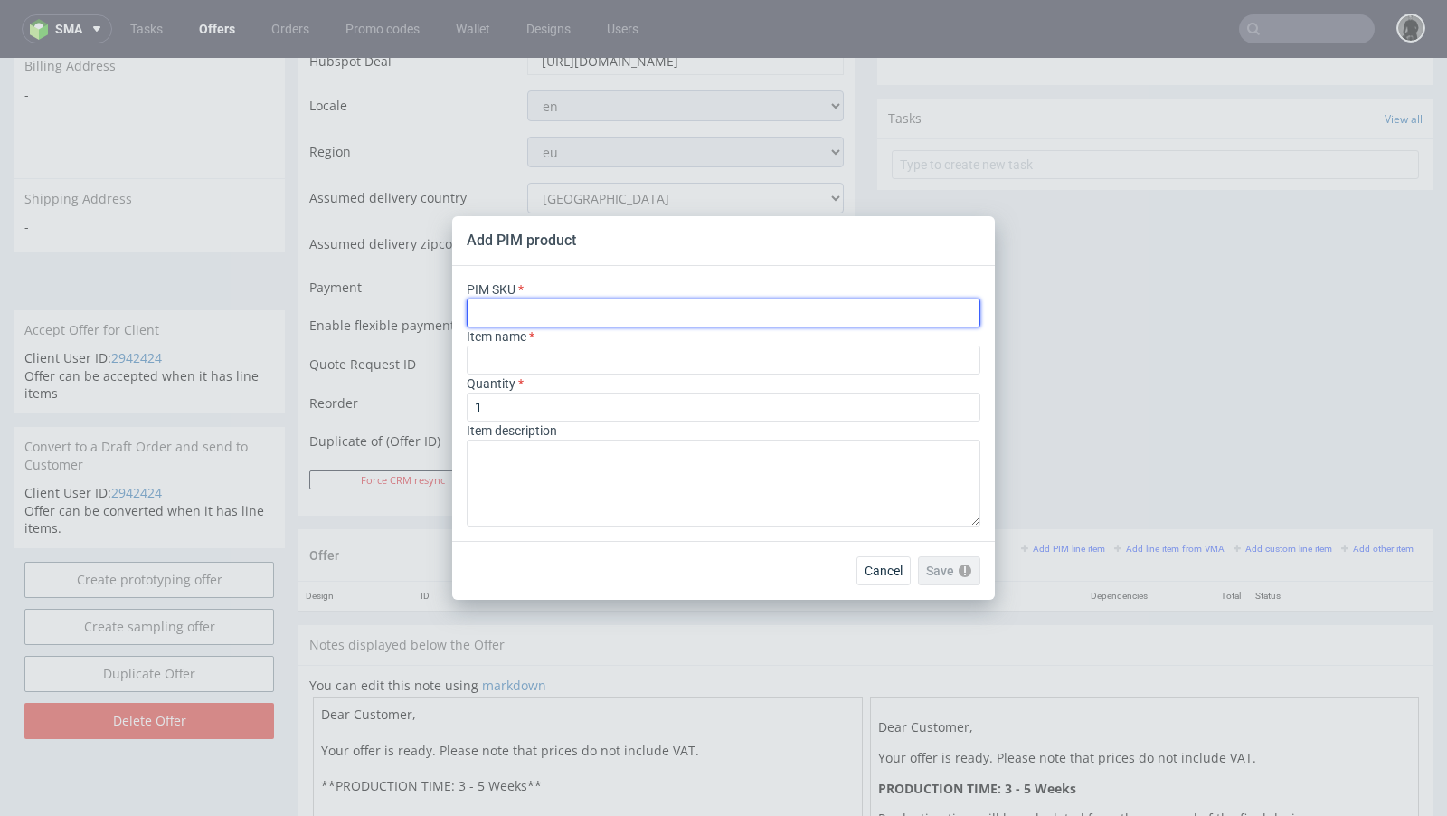
click at [547, 317] on input "text" at bounding box center [724, 312] width 514 height 29
paste input "ph-278-14998"
type input "ph-278-14998"
type input "Custom Cardboard Envelope"
type input "ph-278-14998"
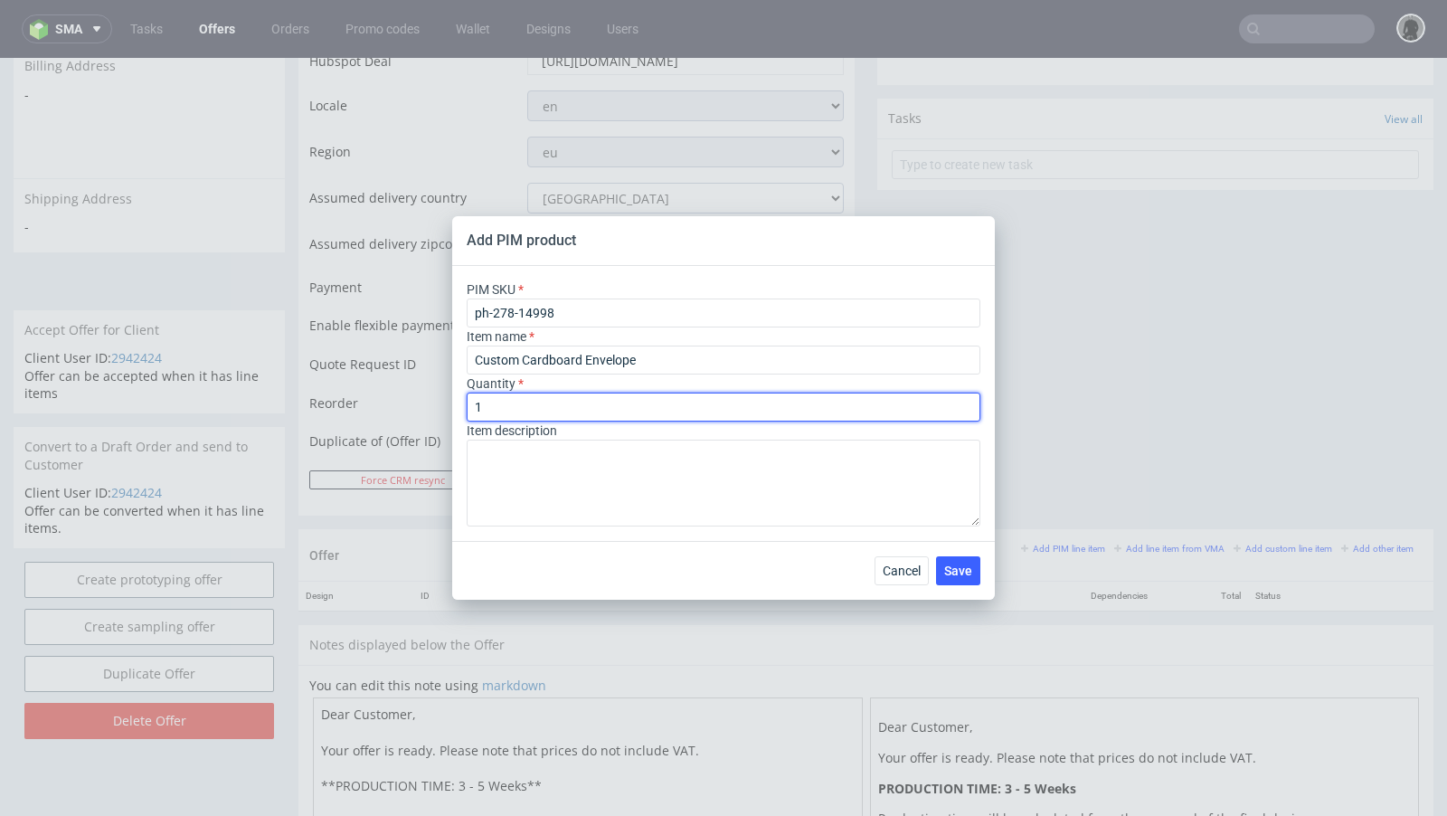
drag, startPoint x: 518, startPoint y: 411, endPoint x: 404, endPoint y: 411, distance: 113.9
click at [404, 411] on div "Add PIM product PIM SKU ph-278-14998 Item name Custom Cardboard Envelope Quanti…" at bounding box center [723, 408] width 1447 height 816
type input "200"
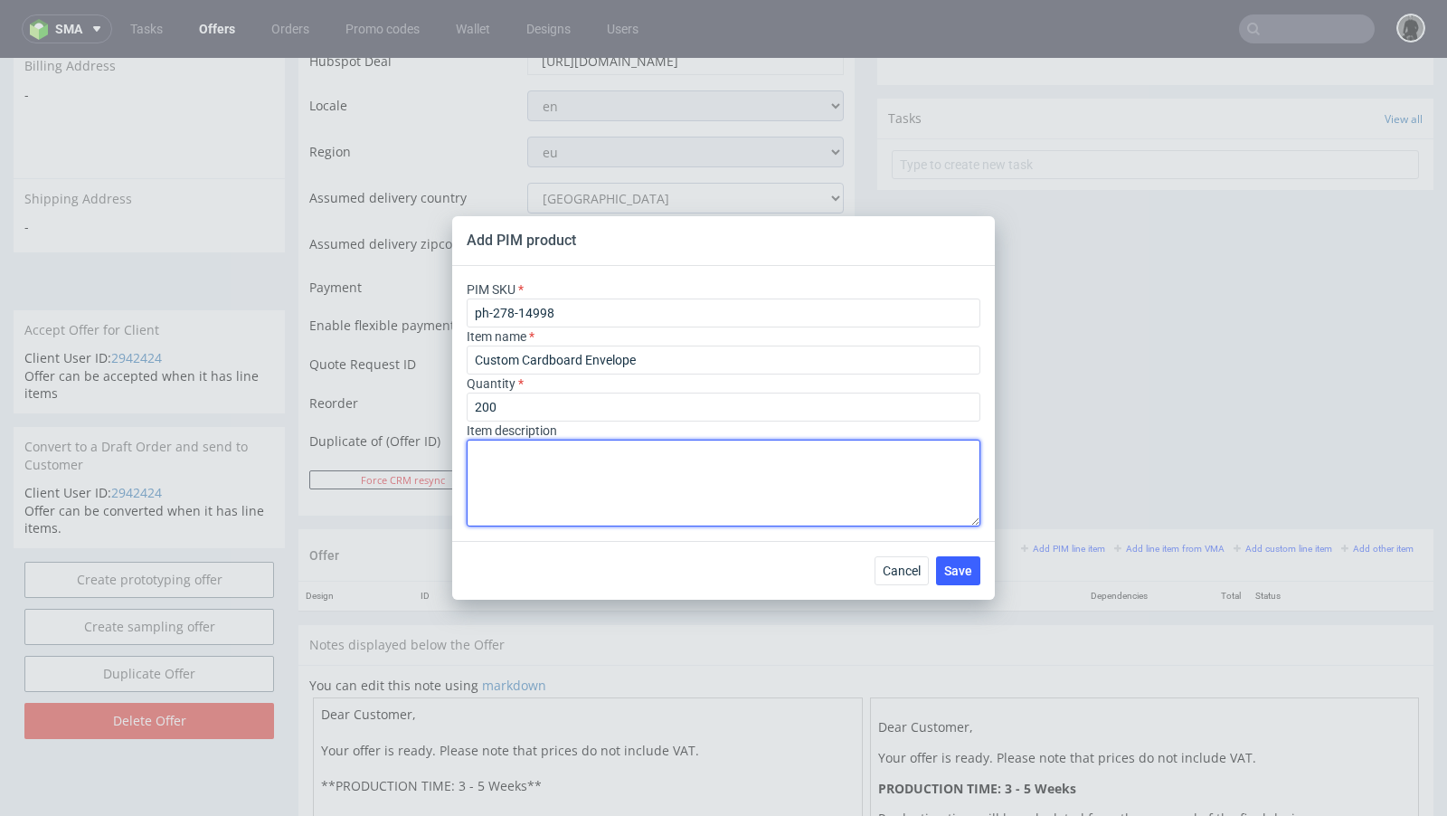
click at [525, 482] on textarea at bounding box center [724, 483] width 514 height 87
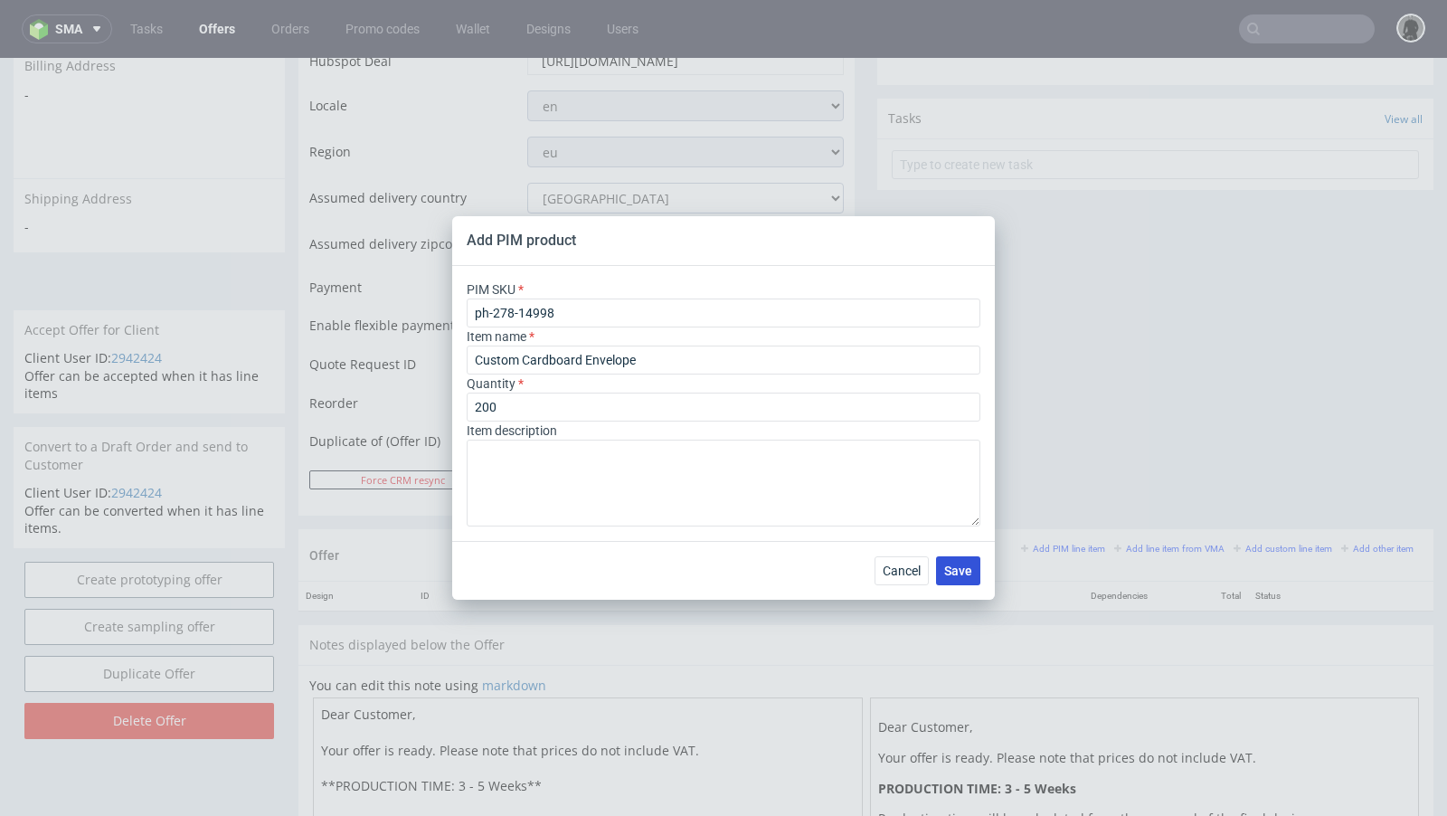
click at [961, 566] on span "Save" at bounding box center [958, 570] width 28 height 13
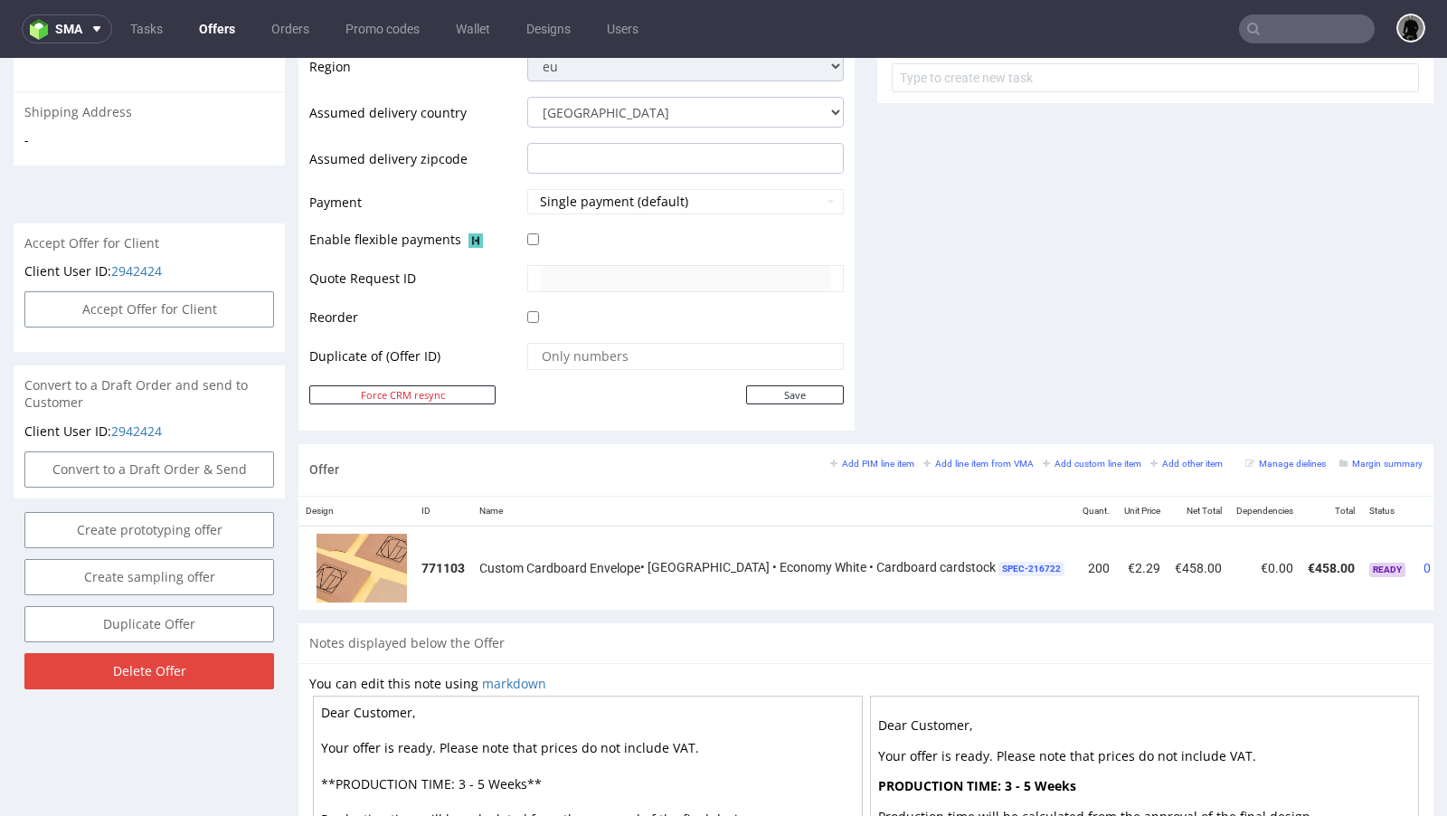
scroll to position [0, 0]
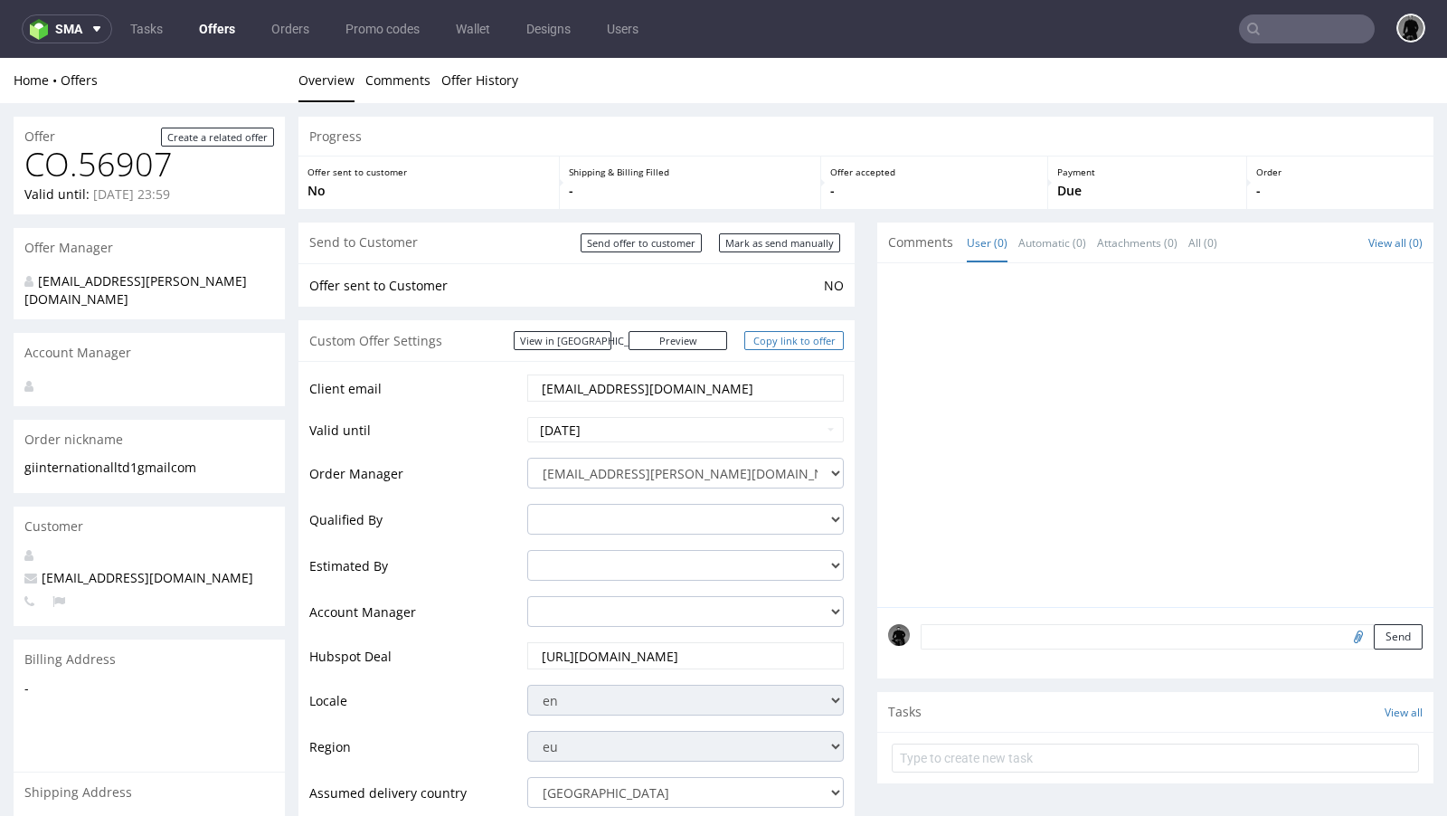
click at [785, 344] on link "Copy link to offer" at bounding box center [793, 340] width 99 height 19
click at [208, 21] on link "Offers" at bounding box center [217, 28] width 58 height 29
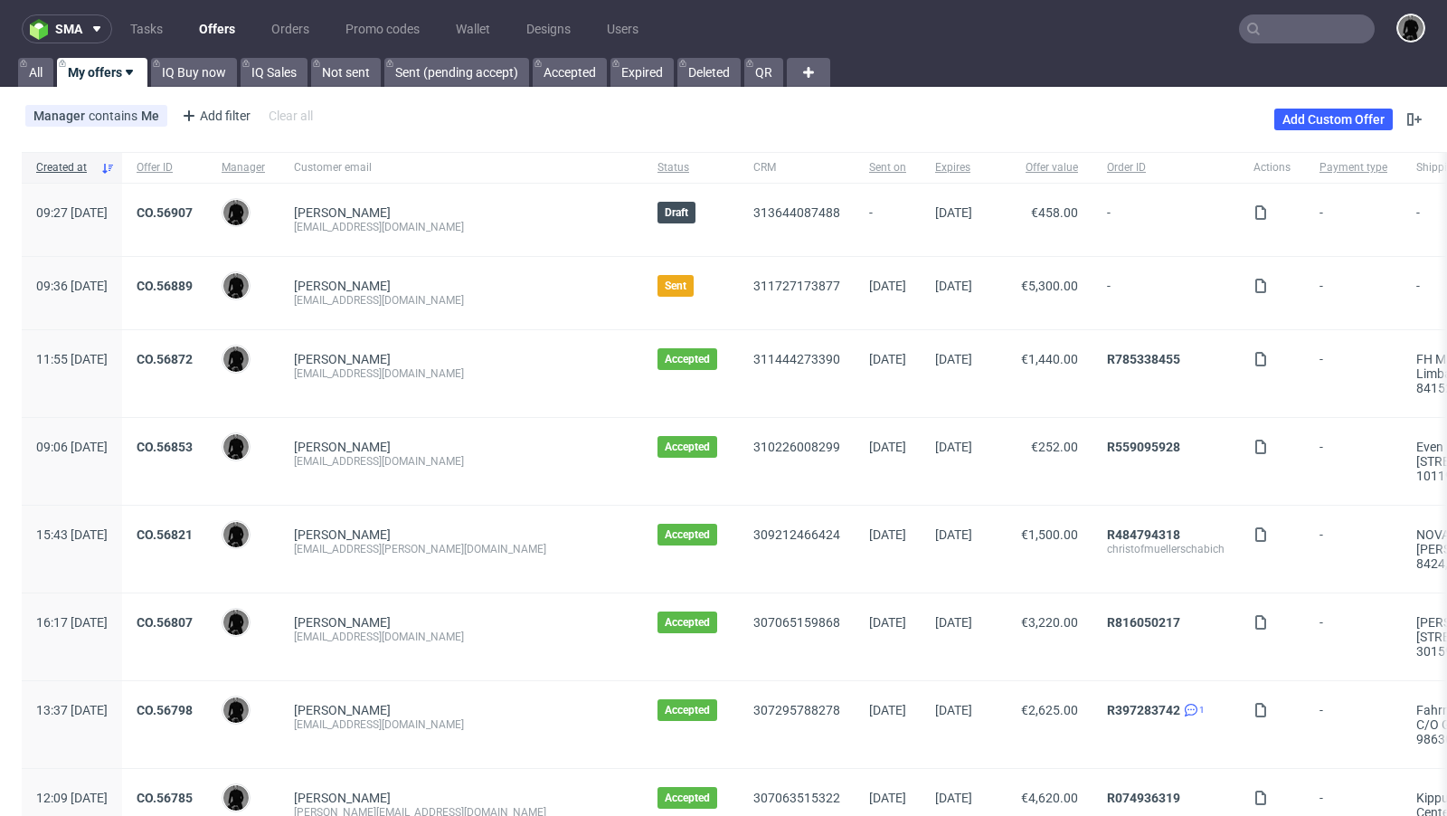
click at [710, 116] on div "Manager contains Me Add filter Hide filters Clear all Add Custom Offer" at bounding box center [723, 119] width 1447 height 51
click at [193, 213] on link "CO.56907" at bounding box center [165, 212] width 56 height 14
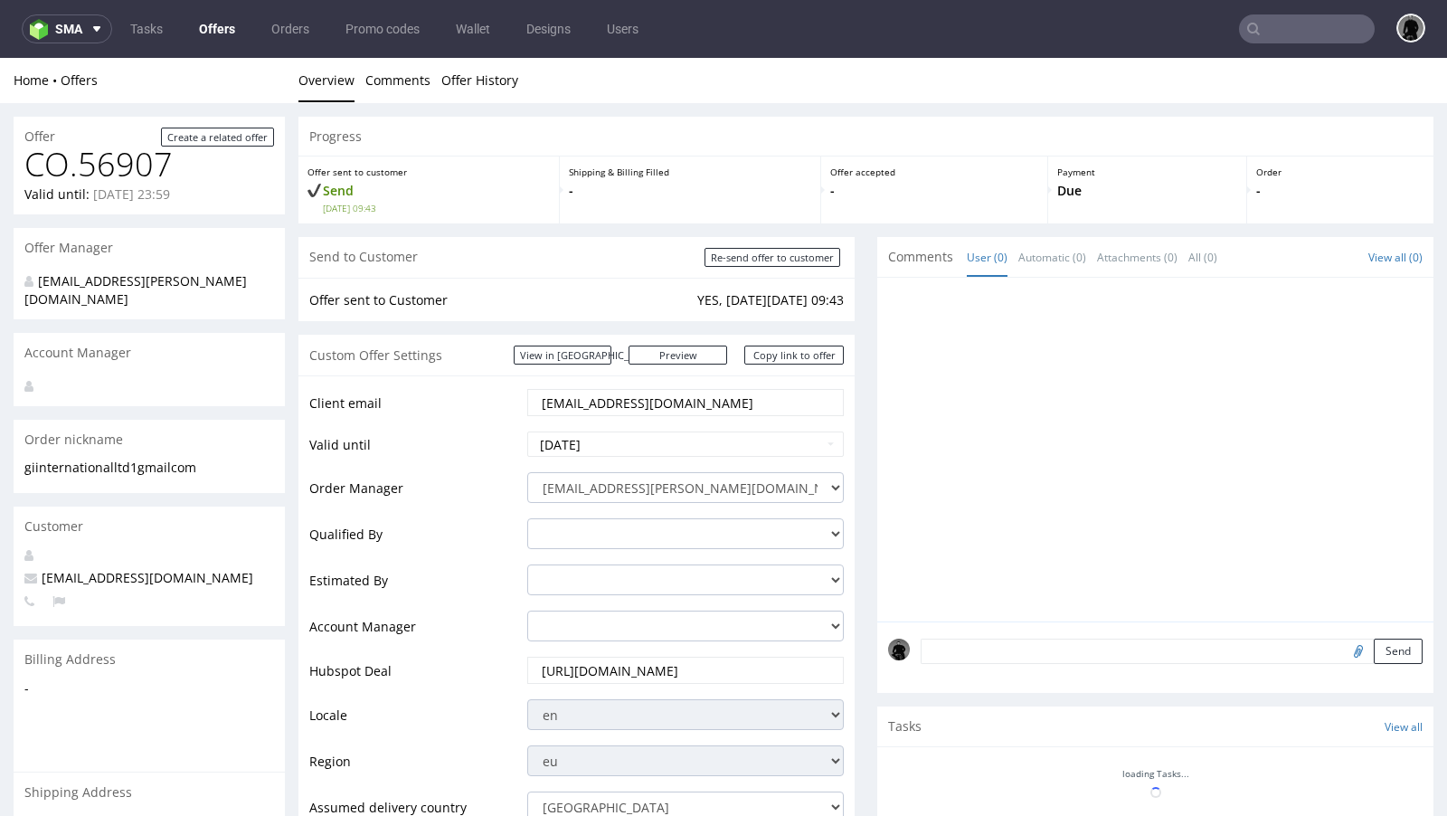
click at [996, 647] on textarea at bounding box center [1172, 650] width 502 height 25
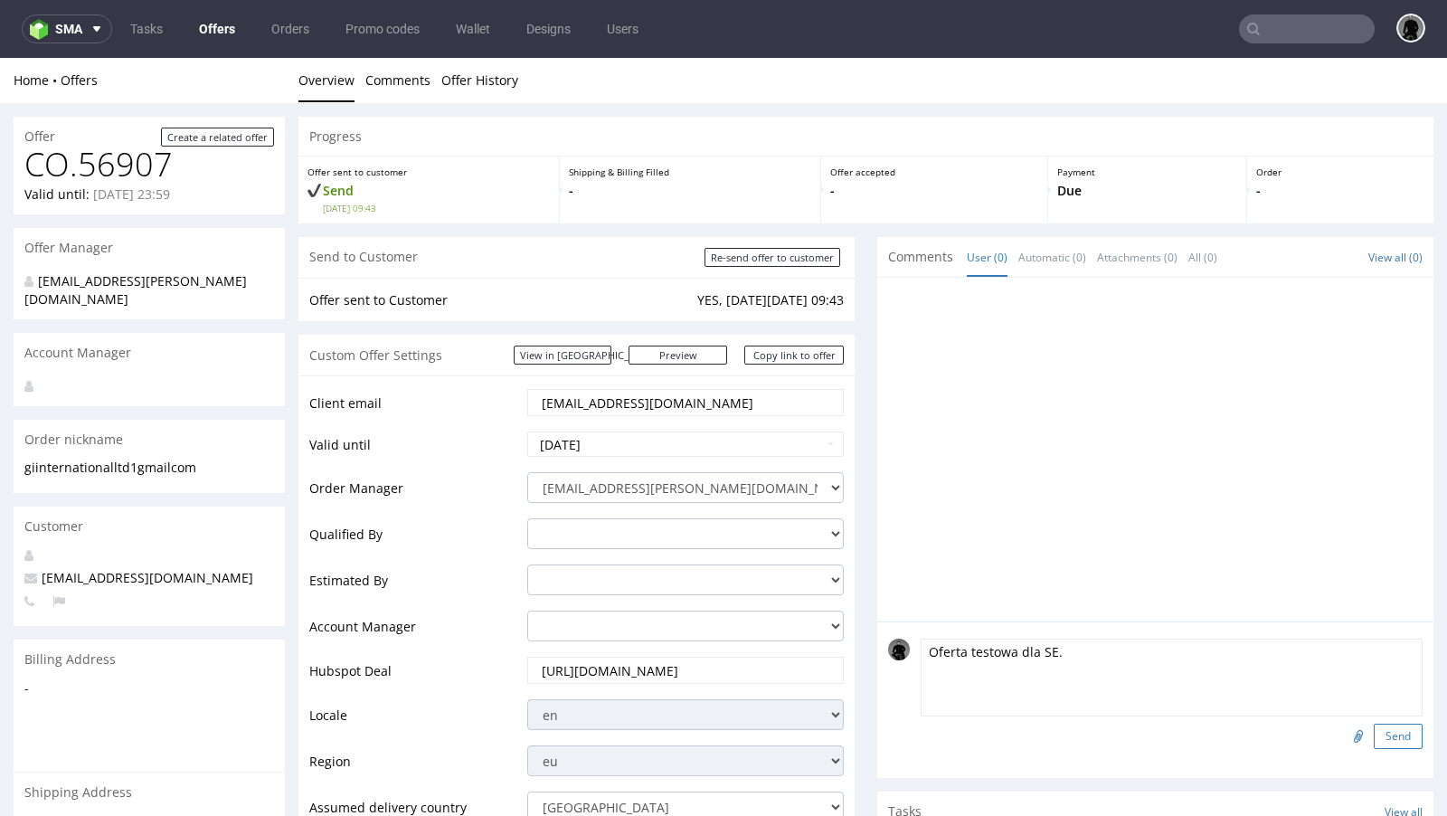
type textarea "Oferta testowa dla SE."
click at [1391, 732] on button "Send" at bounding box center [1398, 735] width 49 height 25
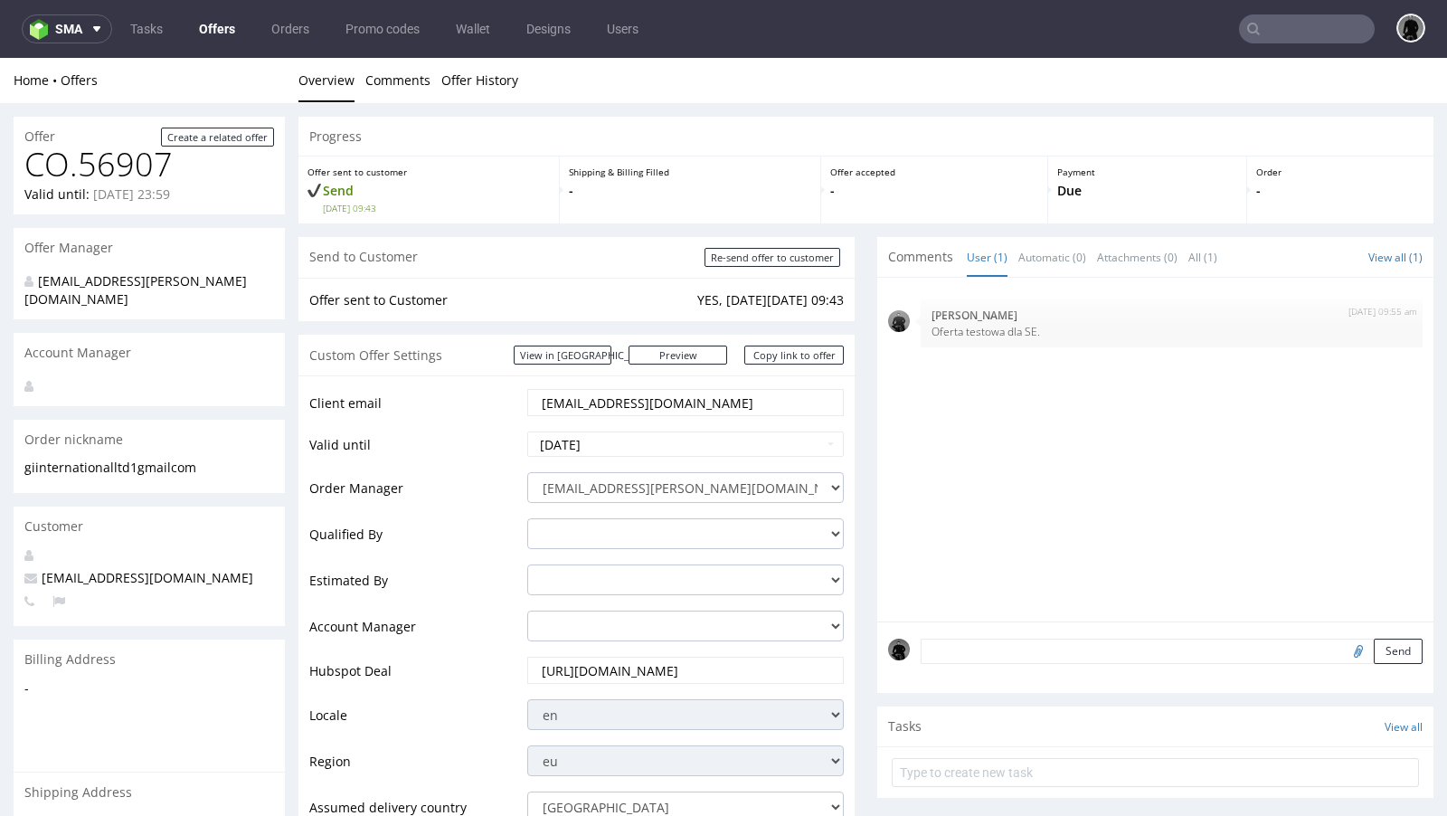
click at [209, 25] on link "Offers" at bounding box center [217, 28] width 58 height 29
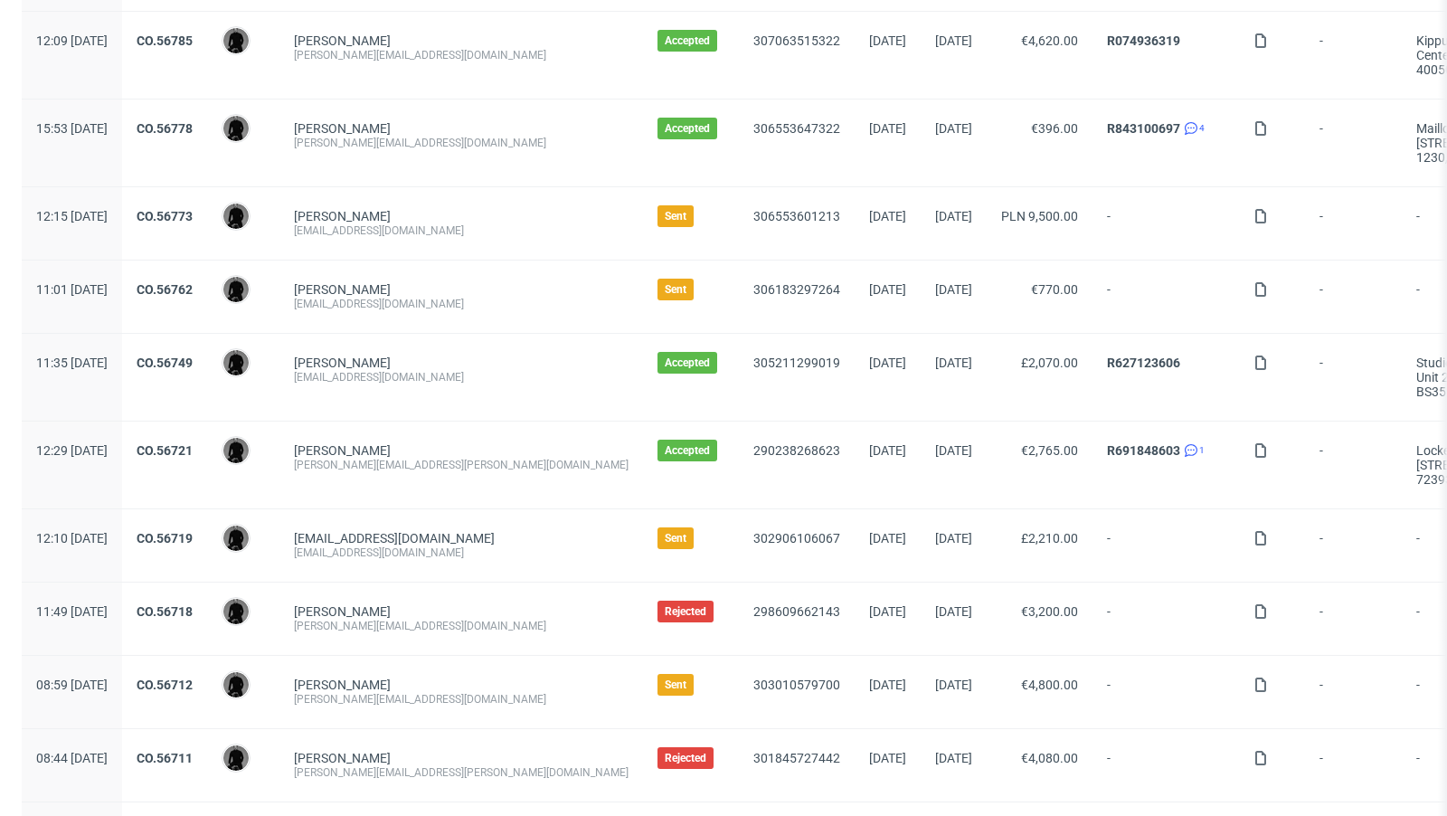
scroll to position [748, 0]
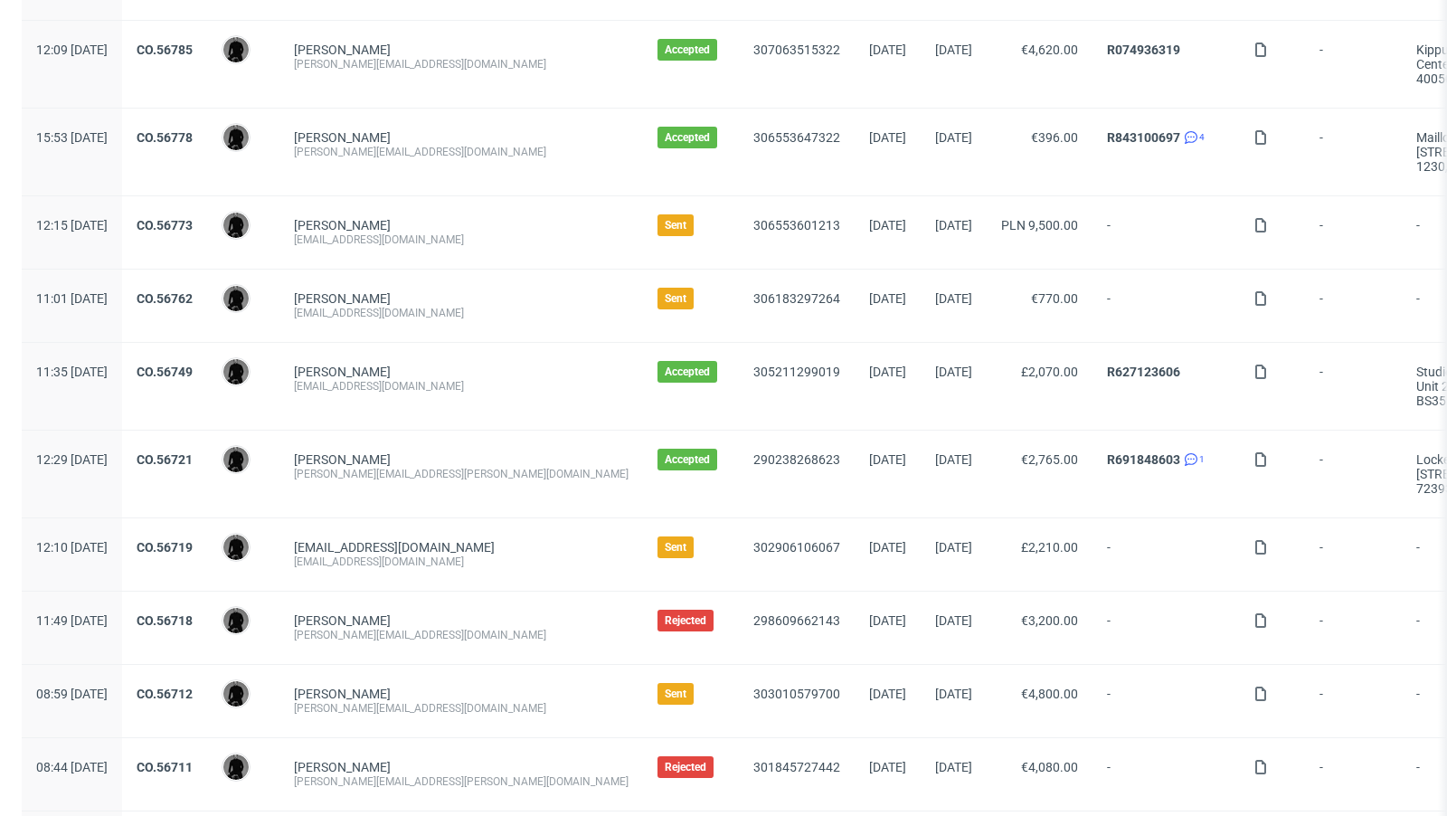
click at [510, 467] on div "[PERSON_NAME][EMAIL_ADDRESS][PERSON_NAME][DOMAIN_NAME]" at bounding box center [461, 474] width 335 height 14
click at [488, 269] on div "Matteo Costantini matteocs95@gmail.com" at bounding box center [461, 305] width 364 height 72
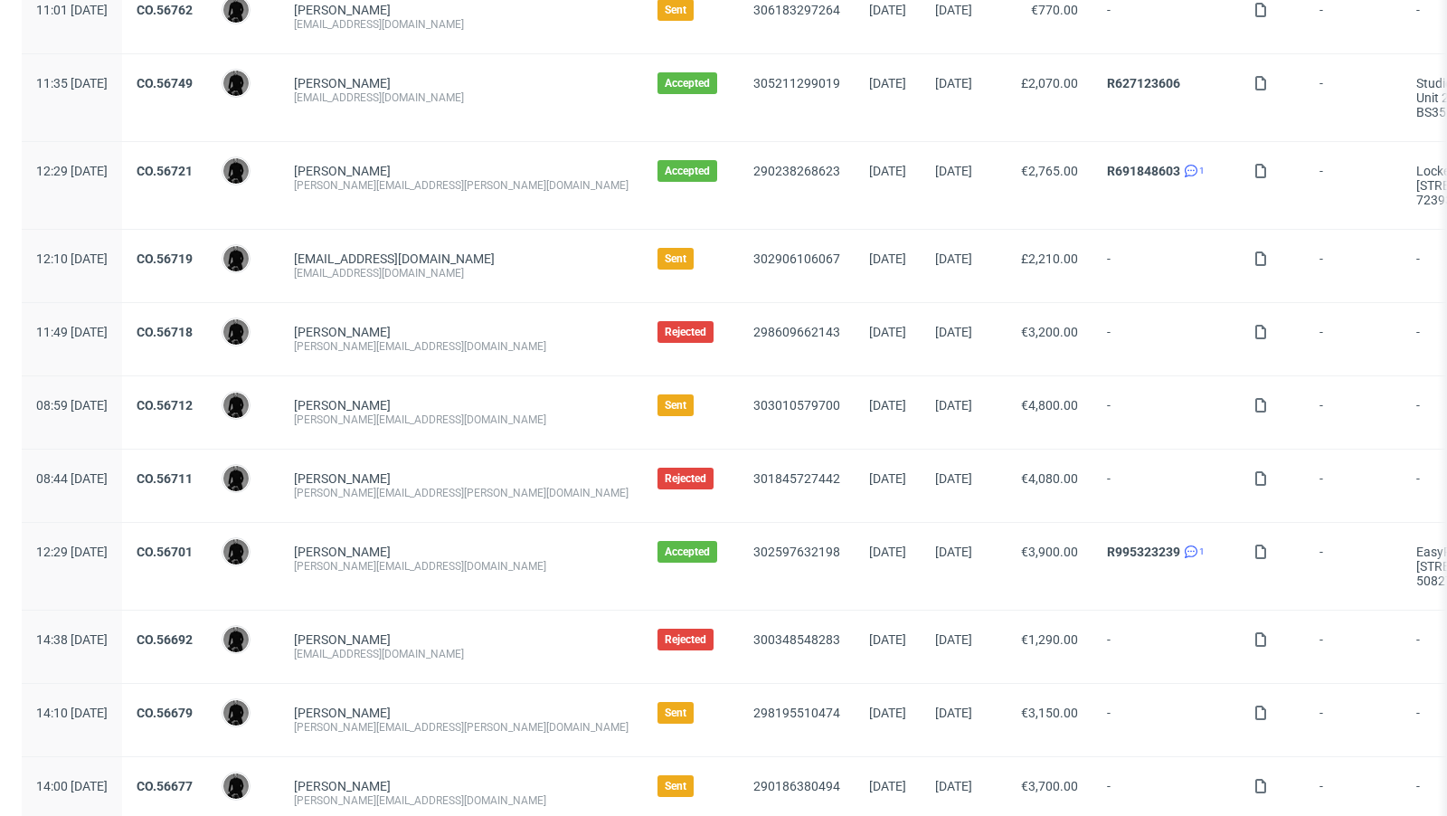
scroll to position [1074, 0]
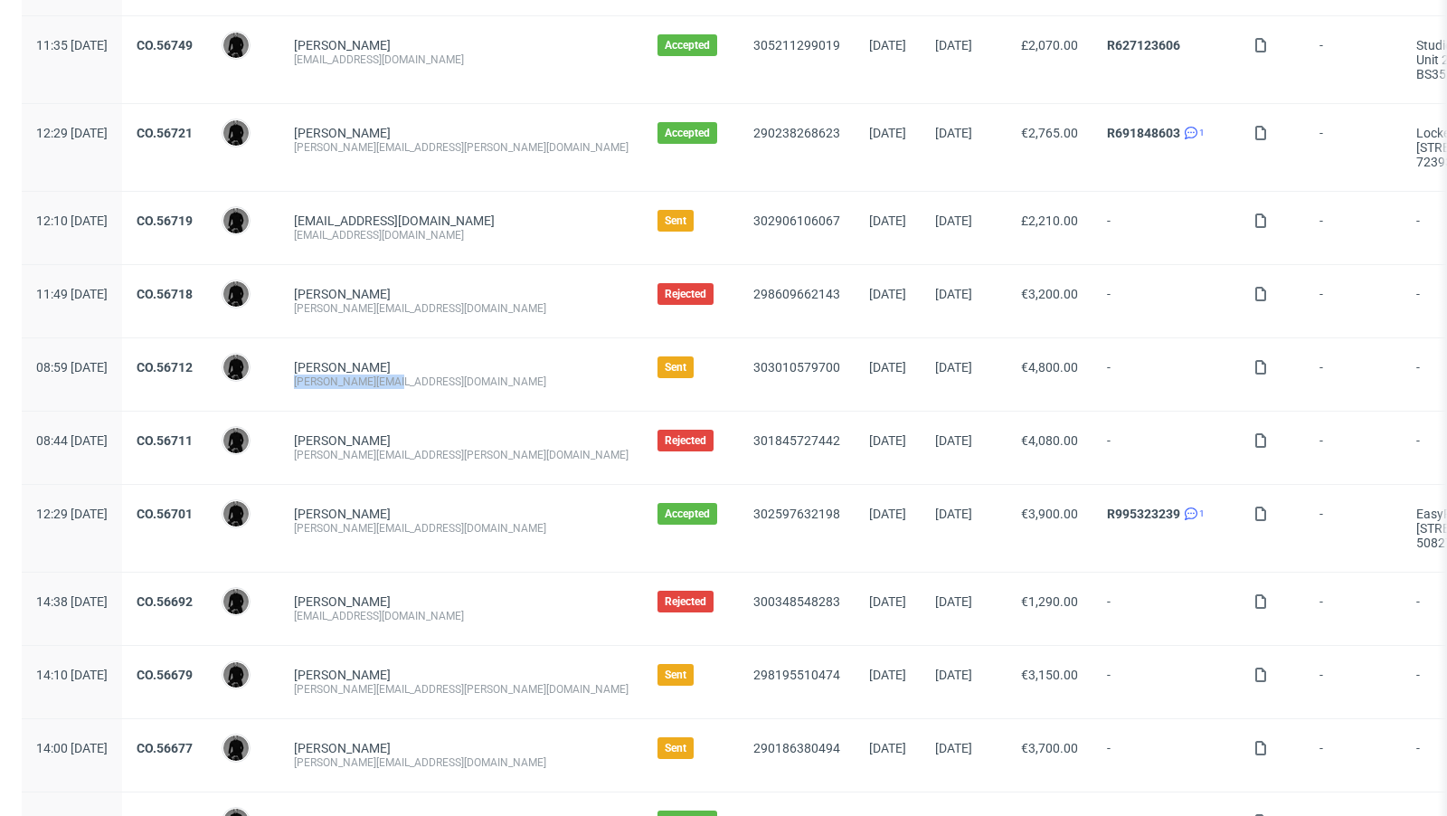
drag, startPoint x: 446, startPoint y: 372, endPoint x: 351, endPoint y: 367, distance: 95.1
click at [351, 374] on div "[PERSON_NAME][EMAIL_ADDRESS][DOMAIN_NAME]" at bounding box center [461, 381] width 335 height 14
copy div "[PERSON_NAME][EMAIL_ADDRESS][DOMAIN_NAME]"
click at [491, 374] on div "[PERSON_NAME][EMAIL_ADDRESS][DOMAIN_NAME]" at bounding box center [461, 381] width 335 height 14
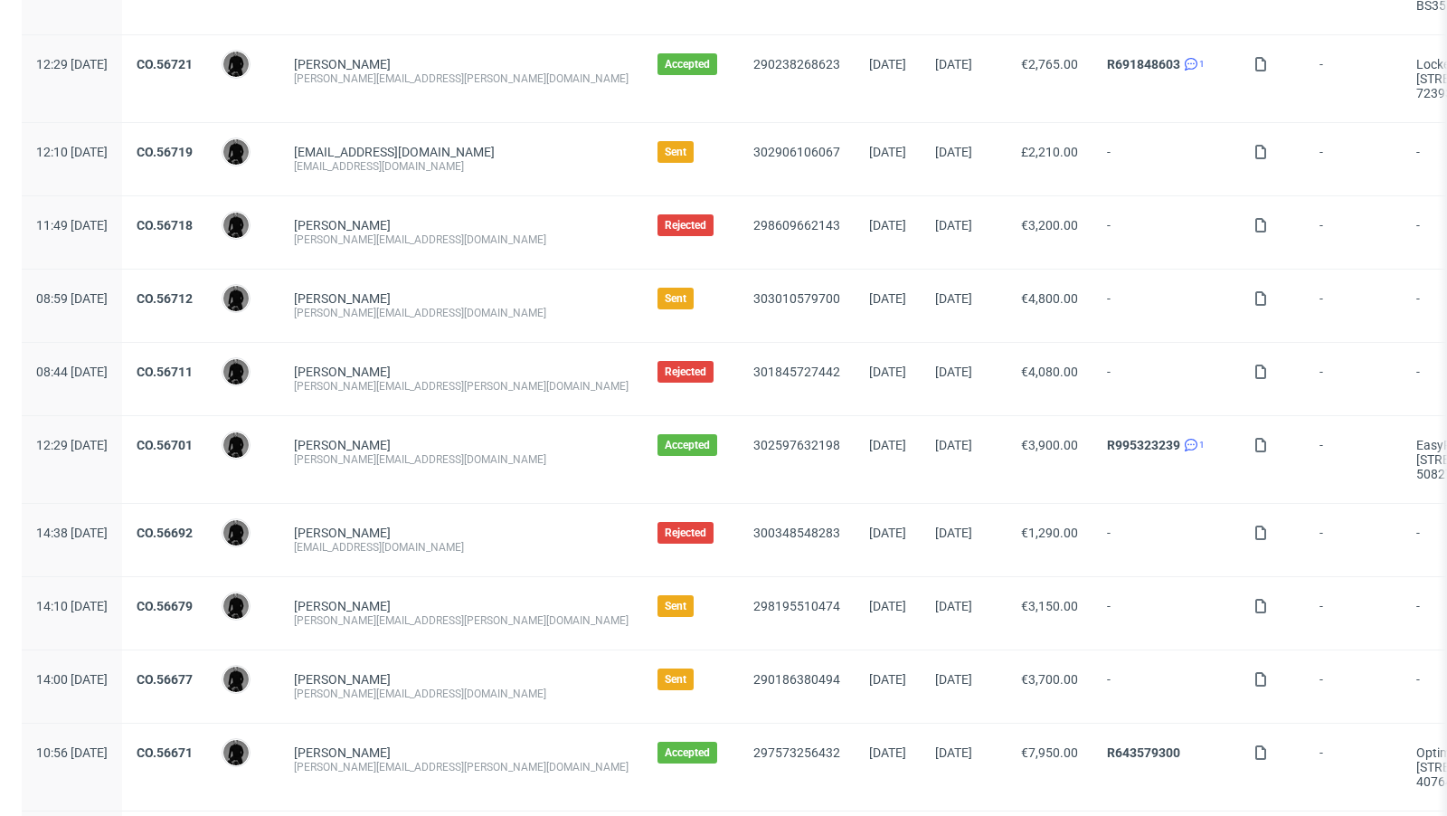
scroll to position [1155, 0]
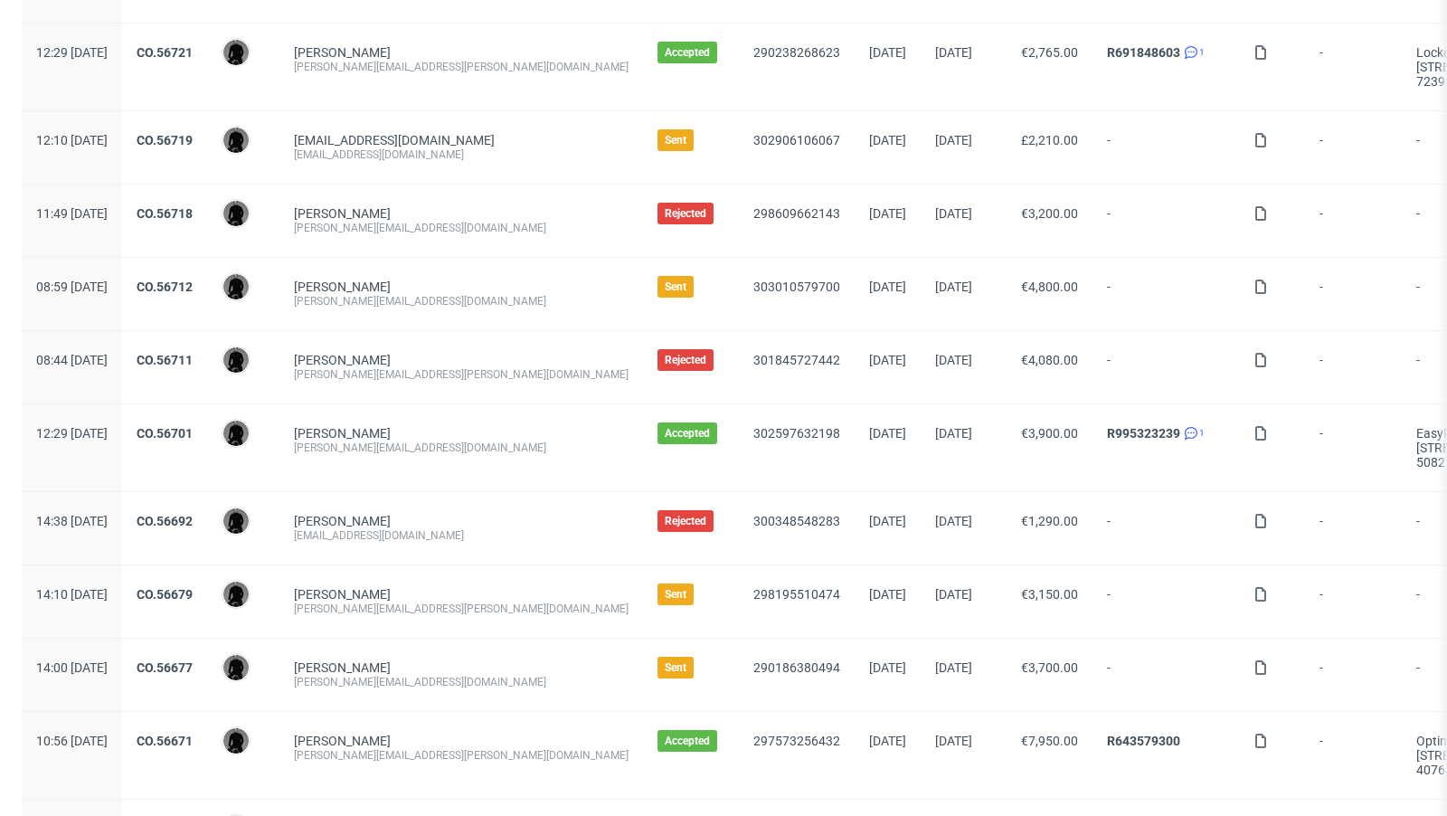
click at [433, 675] on div "[PERSON_NAME][EMAIL_ADDRESS][DOMAIN_NAME]" at bounding box center [461, 682] width 335 height 14
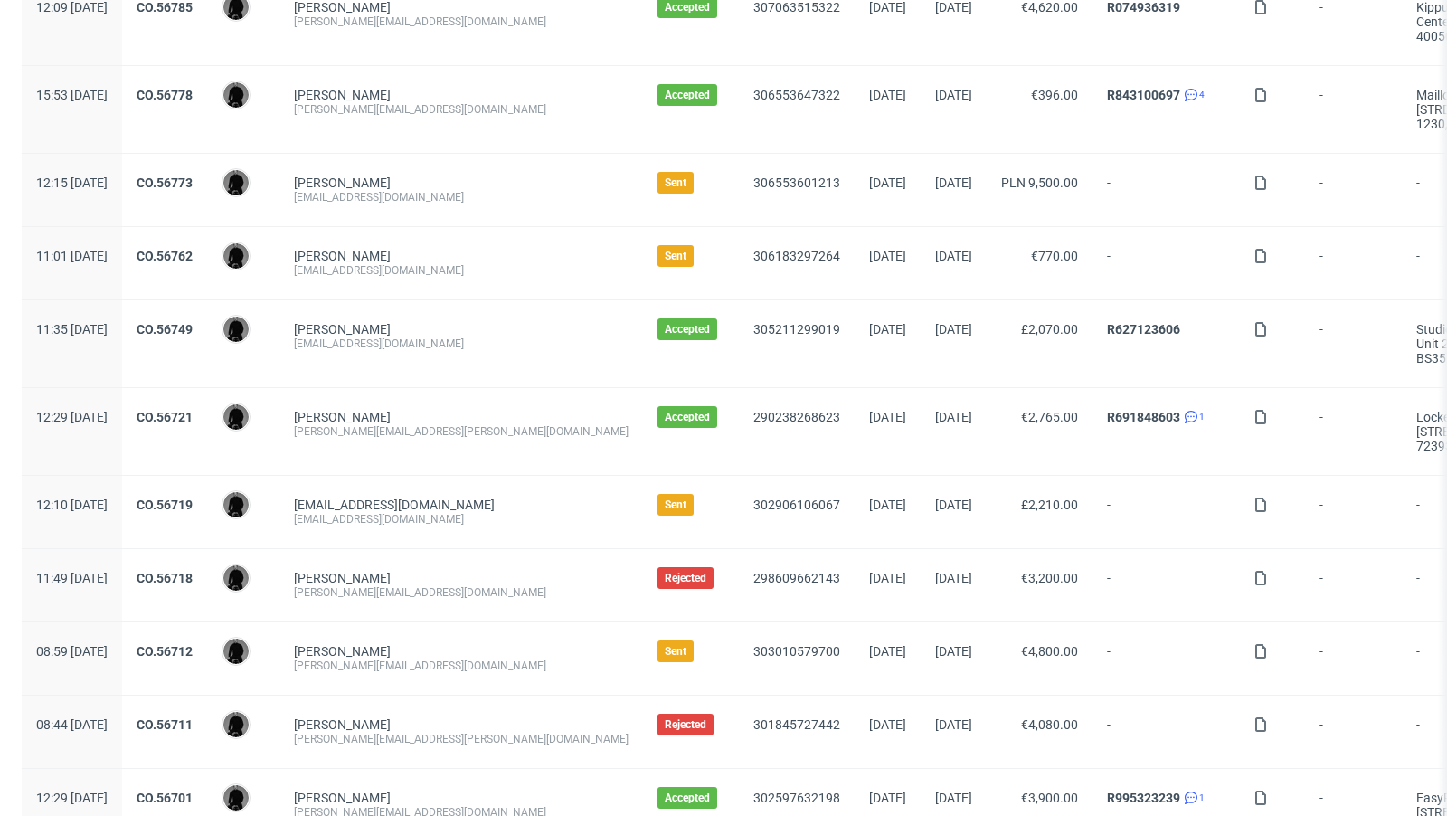
scroll to position [770, 0]
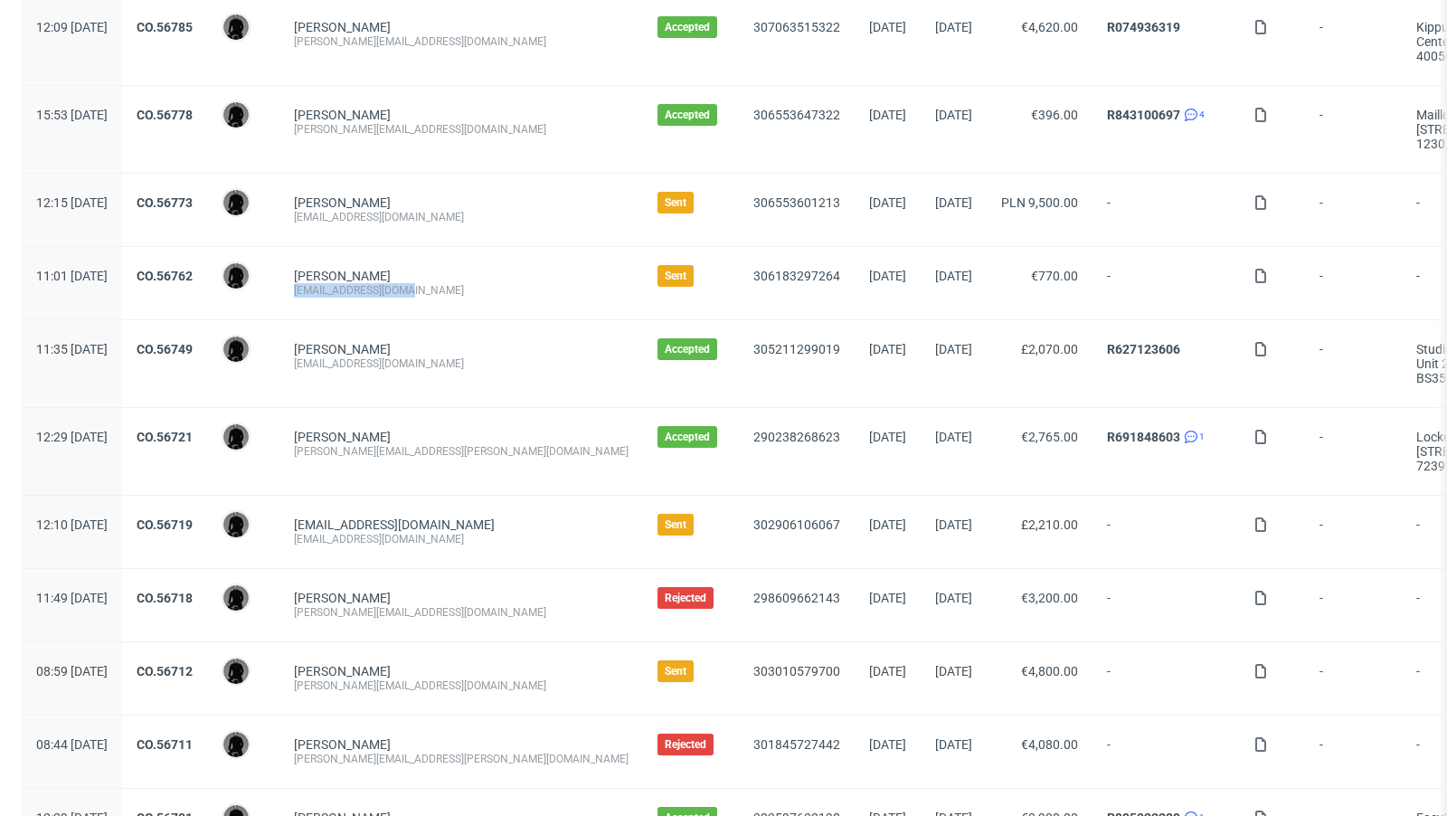
drag, startPoint x: 469, startPoint y: 283, endPoint x: 349, endPoint y: 279, distance: 120.3
click at [349, 283] on div "[EMAIL_ADDRESS][DOMAIN_NAME]" at bounding box center [461, 290] width 335 height 14
copy div "[EMAIL_ADDRESS][DOMAIN_NAME]"
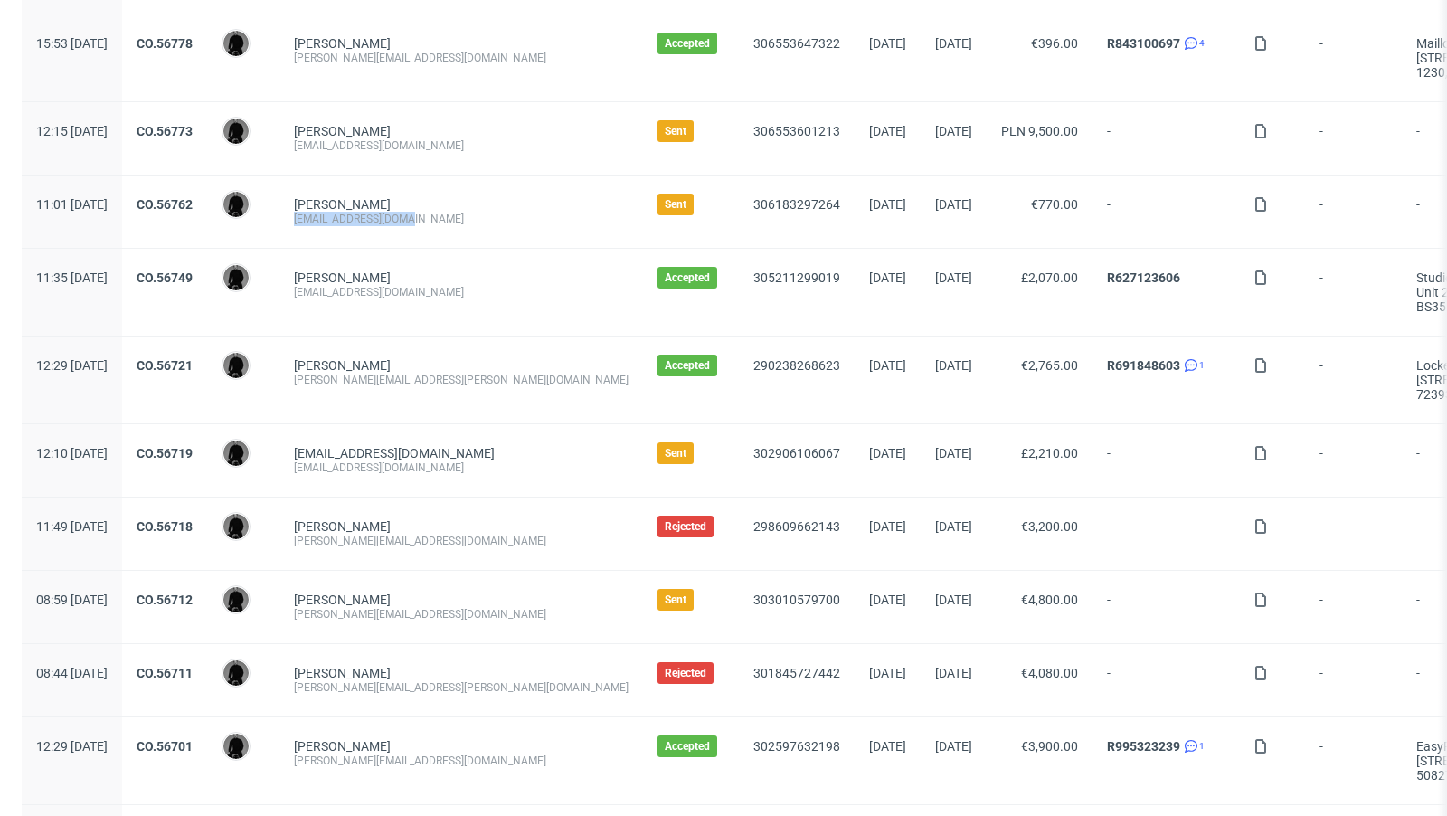
scroll to position [846, 0]
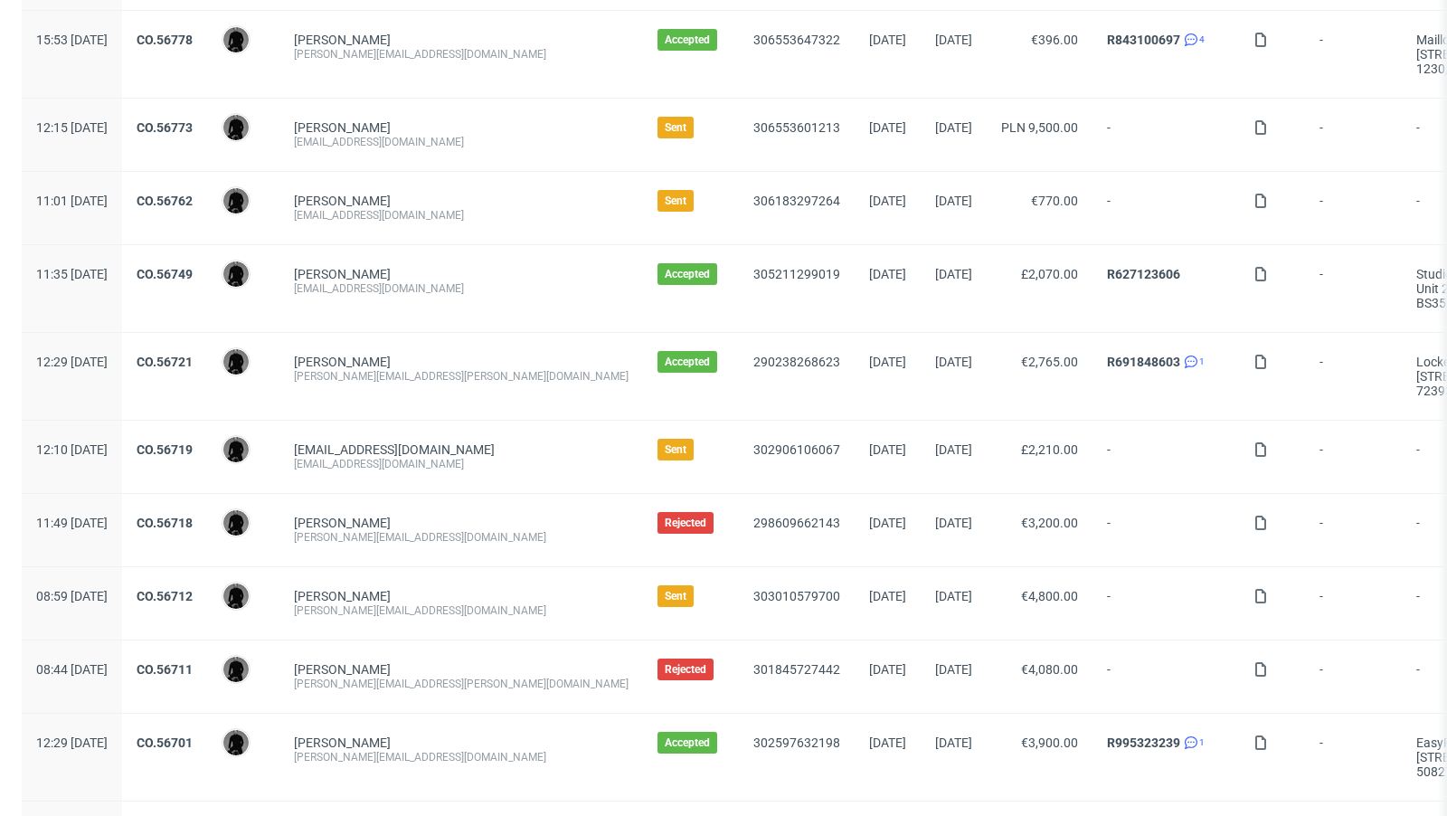
click at [484, 457] on div "[EMAIL_ADDRESS][DOMAIN_NAME]" at bounding box center [461, 464] width 335 height 14
drag, startPoint x: 481, startPoint y: 455, endPoint x: 346, endPoint y: 454, distance: 134.7
click at [346, 454] on div "katiekate5@outlook.com katiekate5@outlook.com" at bounding box center [461, 457] width 364 height 72
copy div "[EMAIL_ADDRESS][DOMAIN_NAME]"
click at [515, 494] on div "Markic Boris boris@quarantini.de" at bounding box center [461, 530] width 364 height 72
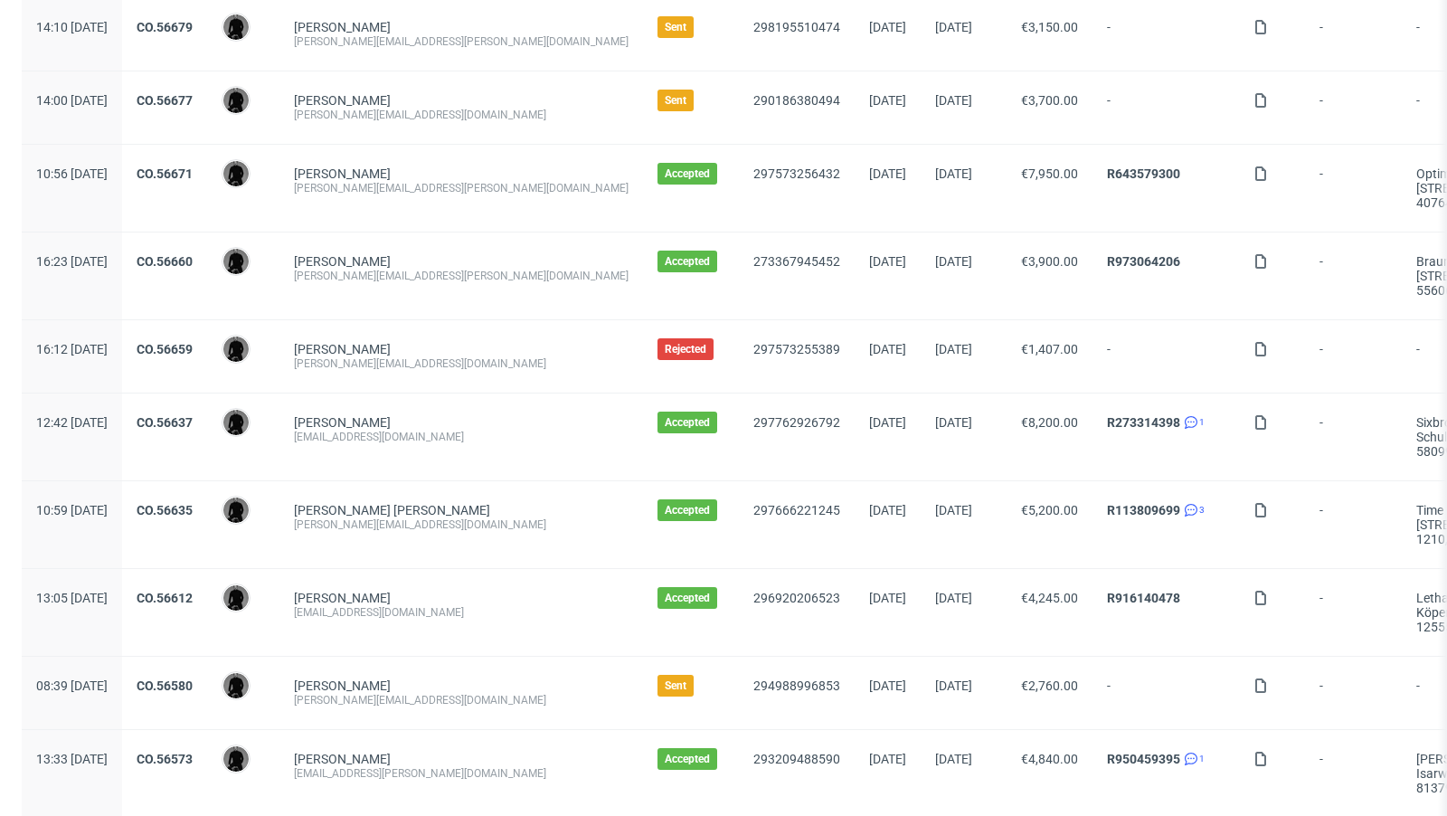
scroll to position [1733, 0]
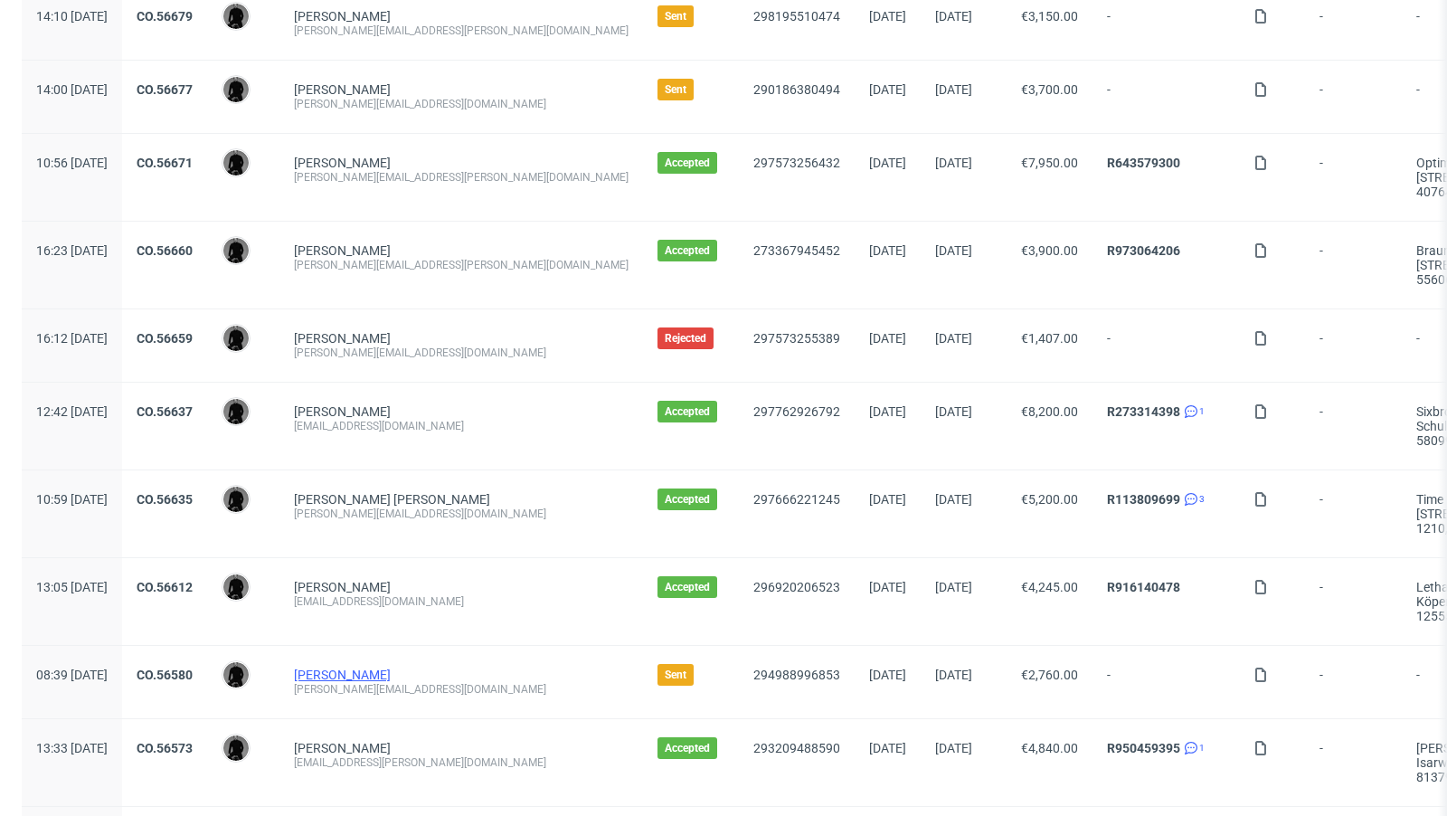
click at [391, 667] on link "[PERSON_NAME]" at bounding box center [342, 674] width 97 height 14
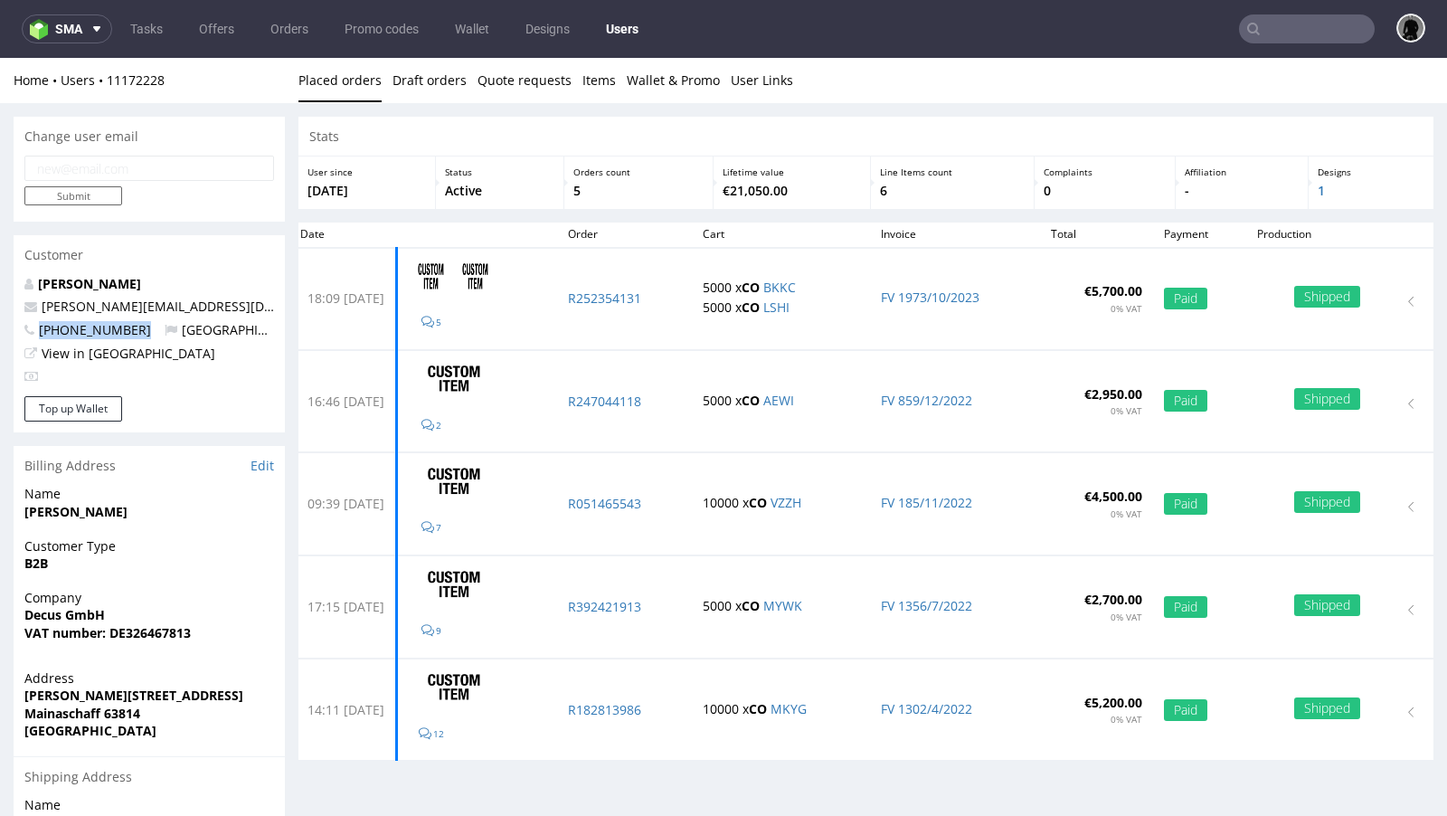
drag, startPoint x: 146, startPoint y: 330, endPoint x: 40, endPoint y: 331, distance: 105.8
click at [40, 331] on p "+4915122686600 Germany" at bounding box center [149, 330] width 250 height 18
copy span "+4915122686600"
click at [203, 26] on link "Offers" at bounding box center [216, 28] width 57 height 29
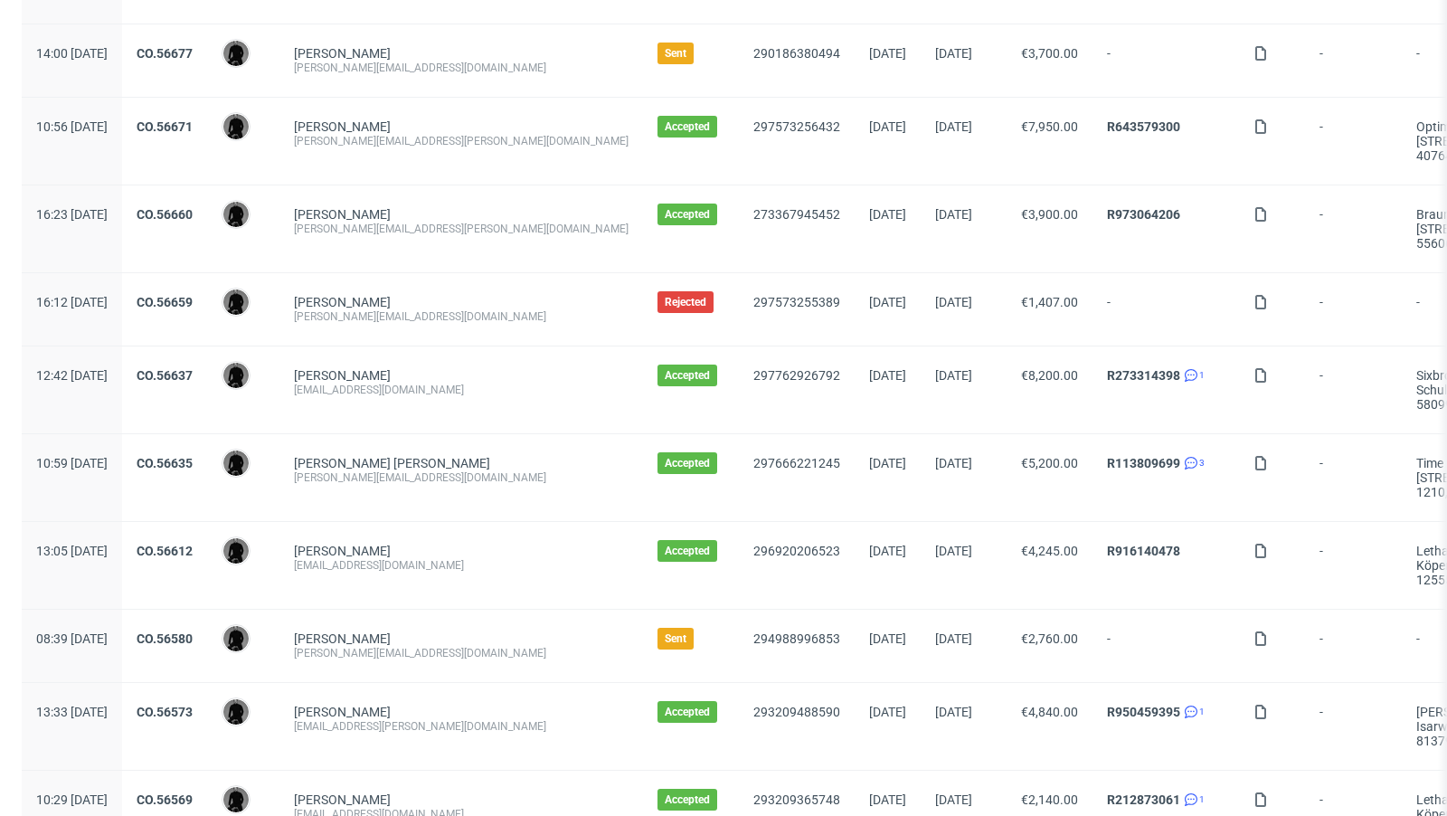
scroll to position [1870, 0]
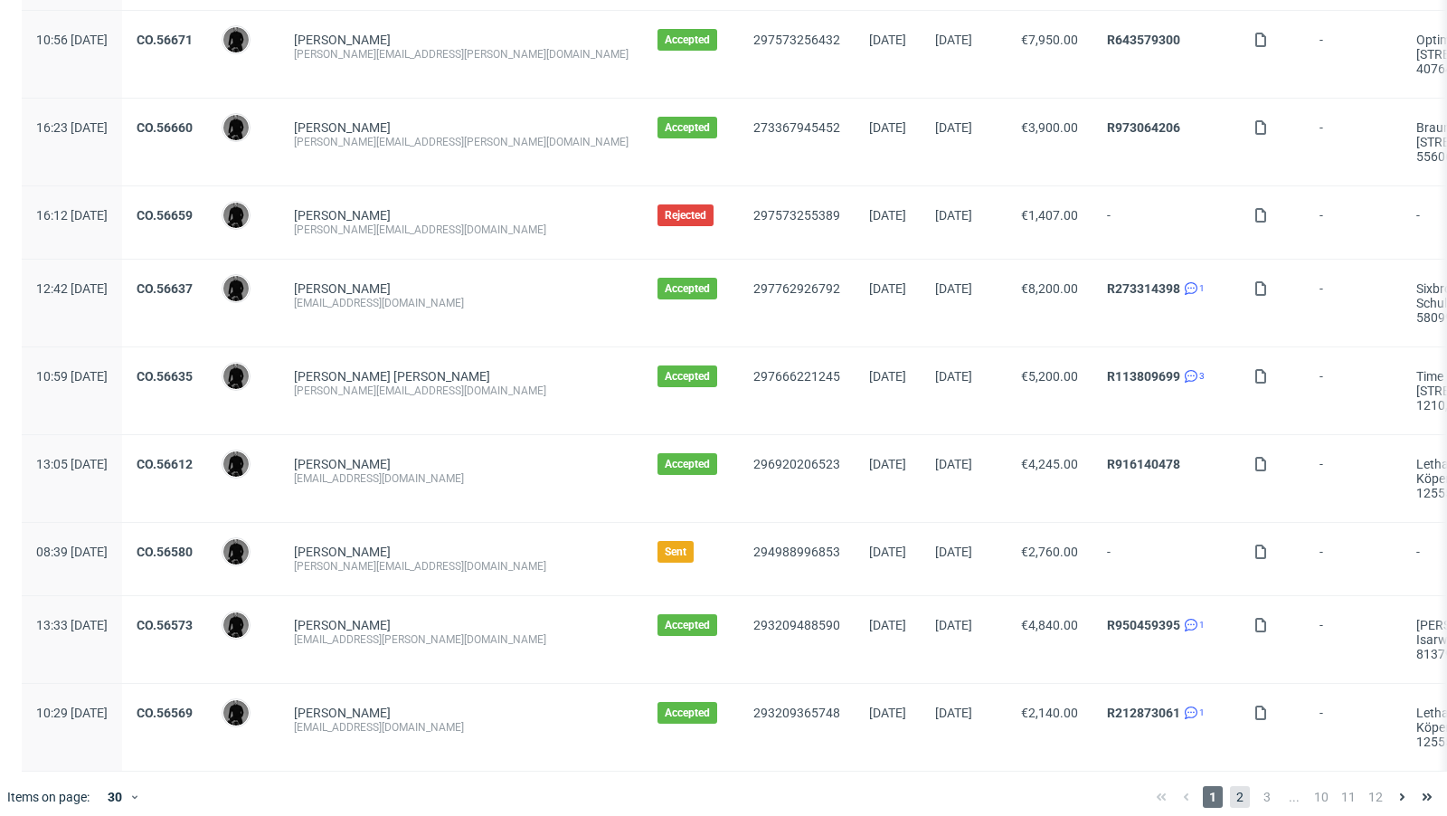
click at [1230, 786] on span "2" at bounding box center [1240, 797] width 20 height 22
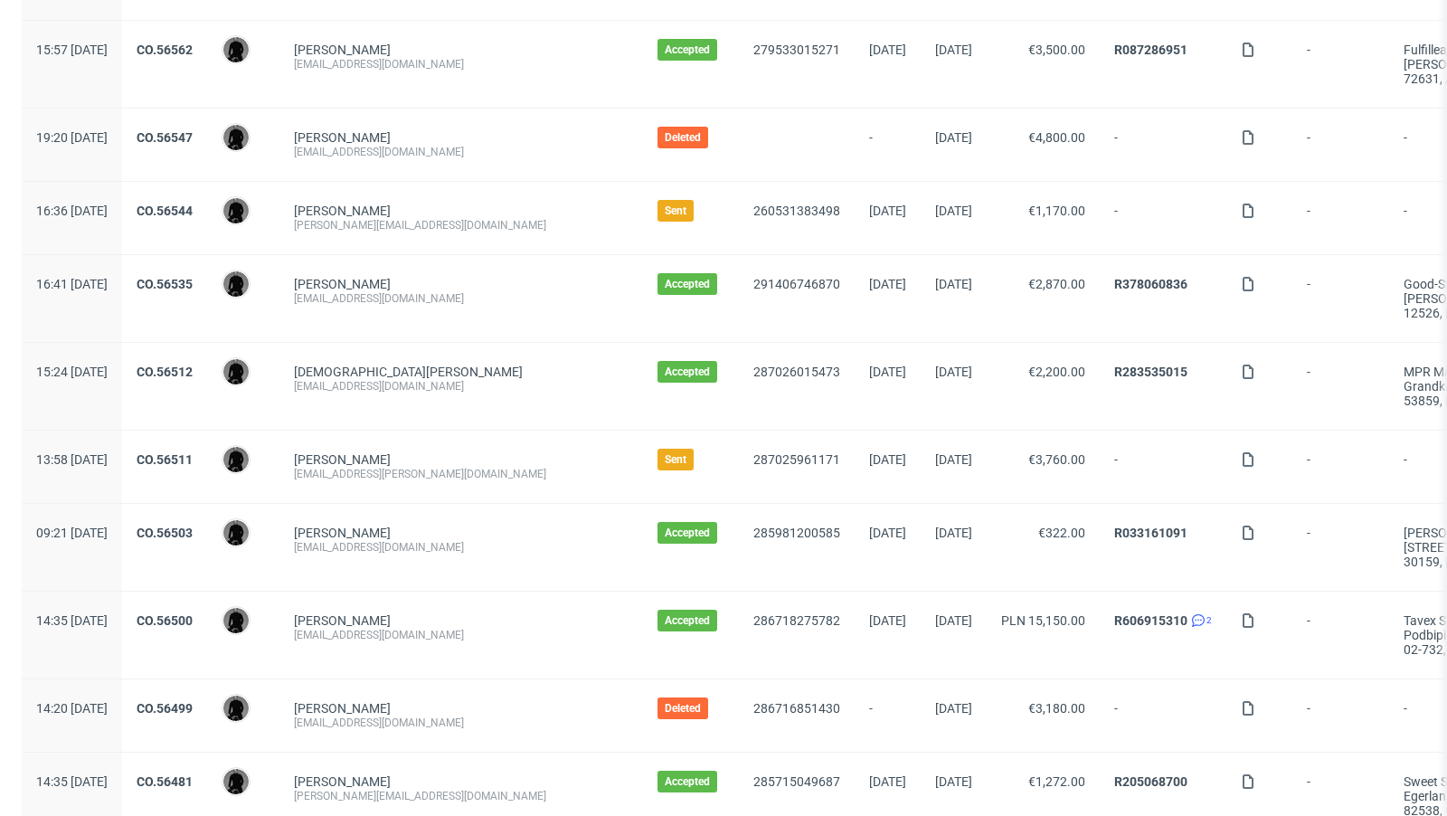
scroll to position [149, 0]
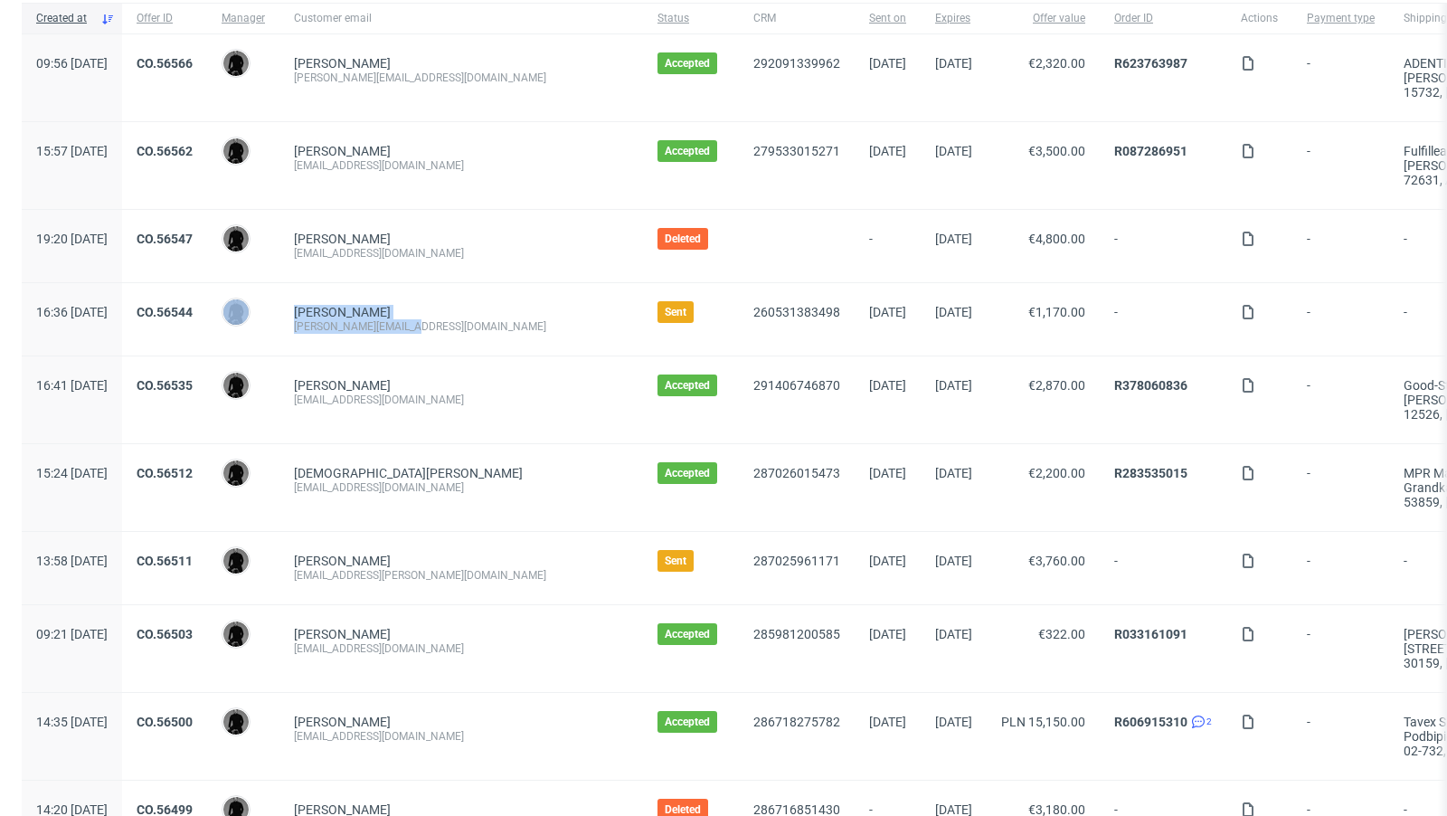
drag, startPoint x: 467, startPoint y: 328, endPoint x: 328, endPoint y: 325, distance: 138.4
click at [328, 325] on div "16:36 Wed 20.08.2025 CO.56544 Dawid Urbanowicz Roman Marvi r.marvi@coregenion.d…" at bounding box center [1044, 319] width 2044 height 73
copy div "Dawid Urbanowicz Roman Marvi r.marvi@coregenion.de"
click at [469, 394] on div "ecom@currex.com" at bounding box center [461, 399] width 335 height 14
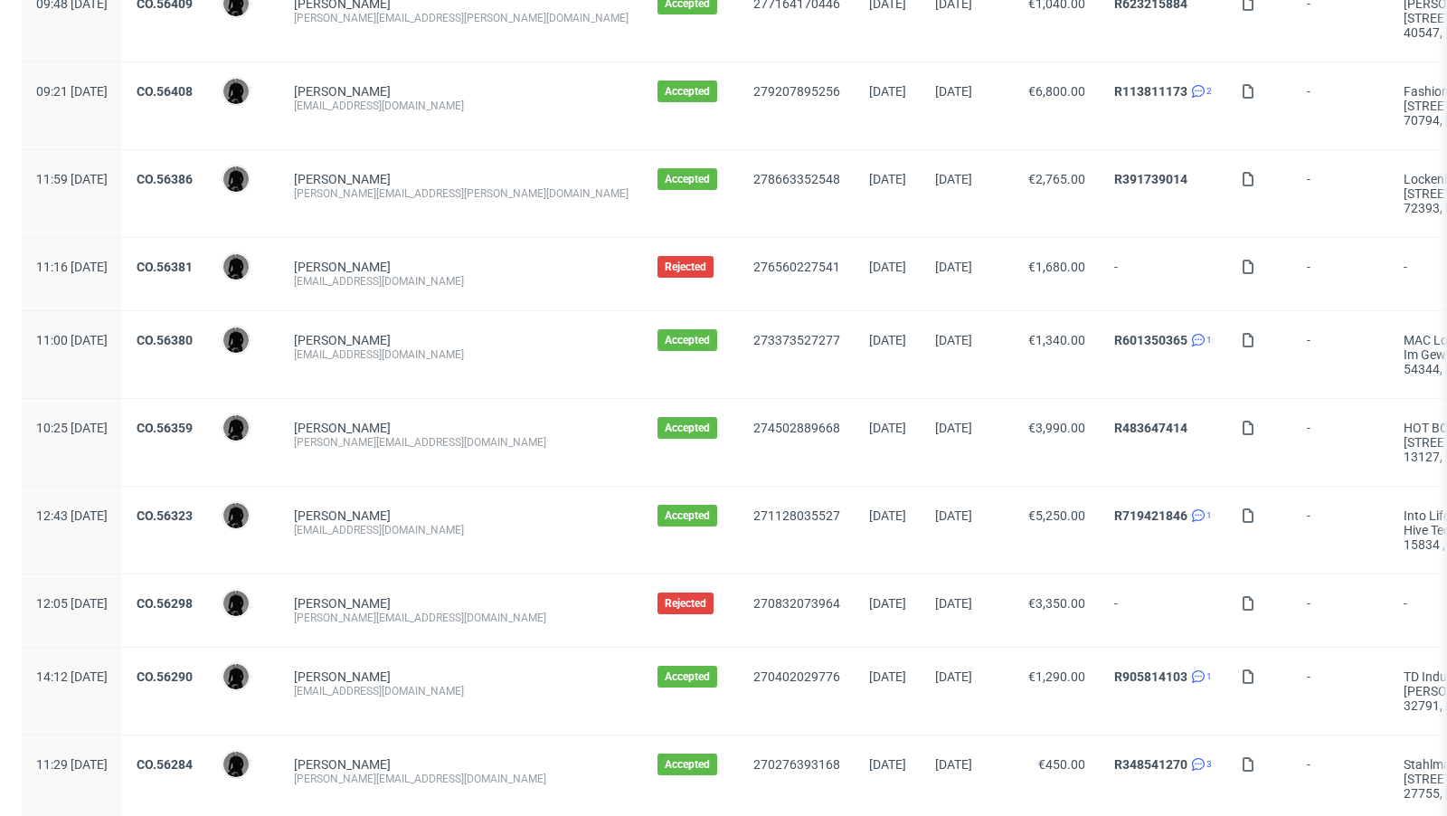
scroll to position [1942, 0]
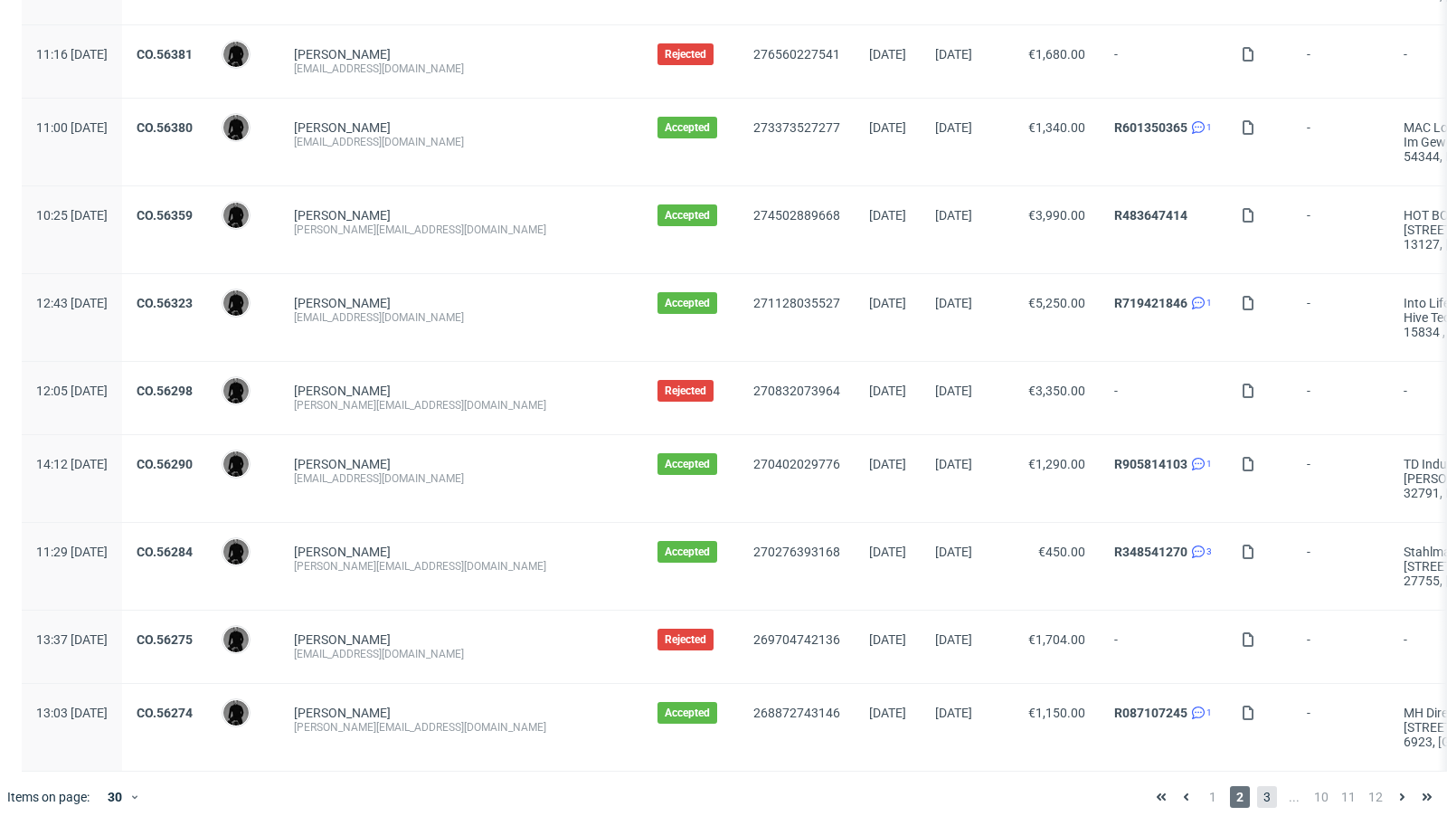
click at [1257, 786] on span "3" at bounding box center [1267, 797] width 20 height 22
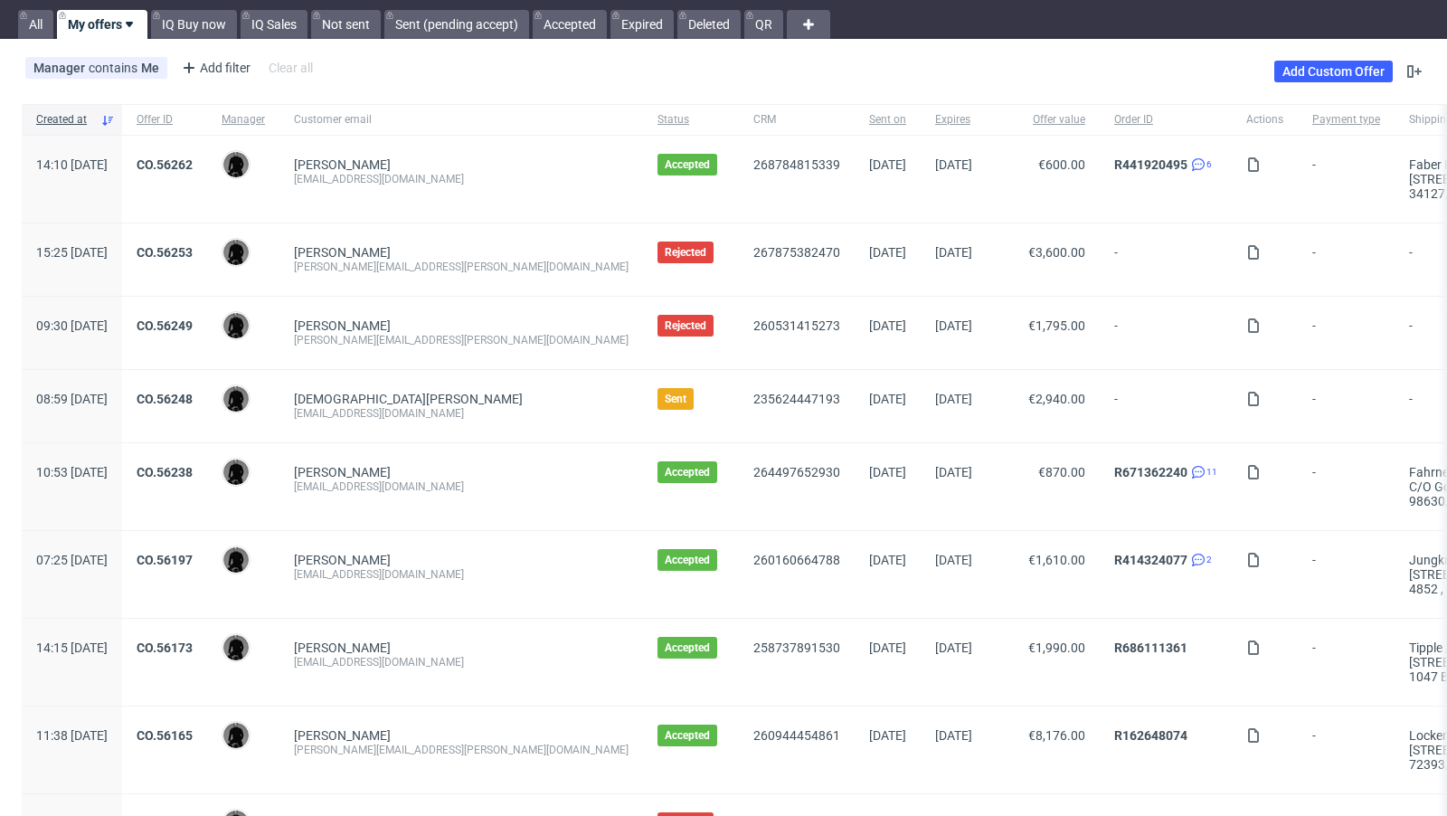
scroll to position [46, 0]
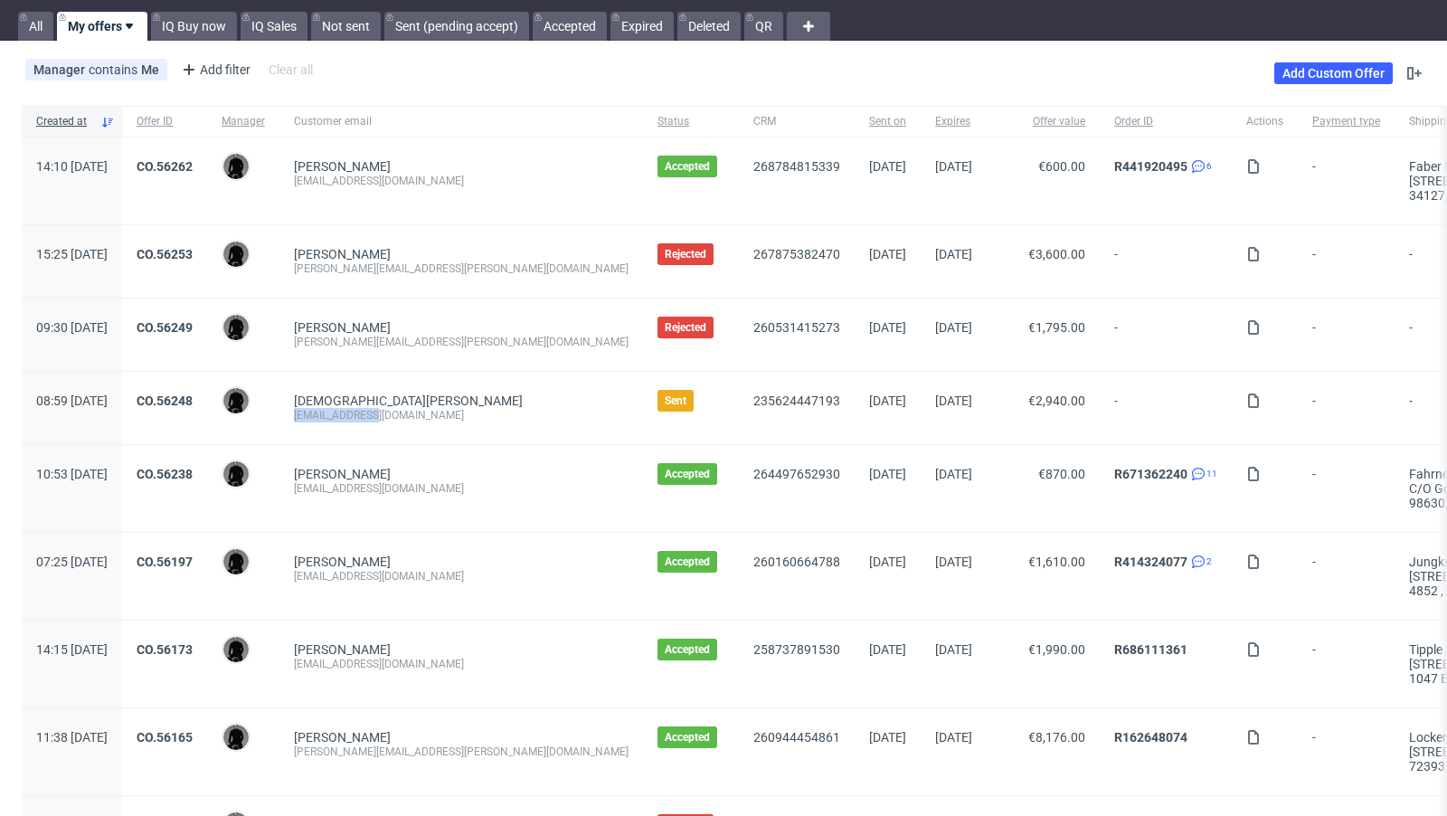
drag, startPoint x: 426, startPoint y: 410, endPoint x: 337, endPoint y: 410, distance: 88.6
click at [337, 410] on div "Christian Löffler mail@claide.de" at bounding box center [461, 408] width 364 height 72
copy div "mail@claide.de"
click at [413, 394] on link "Christian Löffler" at bounding box center [408, 400] width 229 height 14
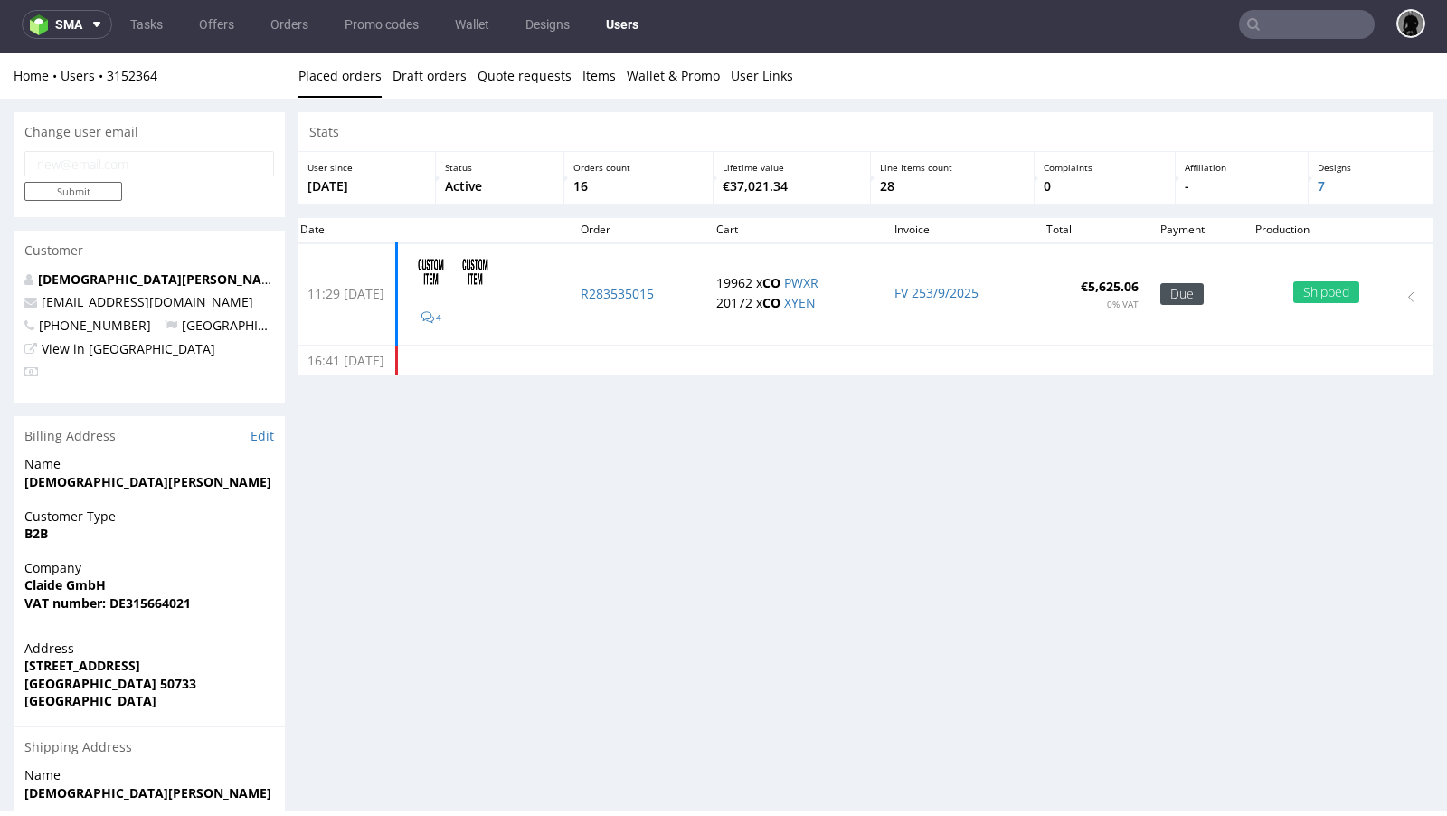
scroll to position [5, 0]
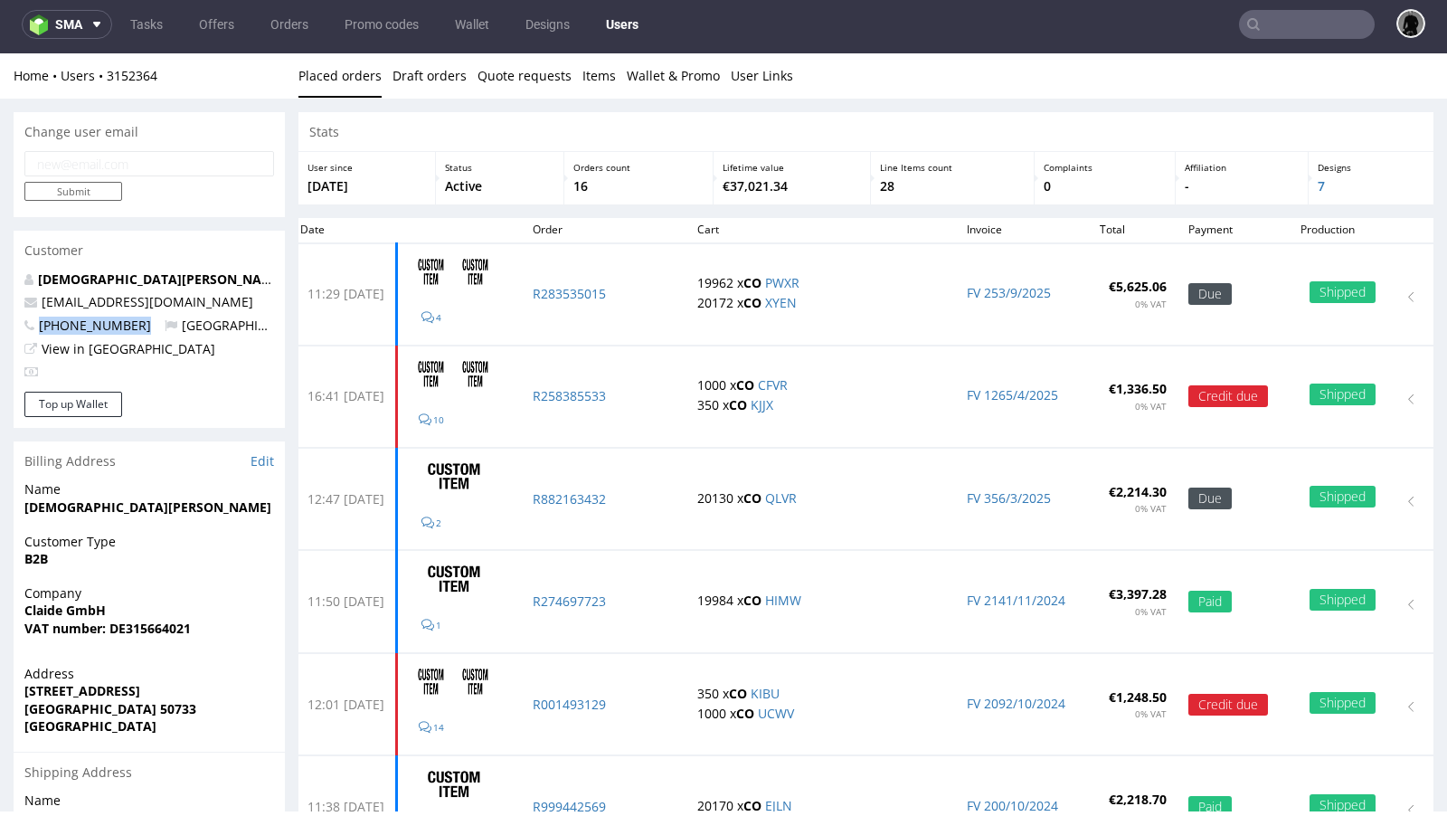
drag, startPoint x: 147, startPoint y: 326, endPoint x: 35, endPoint y: 323, distance: 111.3
click at [35, 323] on p "+4917670619934 Germany" at bounding box center [149, 326] width 250 height 18
copy span "+4917670619934"
click at [223, 375] on div at bounding box center [149, 372] width 250 height 18
click at [224, 30] on link "Offers" at bounding box center [216, 24] width 57 height 29
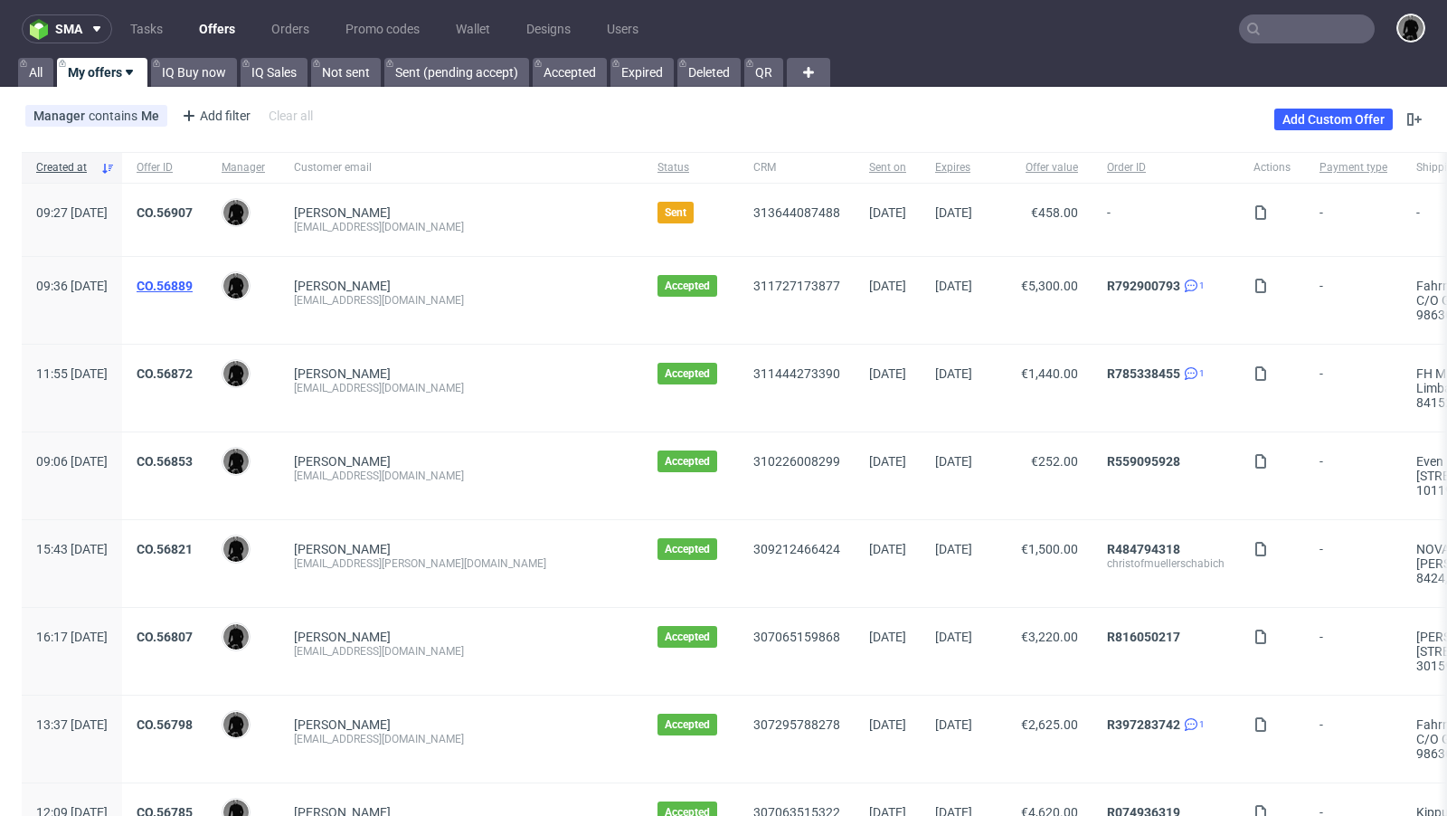
click at [193, 289] on link "CO.56889" at bounding box center [165, 286] width 56 height 14
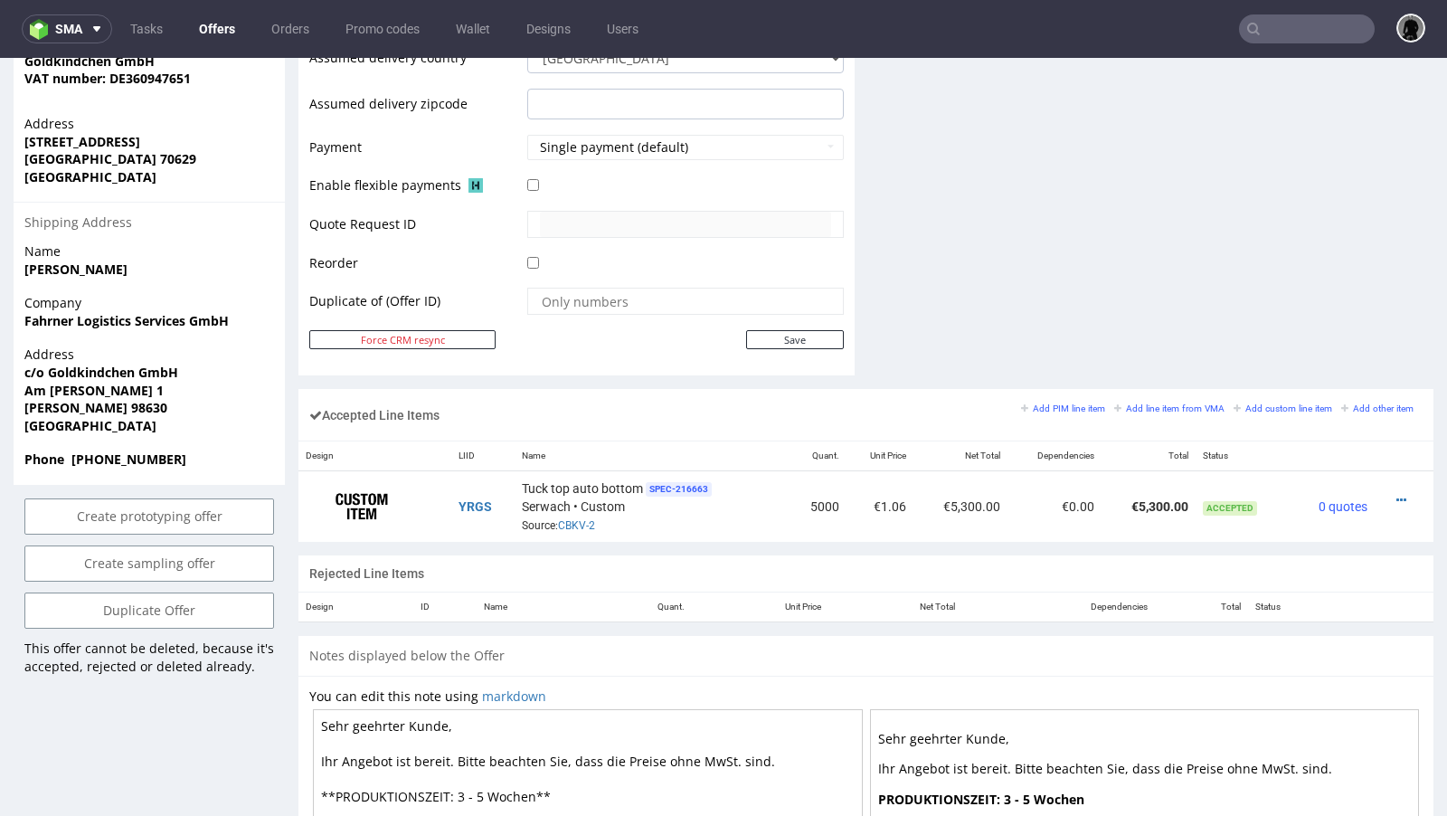
scroll to position [799, 0]
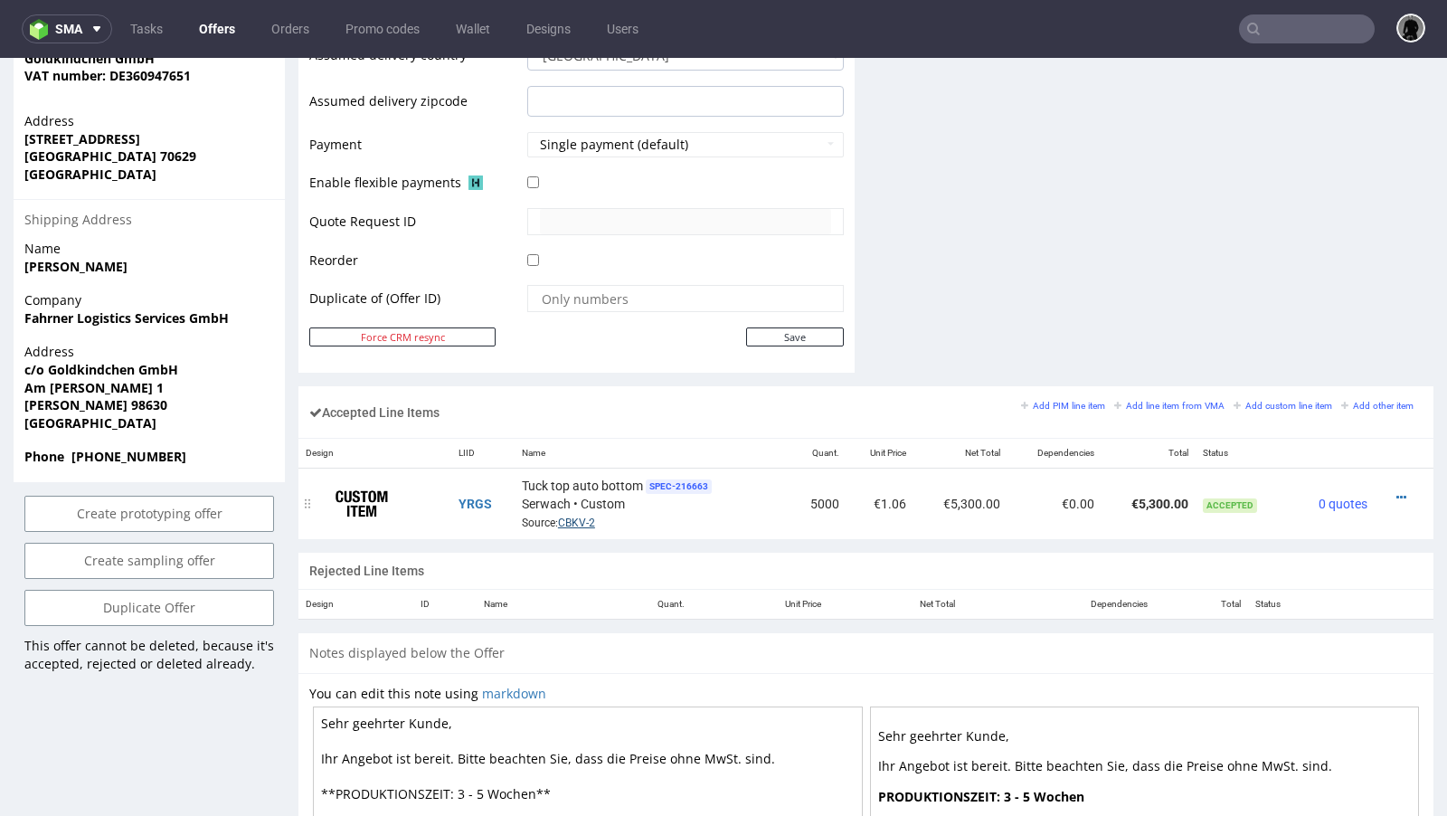
click at [568, 520] on link "CBKV-2" at bounding box center [576, 522] width 37 height 13
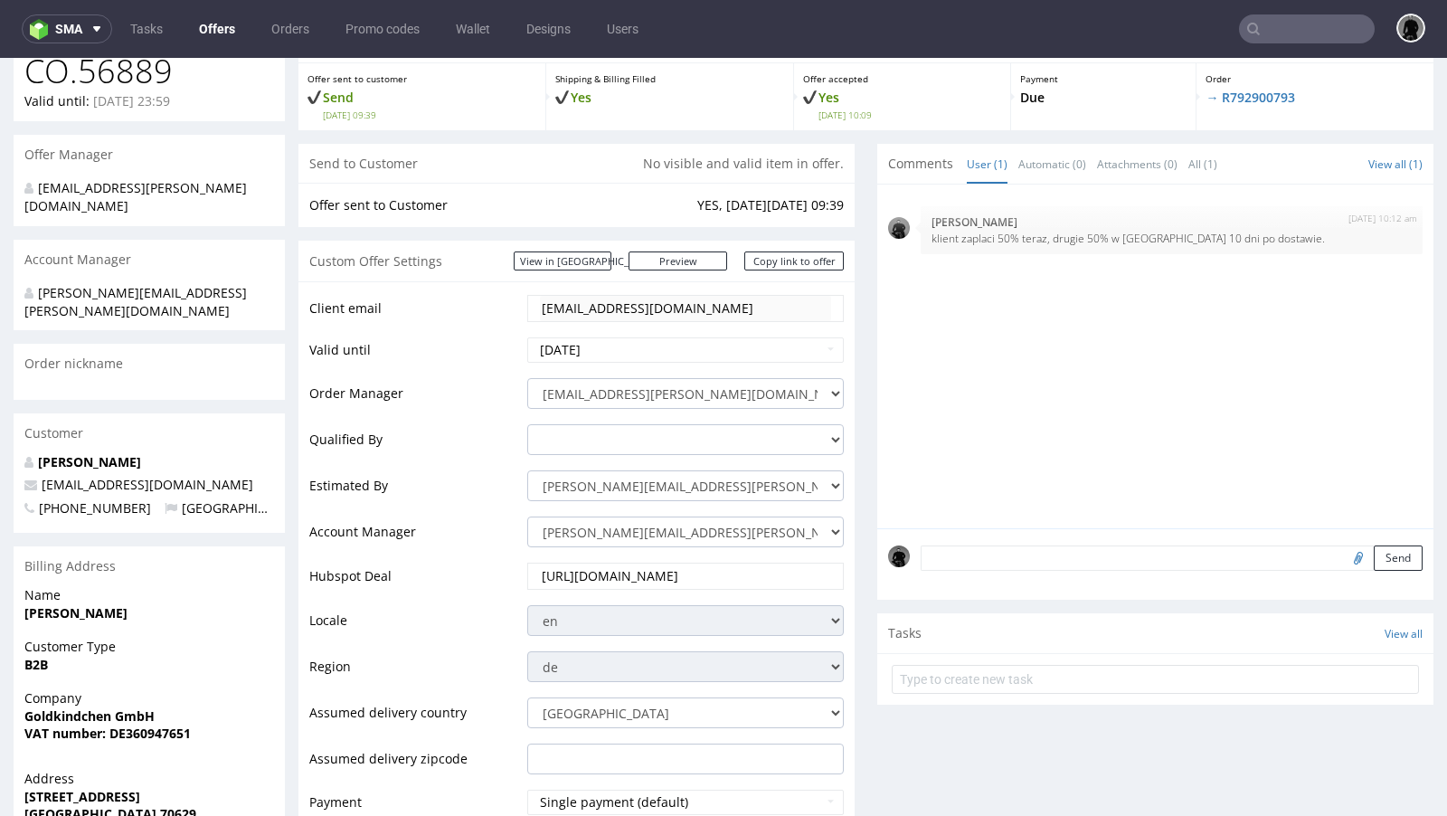
scroll to position [0, 0]
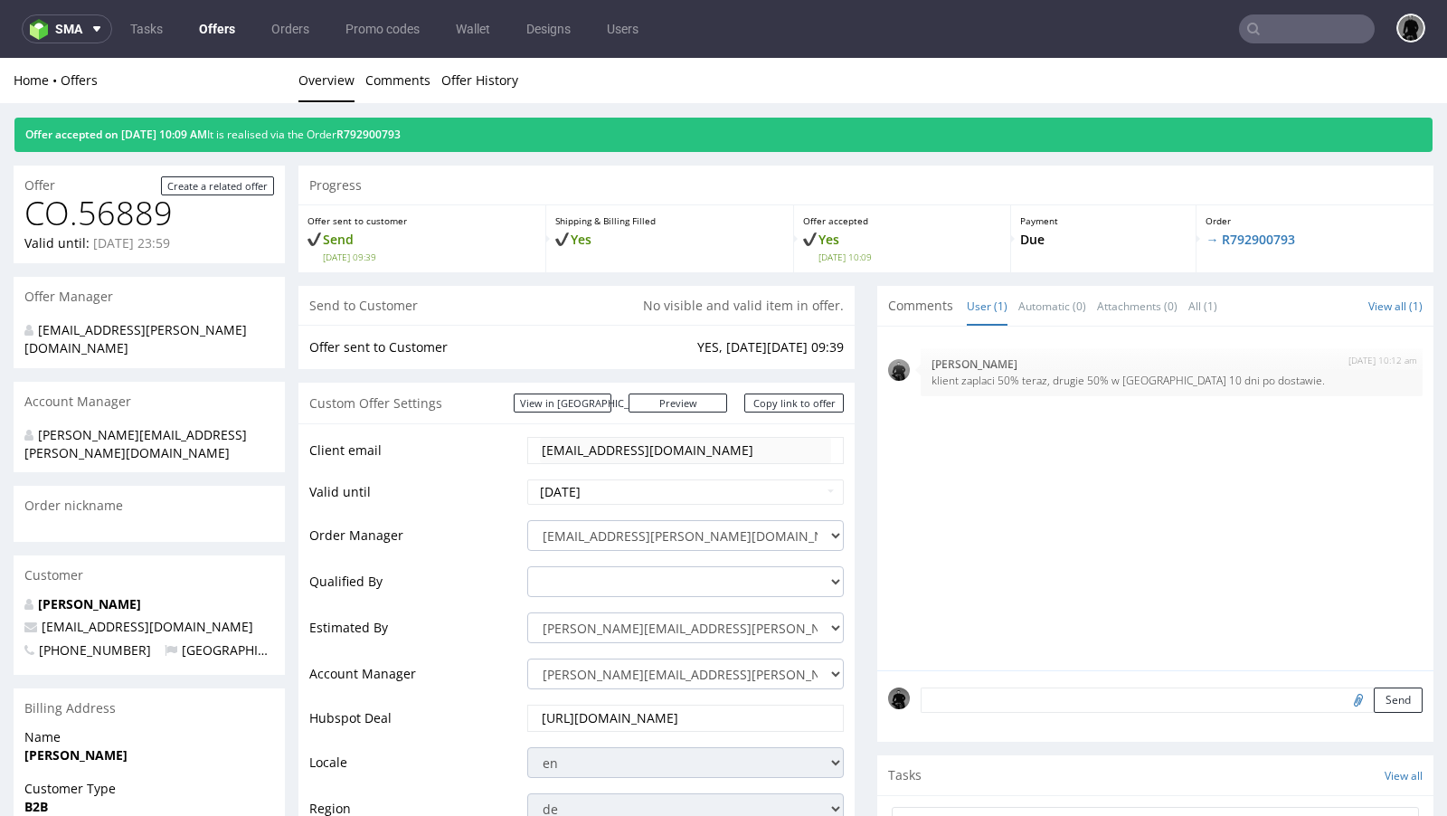
click at [216, 25] on link "Offers" at bounding box center [217, 28] width 58 height 29
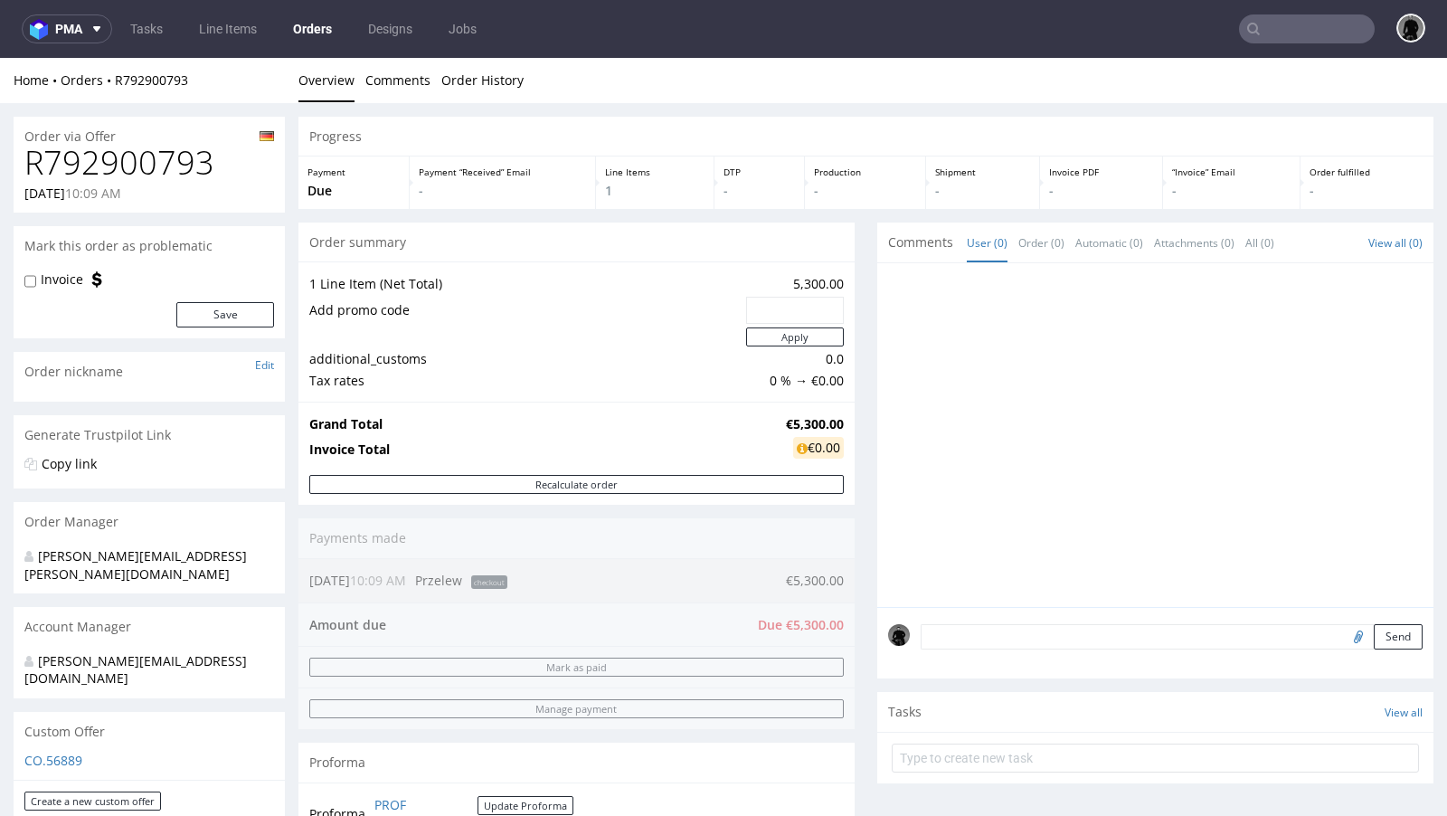
click at [984, 638] on textarea at bounding box center [1172, 636] width 502 height 25
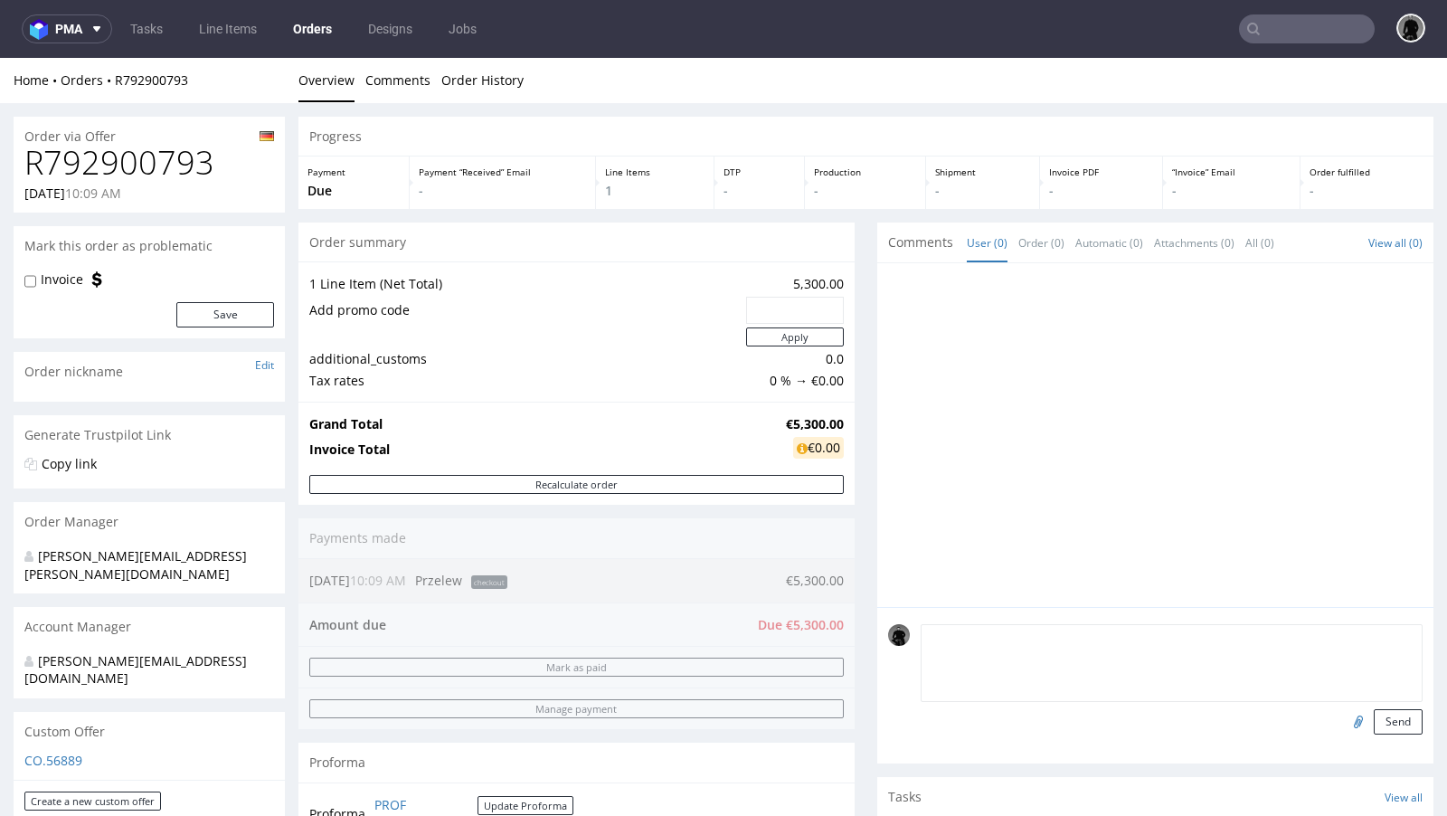
paste textarea "zaplaci 50% teraz, drugie 50% w ciagu 10 dni po dostawie."
click at [921, 632] on textarea "zaplaci 50% teraz, drugie 50% w ciagu 10 dni po dostawie." at bounding box center [1172, 663] width 502 height 78
click at [1303, 624] on textarea "klient zaplaci 50% teraz, drugie 50% w ciagu 10 dni po dostawie." at bounding box center [1172, 663] width 502 height 78
type textarea "klient zaplaci 50% teraz, drugie 50% w ciagu 10 dni po dostawie."
click at [1378, 723] on button "Send" at bounding box center [1398, 721] width 49 height 25
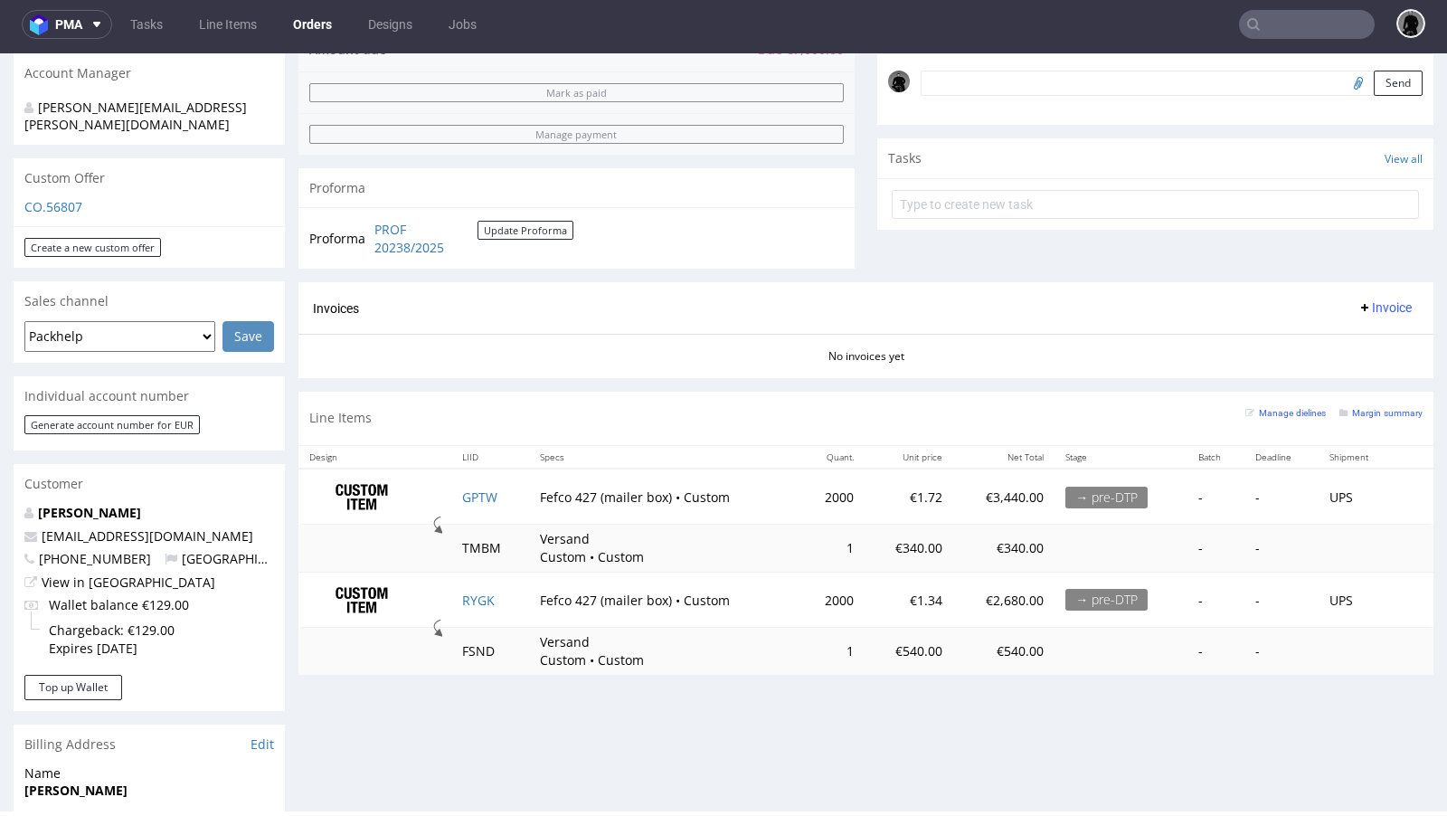
scroll to position [398, 0]
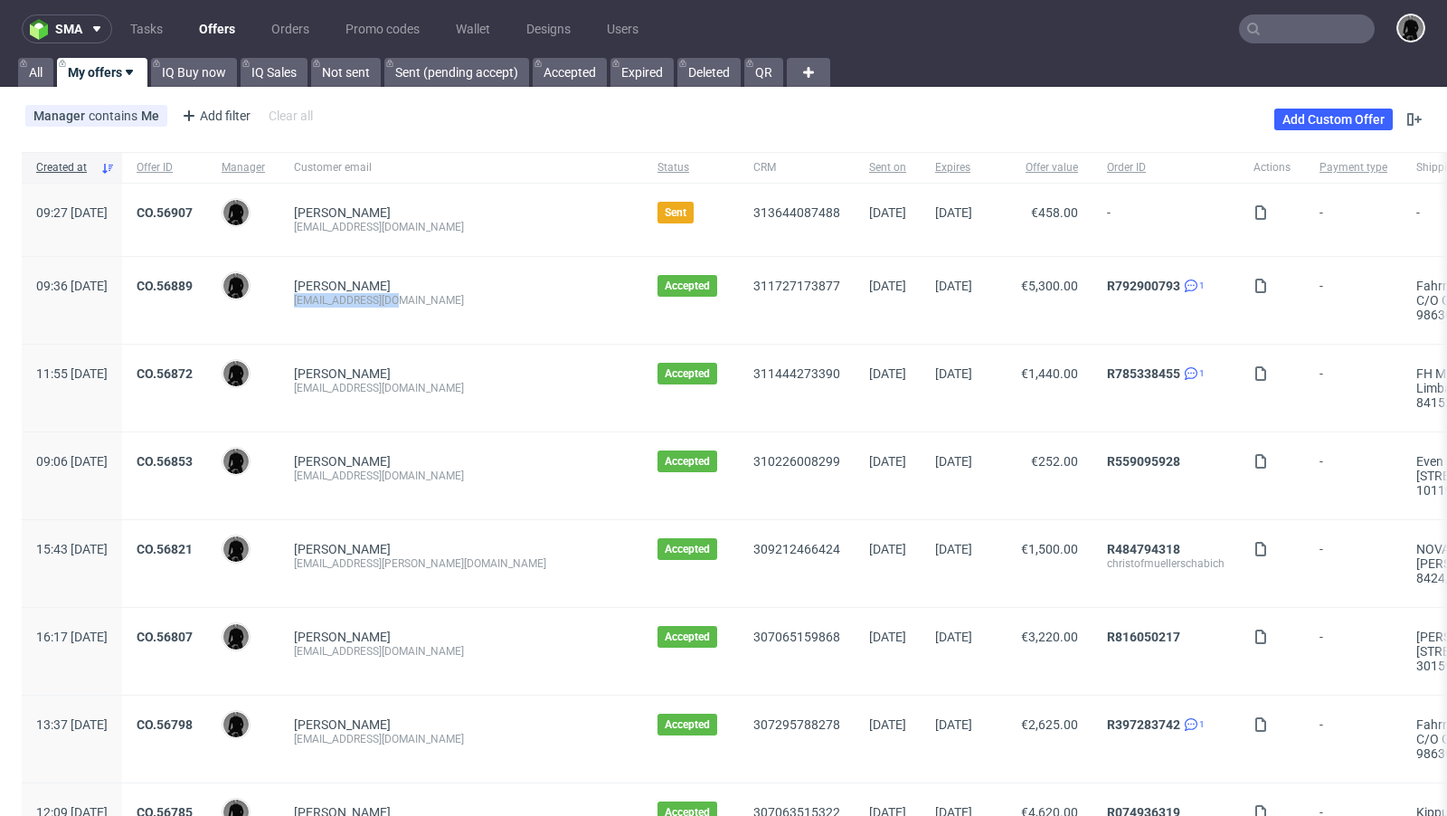
drag, startPoint x: 460, startPoint y: 302, endPoint x: 348, endPoint y: 305, distance: 112.2
click at [348, 305] on div "[EMAIL_ADDRESS][DOMAIN_NAME]" at bounding box center [461, 300] width 335 height 14
copy div "[EMAIL_ADDRESS][DOMAIN_NAME]"
click at [193, 283] on link "CO.56889" at bounding box center [165, 286] width 56 height 14
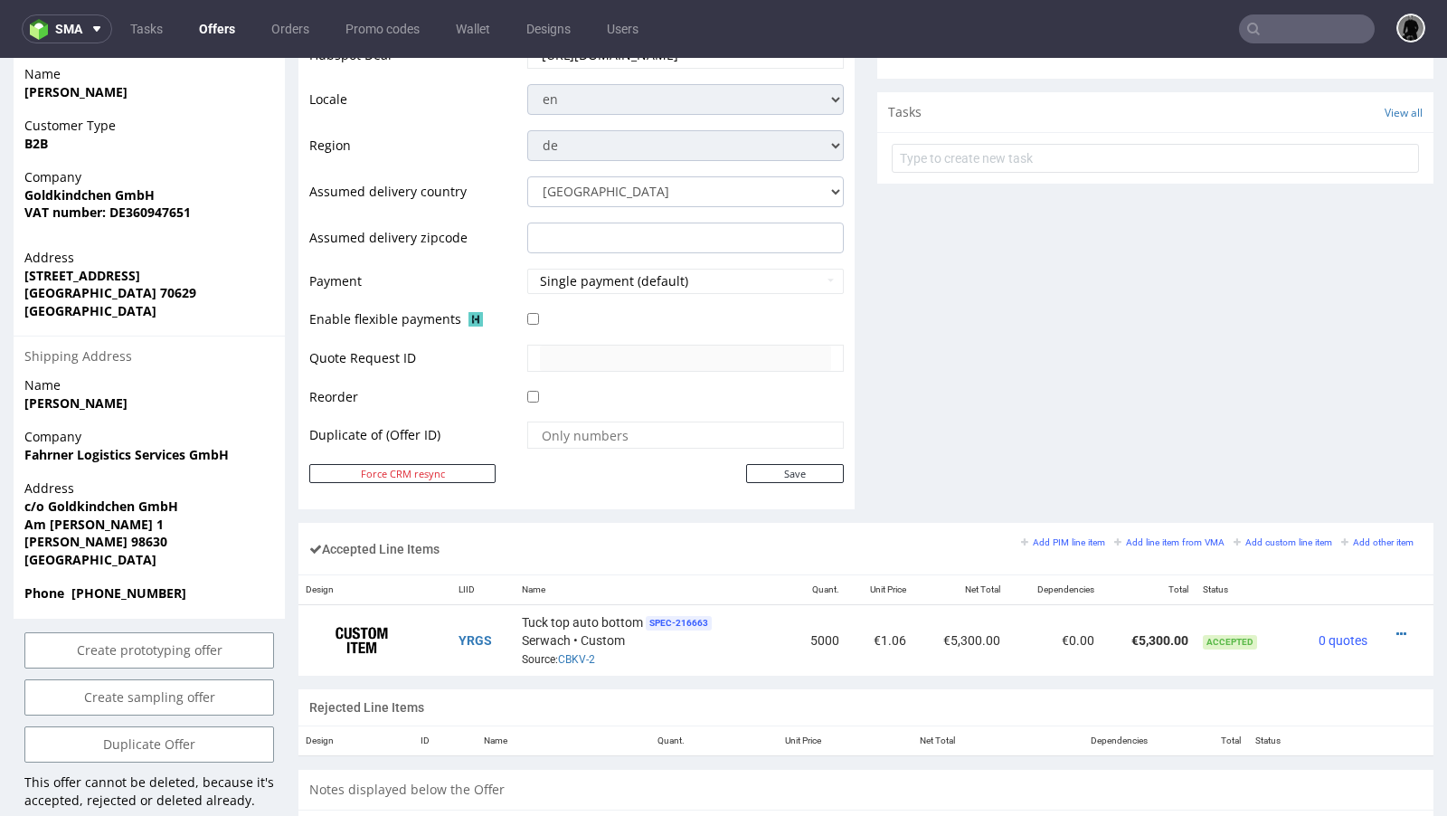
scroll to position [674, 0]
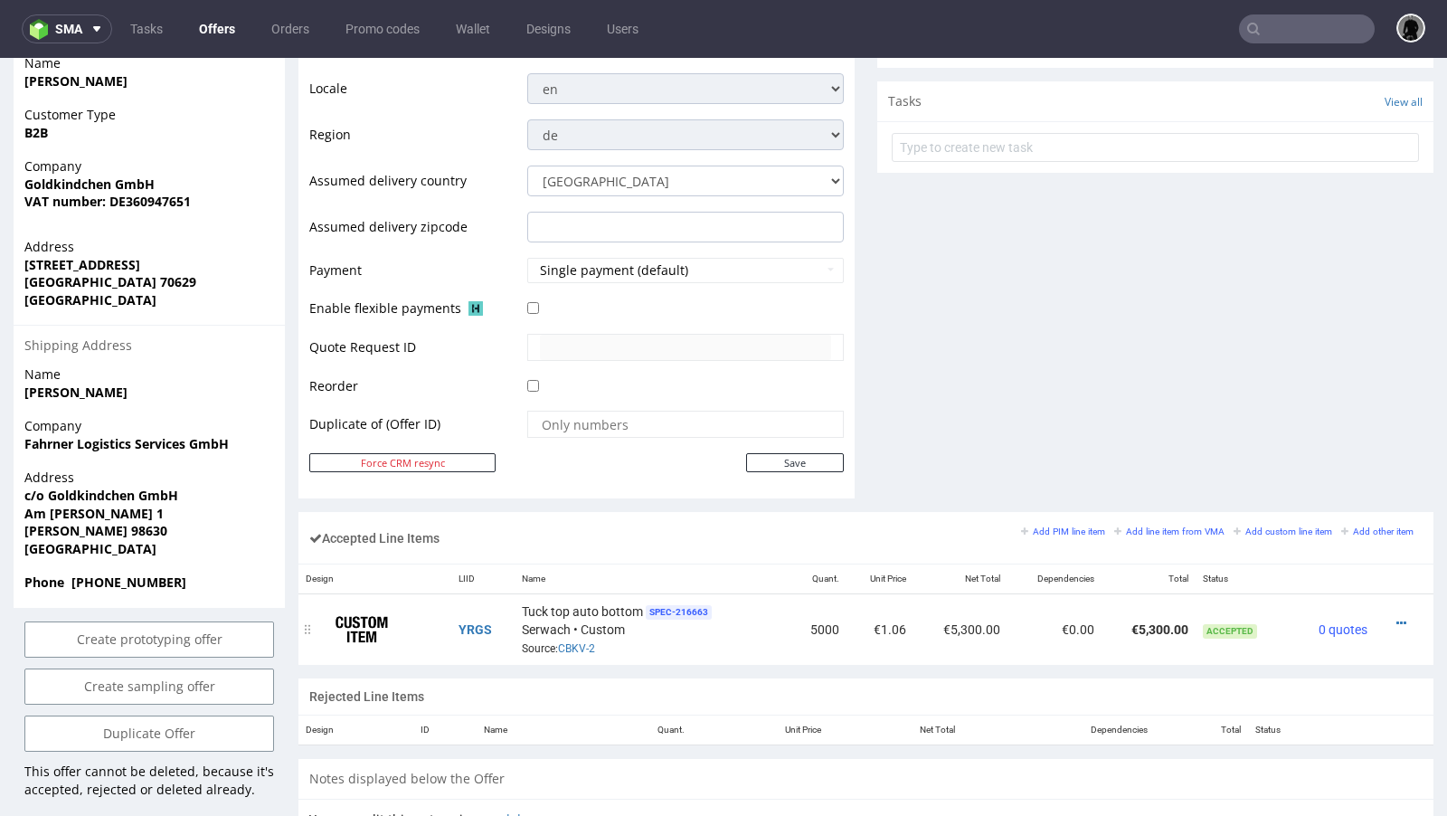
click at [1143, 616] on td "€5,300.00" at bounding box center [1148, 629] width 94 height 71
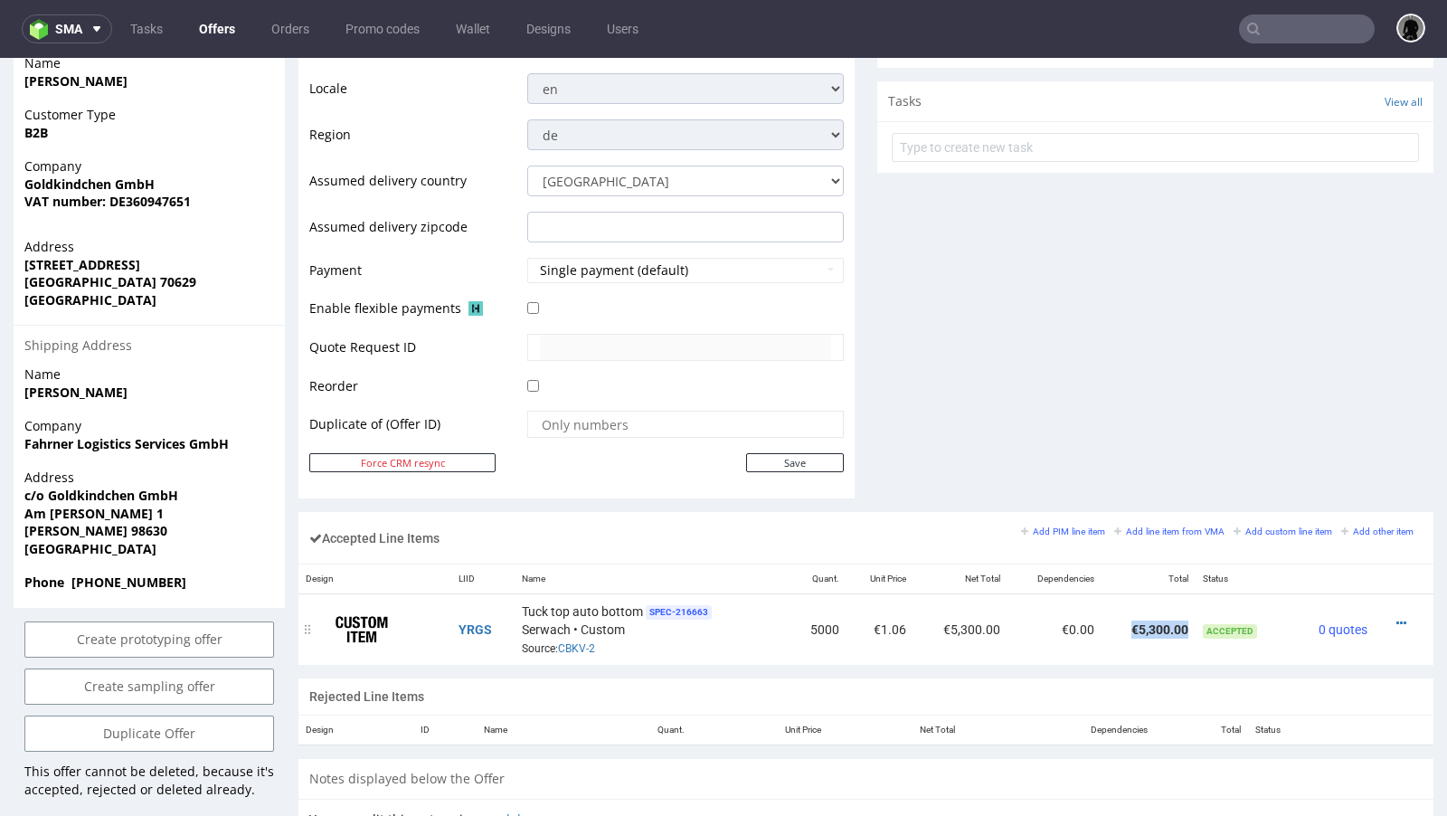
click at [1143, 616] on td "€5,300.00" at bounding box center [1148, 629] width 94 height 71
copy td "€5,300.00"
click at [1396, 617] on icon at bounding box center [1401, 623] width 10 height 13
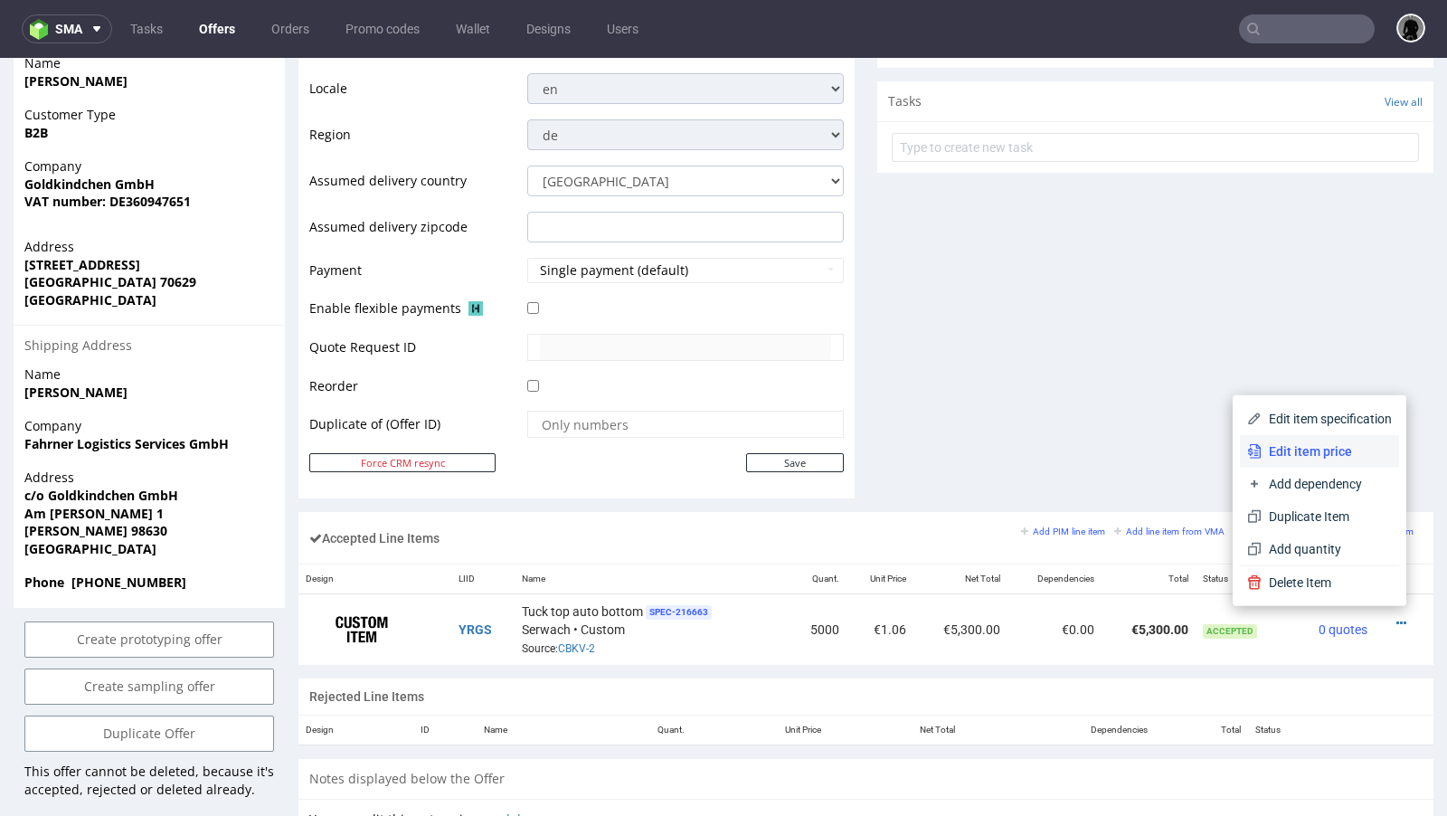
click at [1329, 440] on li "Edit item price" at bounding box center [1319, 451] width 159 height 33
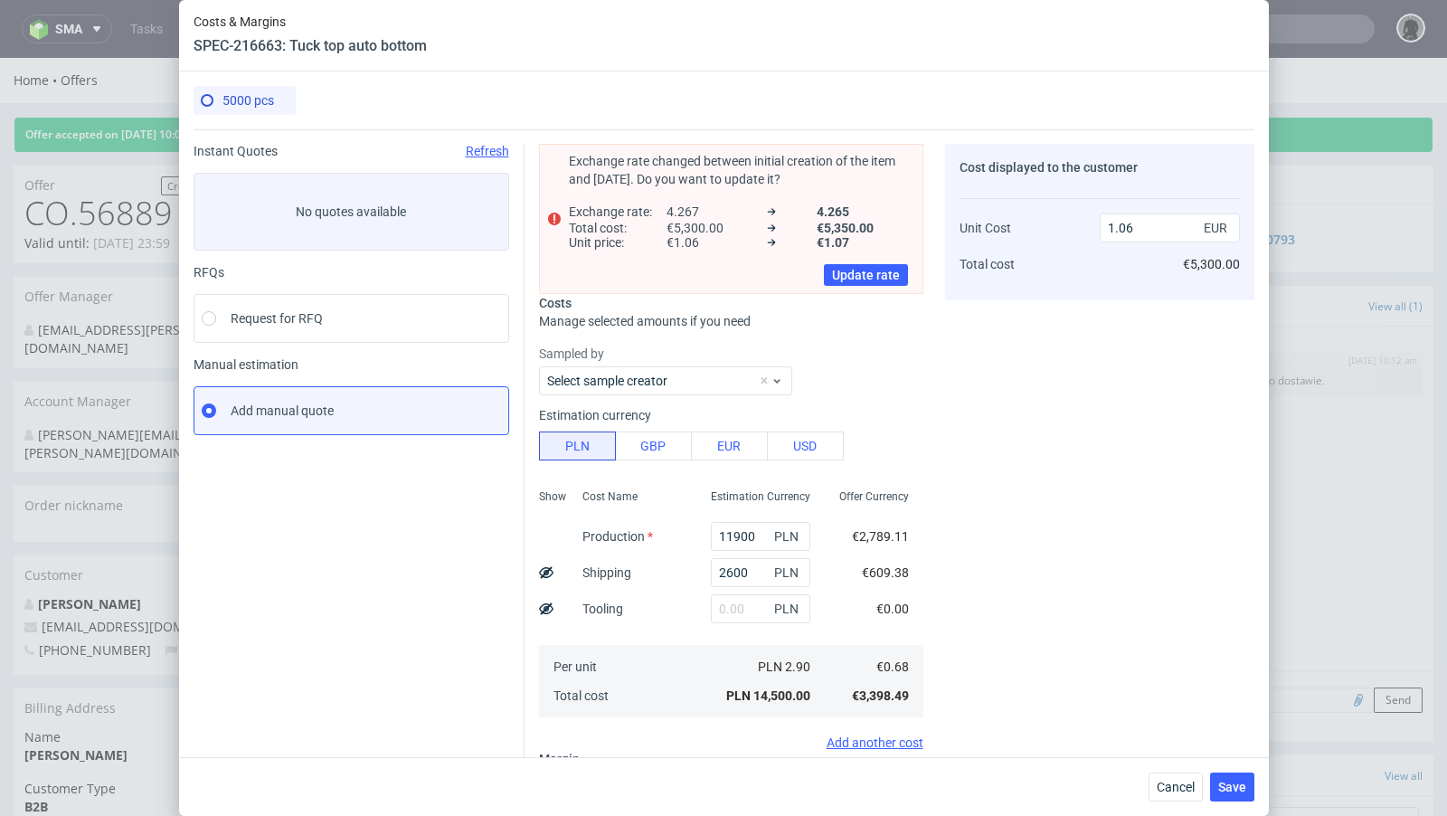
scroll to position [211, 0]
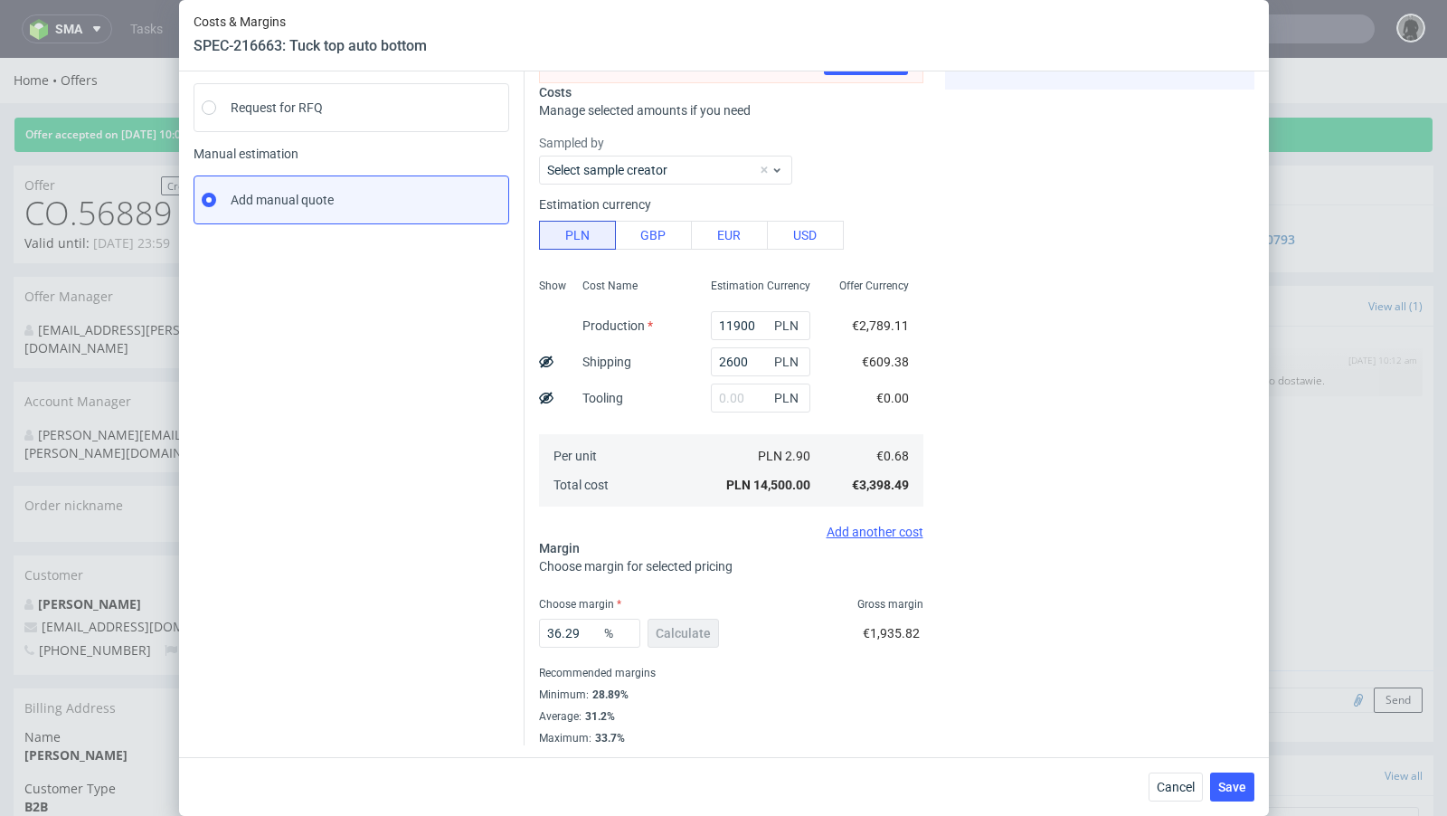
click at [1185, 770] on div "Cancel Save" at bounding box center [724, 786] width 1090 height 59
click at [1177, 787] on span "Cancel" at bounding box center [1176, 786] width 38 height 13
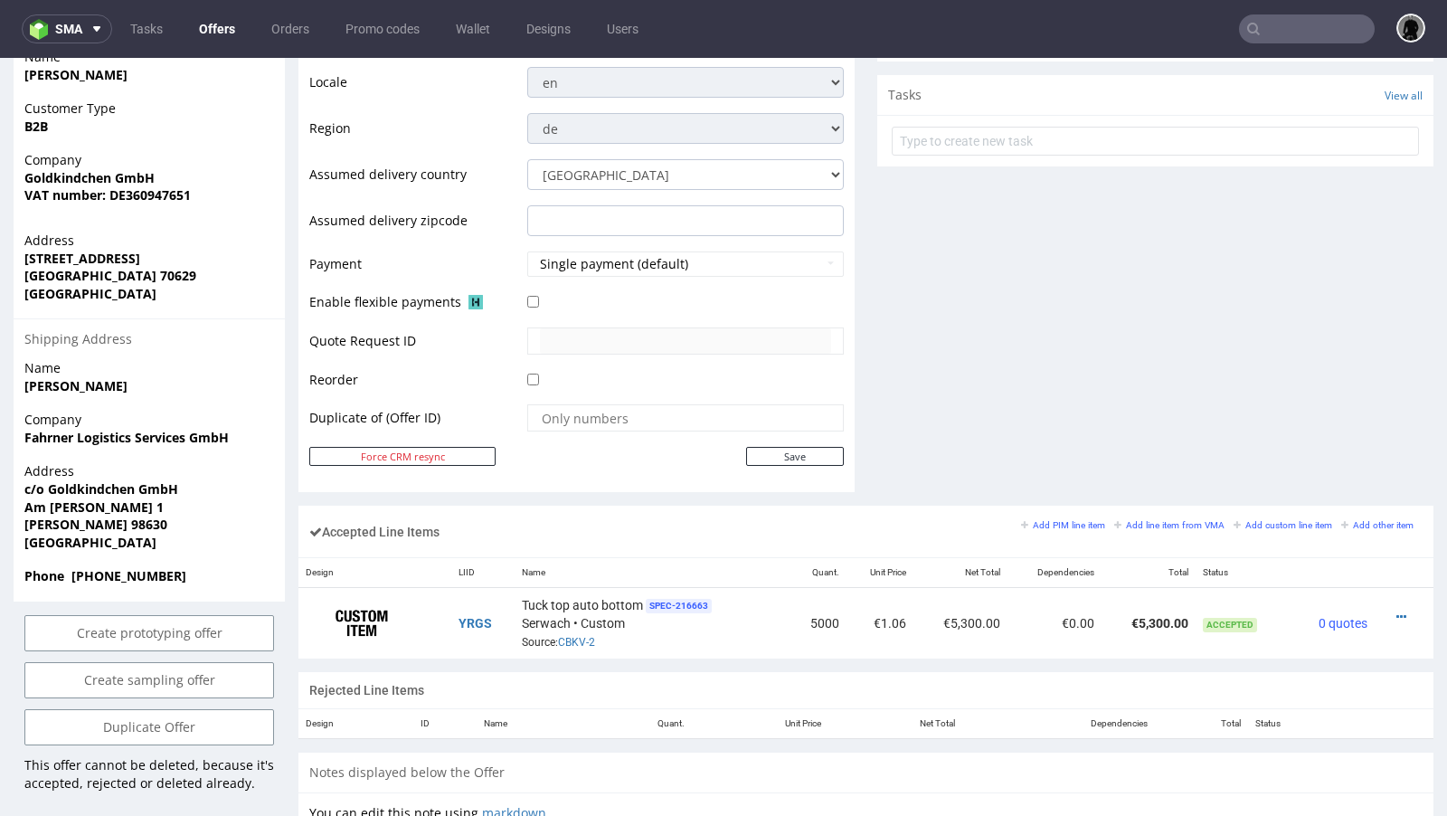
scroll to position [676, 0]
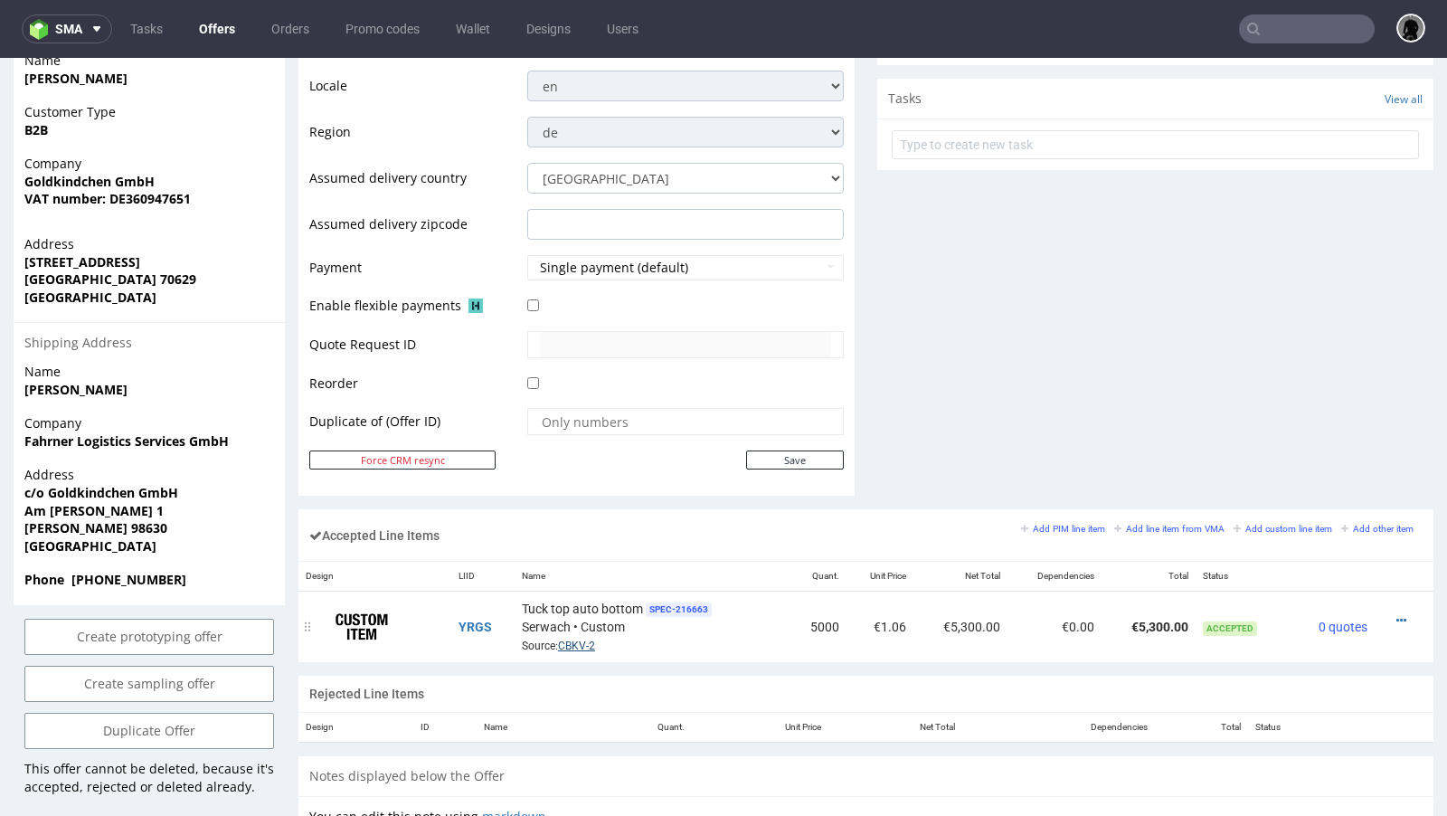
click at [567, 644] on link "CBKV-2" at bounding box center [576, 645] width 37 height 13
